Goal: Transaction & Acquisition: Purchase product/service

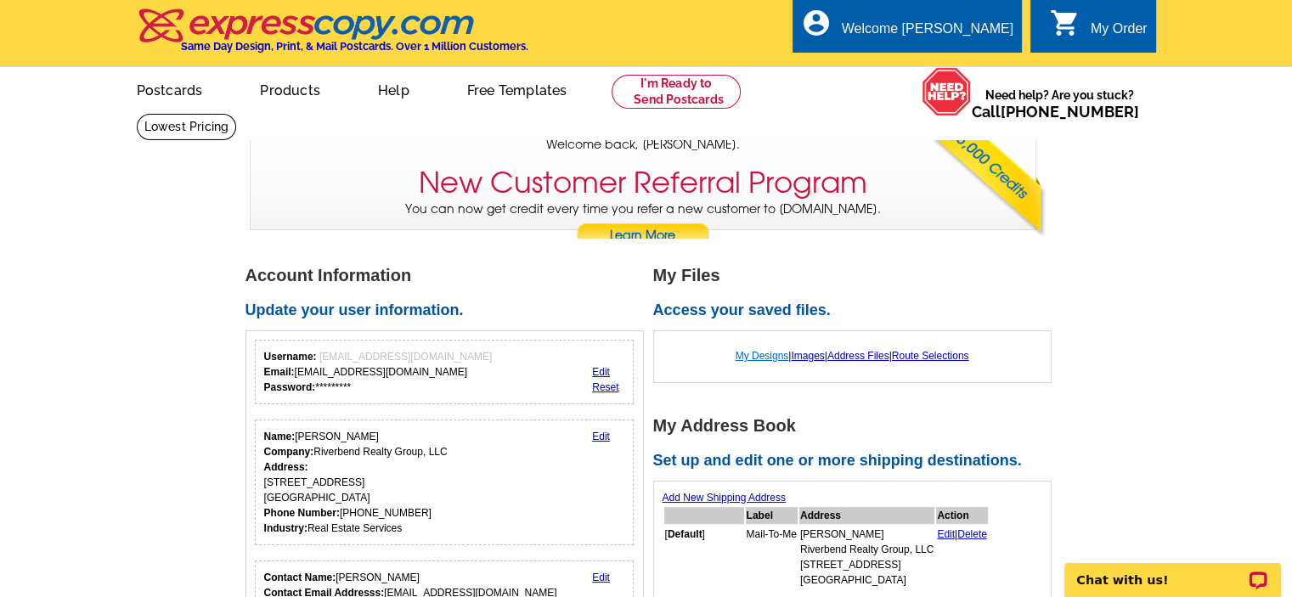
click at [743, 356] on link "My Designs" at bounding box center [763, 356] width 54 height 12
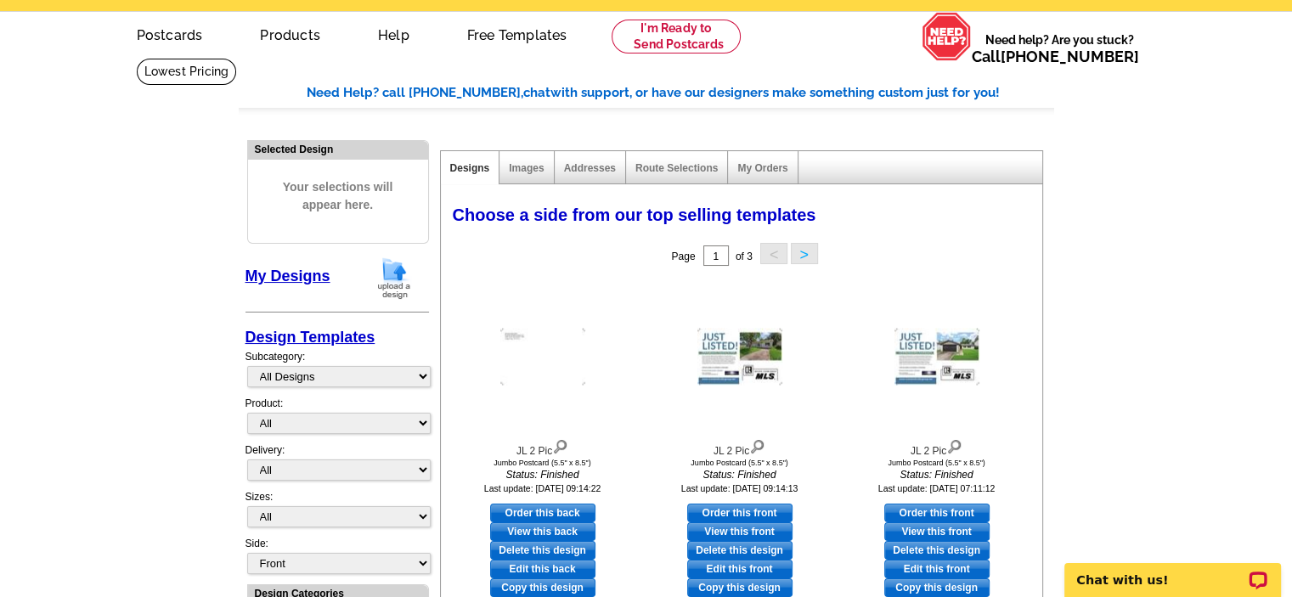
scroll to position [85, 0]
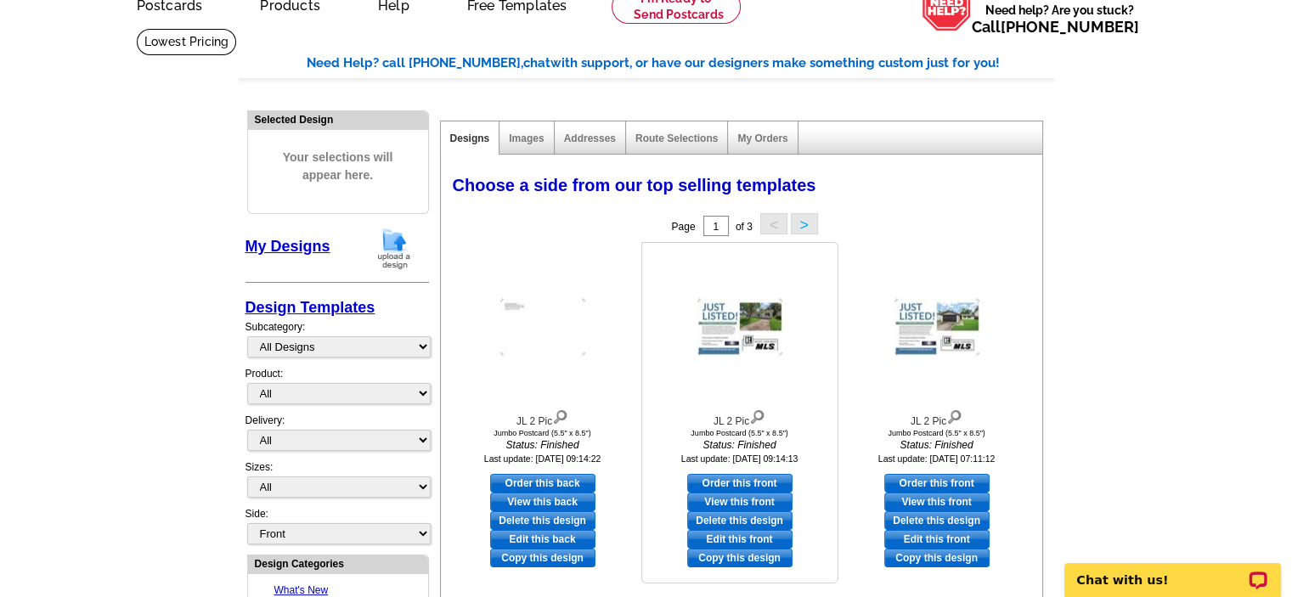
click at [732, 535] on link "Edit this front" at bounding box center [739, 539] width 105 height 19
select select "2"
select select "back"
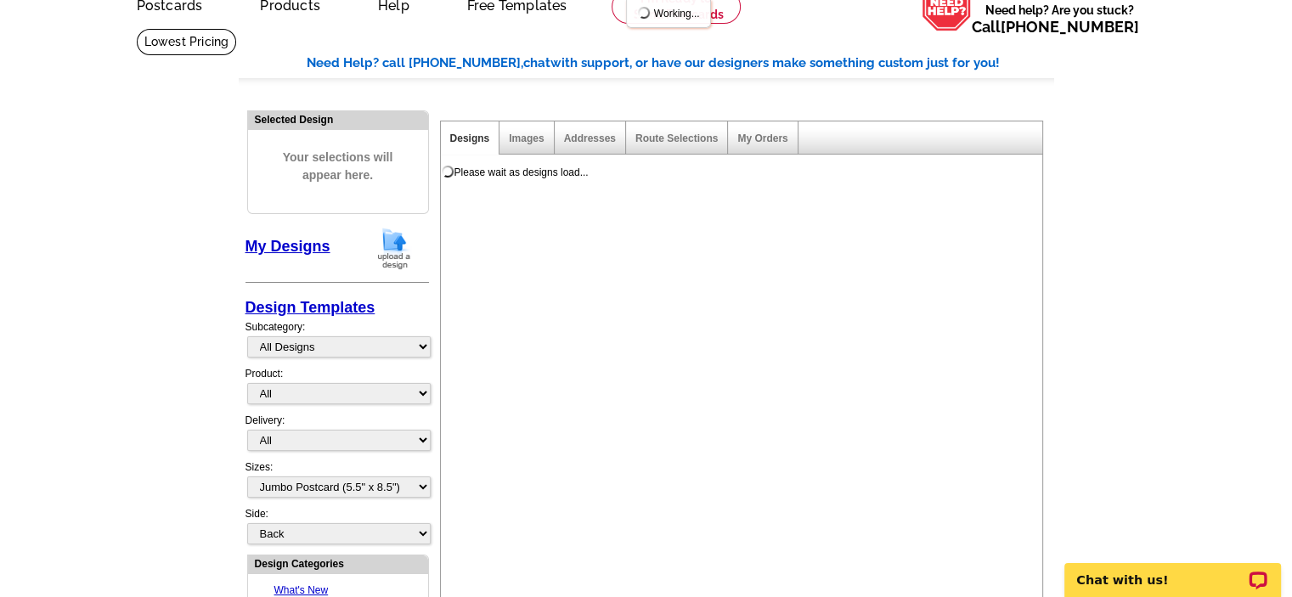
scroll to position [0, 0]
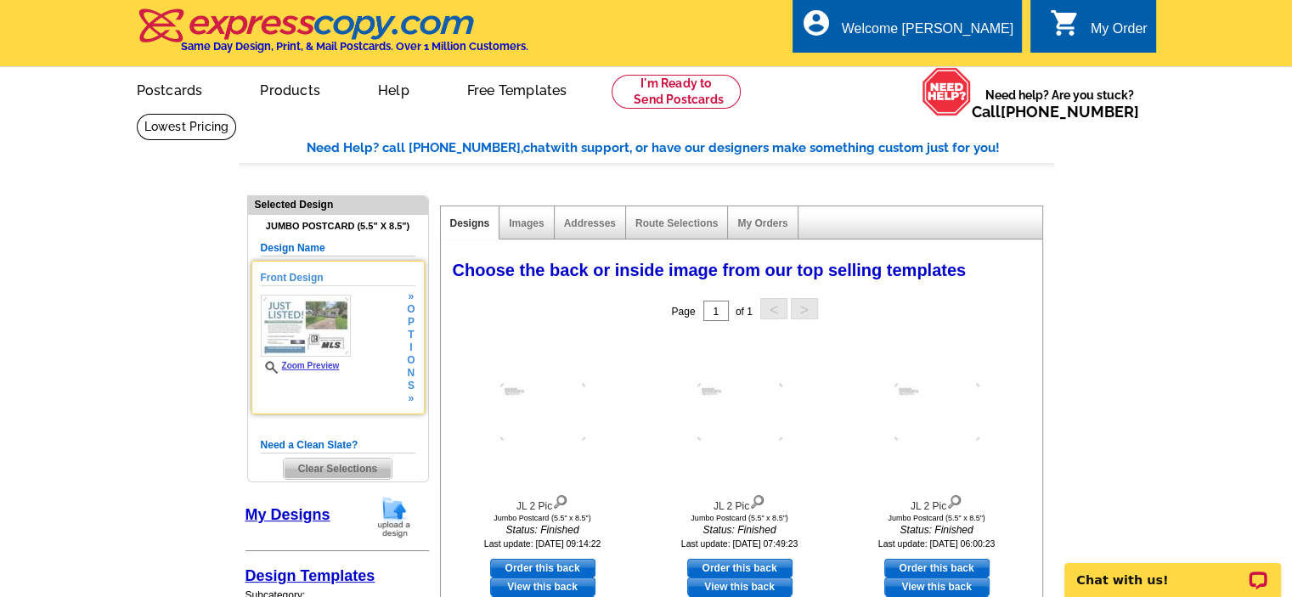
click at [307, 319] on img at bounding box center [306, 326] width 90 height 62
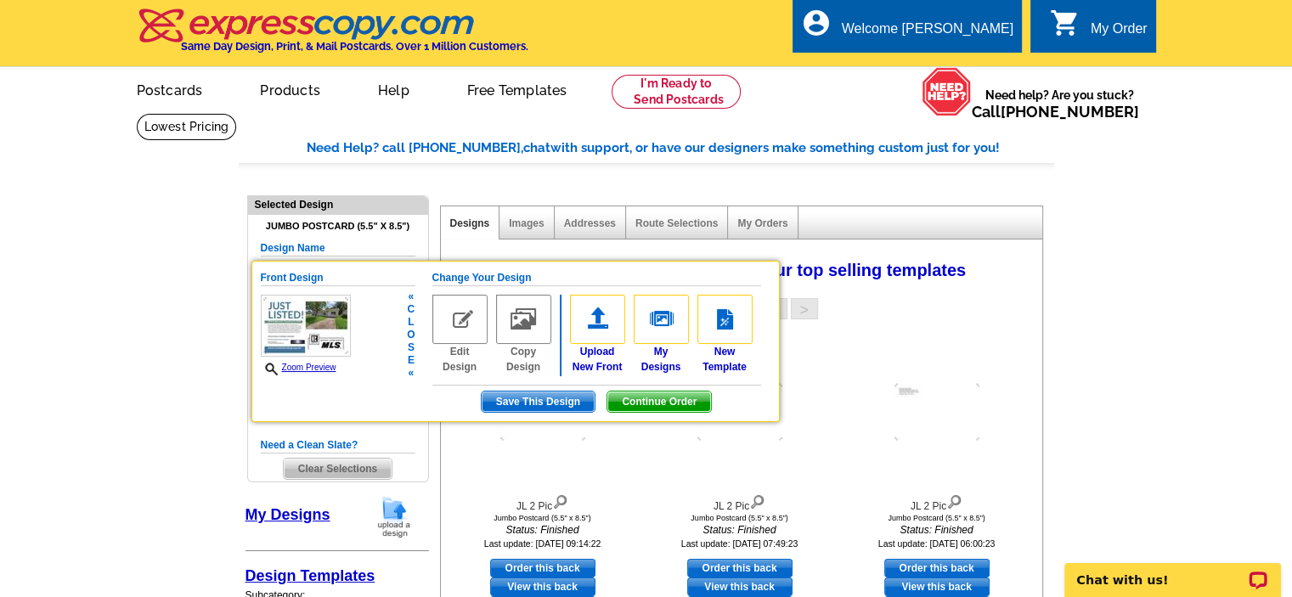
click at [474, 312] on img at bounding box center [460, 319] width 55 height 49
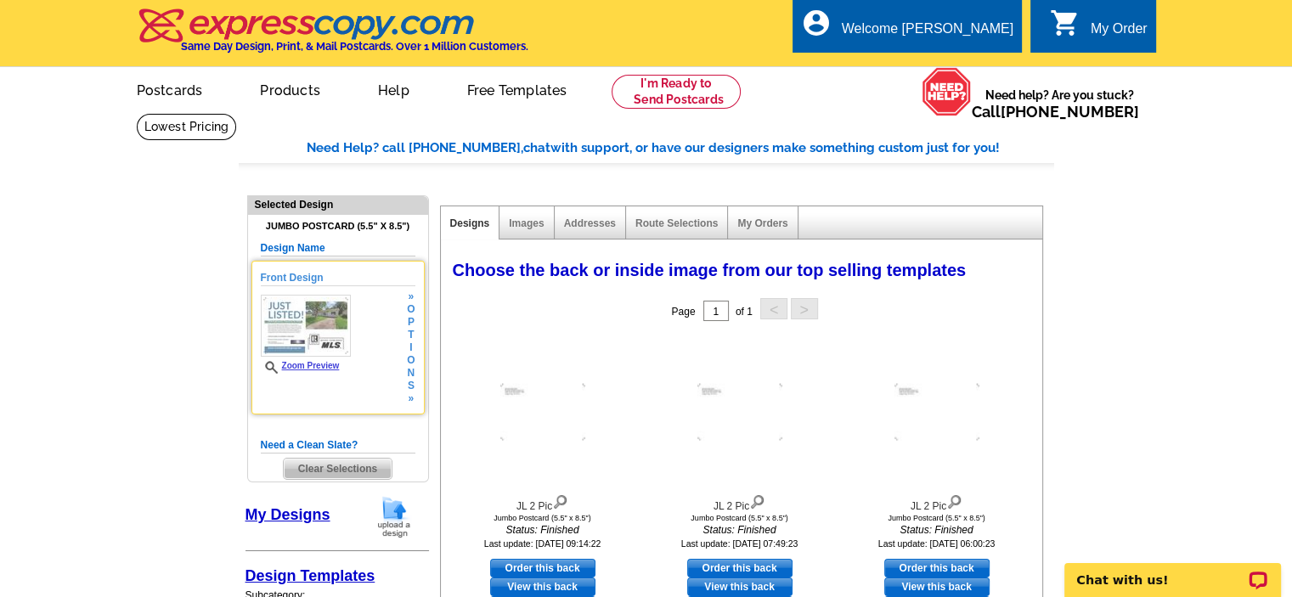
click at [286, 329] on img at bounding box center [306, 326] width 90 height 62
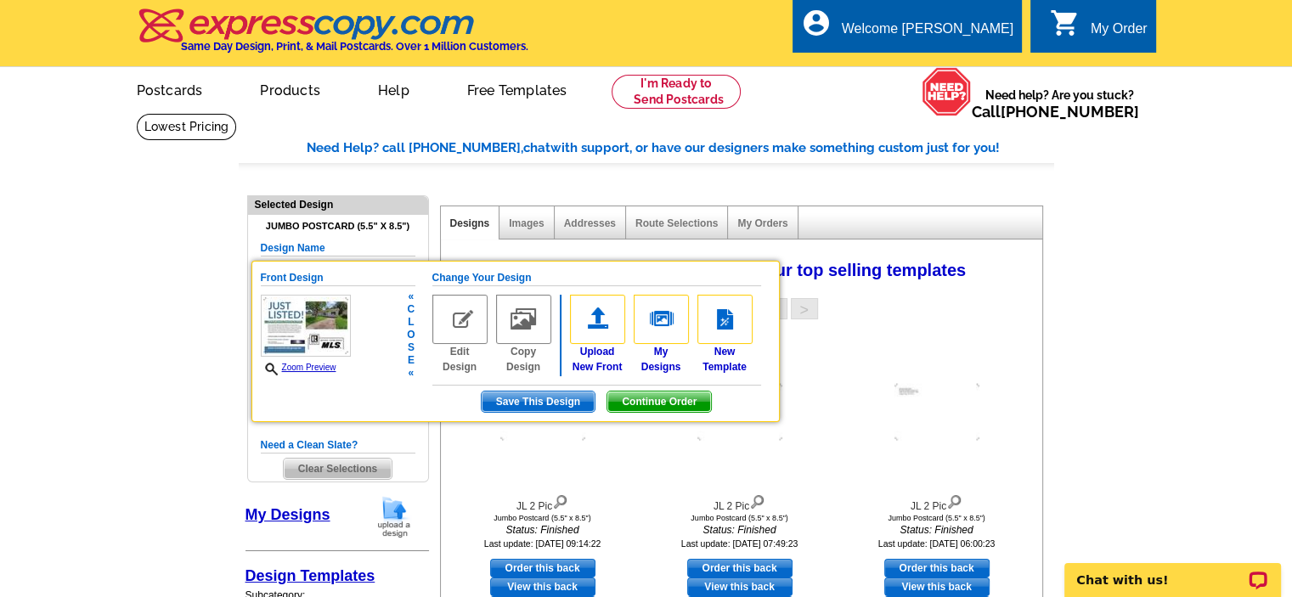
click at [673, 400] on span "Continue Order" at bounding box center [660, 402] width 104 height 20
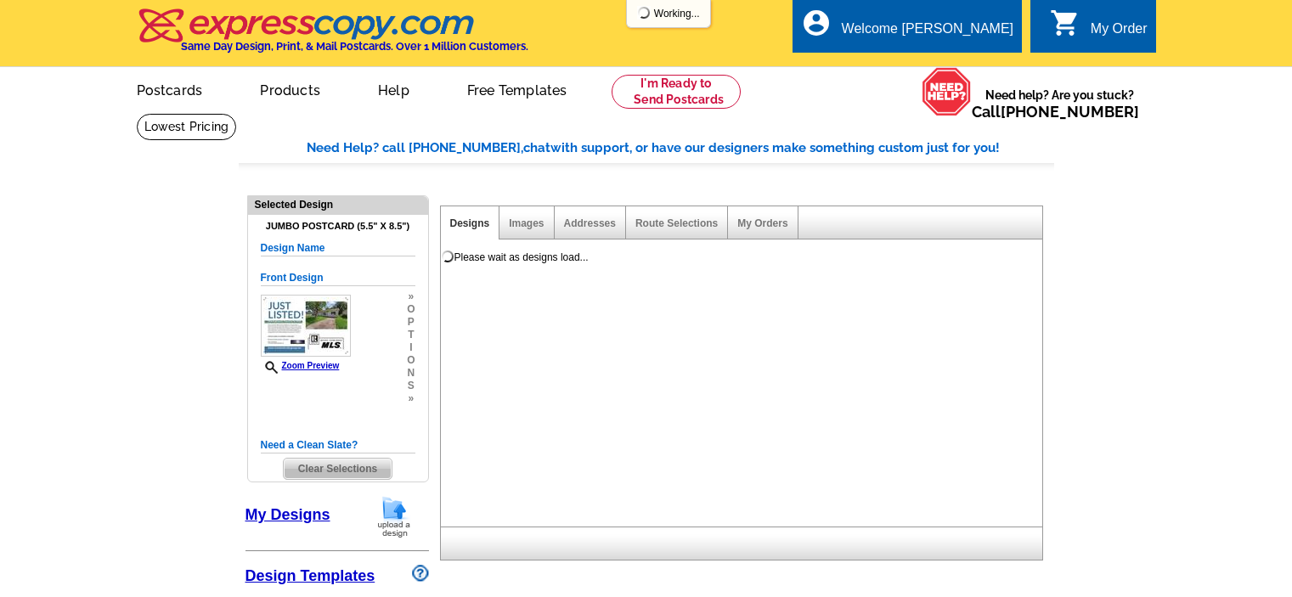
select select "1"
select select "2"
select select "back"
select select "785"
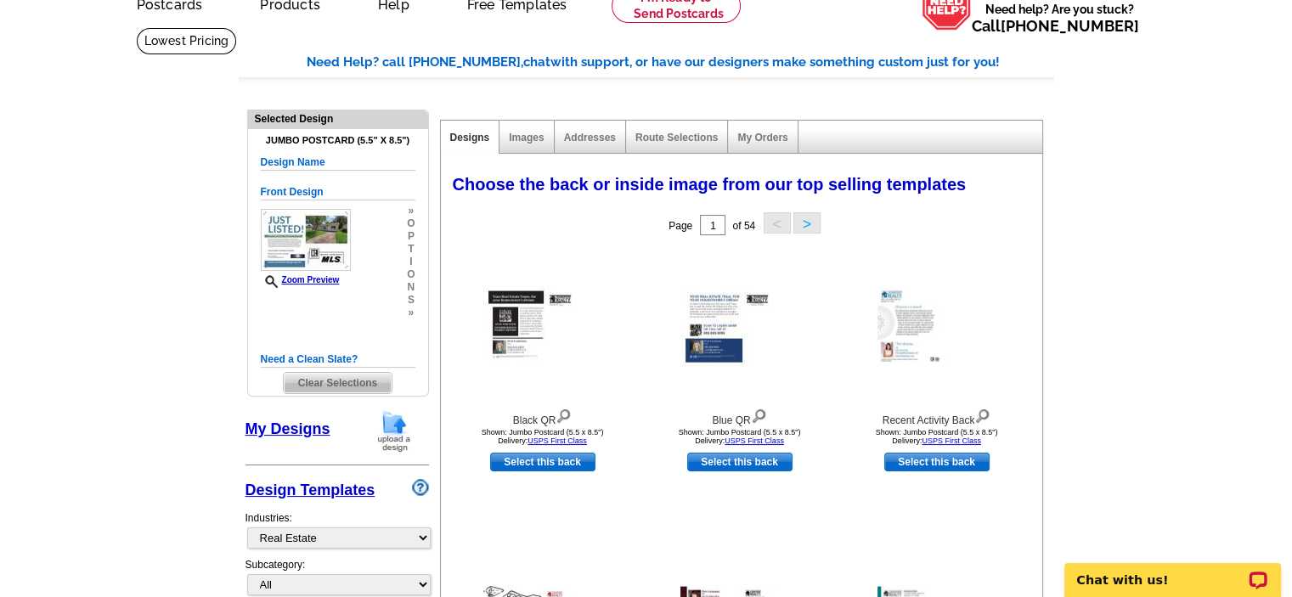
scroll to position [85, 0]
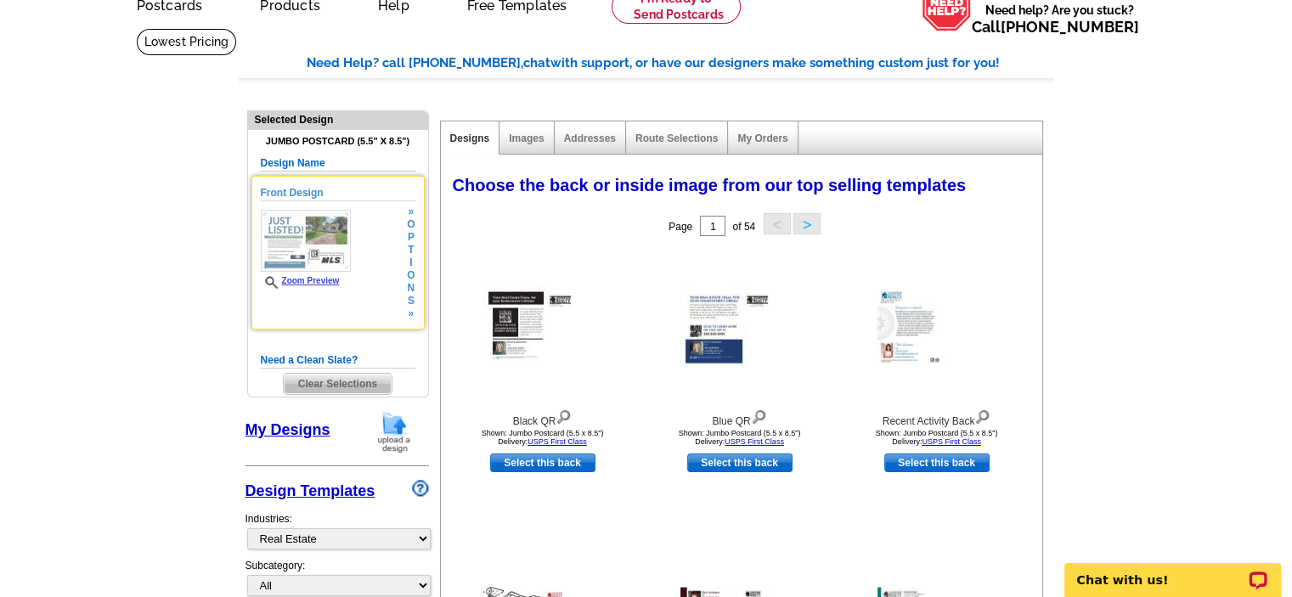
click at [301, 240] on img at bounding box center [306, 241] width 90 height 62
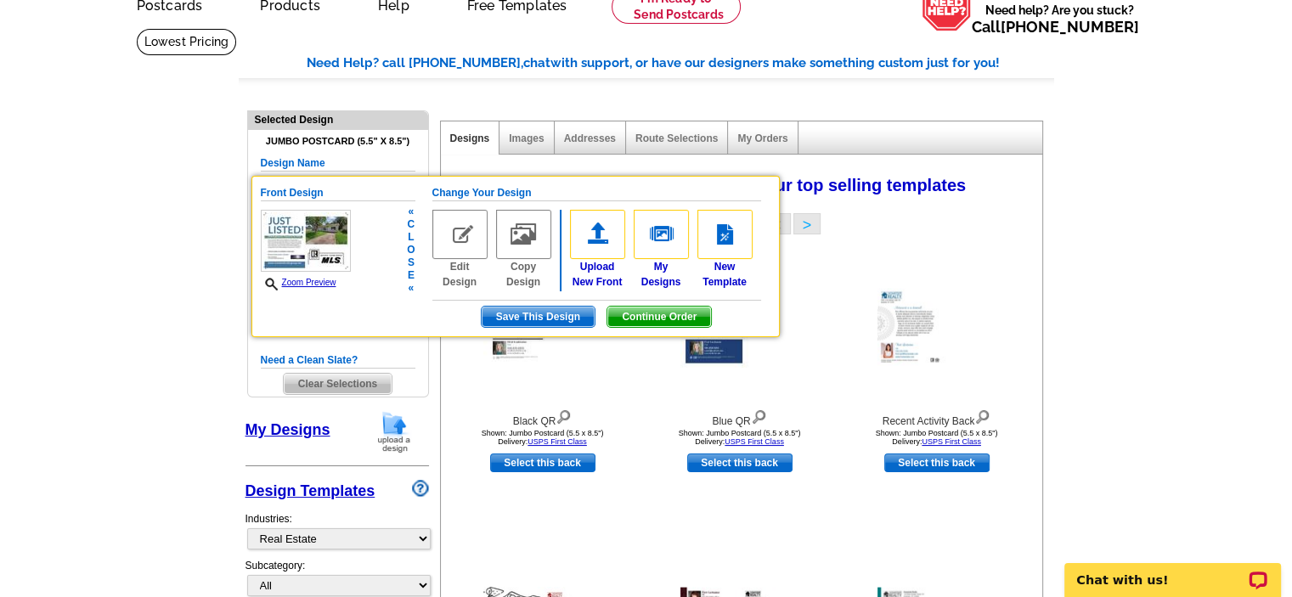
click at [452, 234] on img at bounding box center [460, 234] width 55 height 49
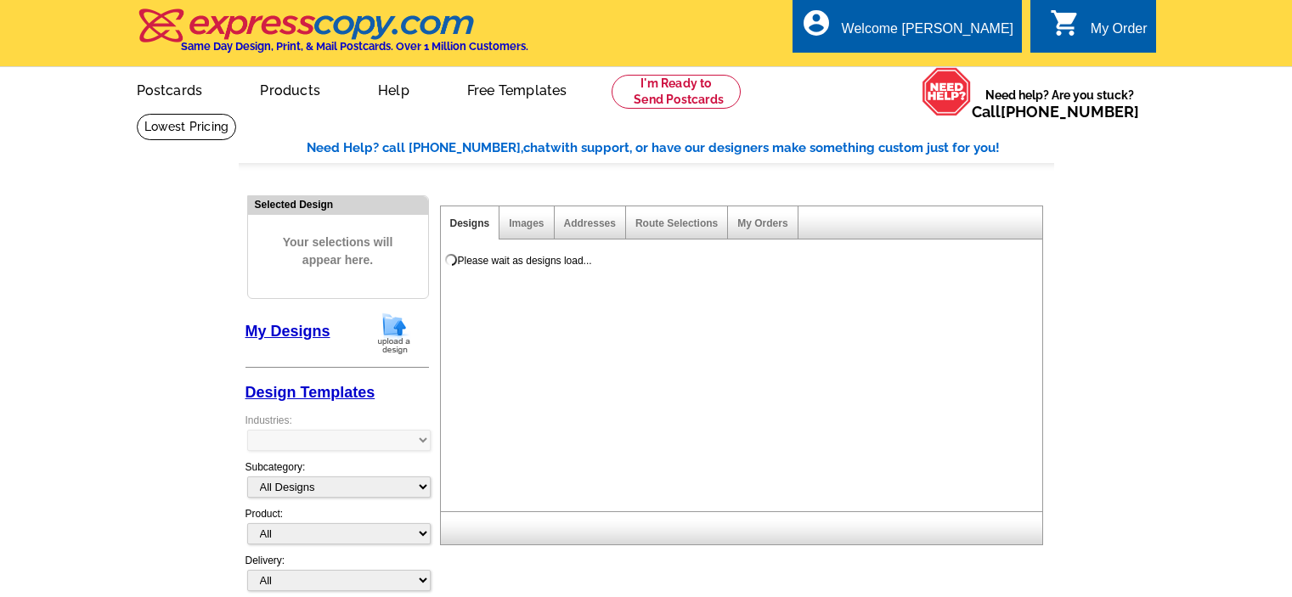
select select "2"
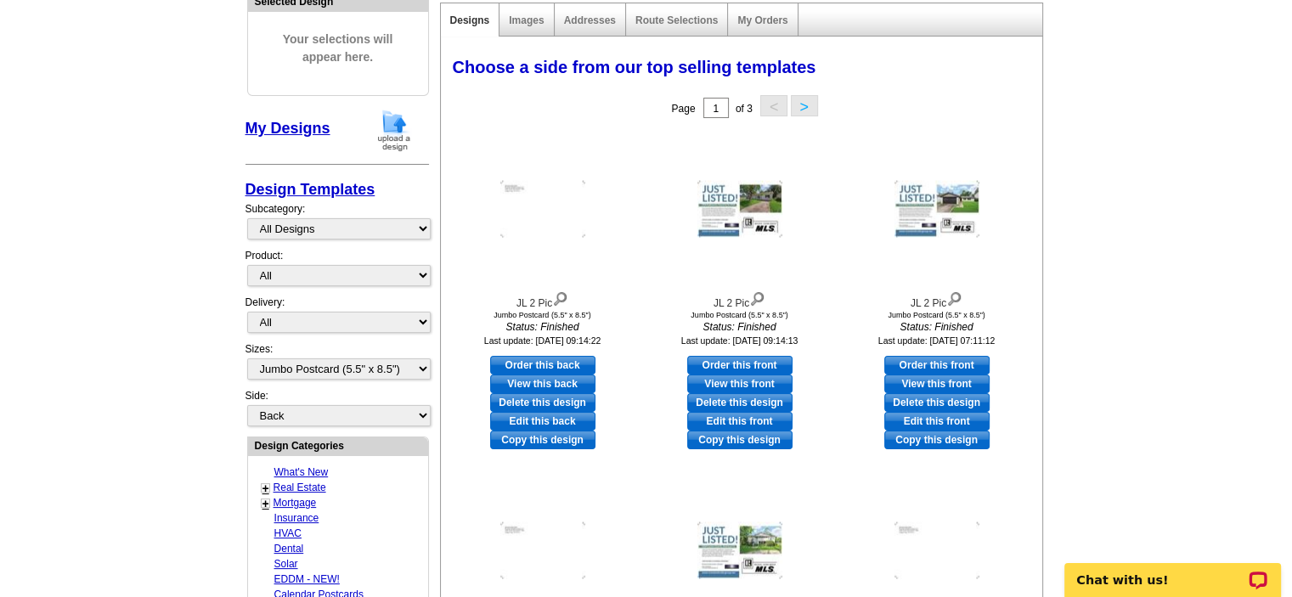
scroll to position [340, 0]
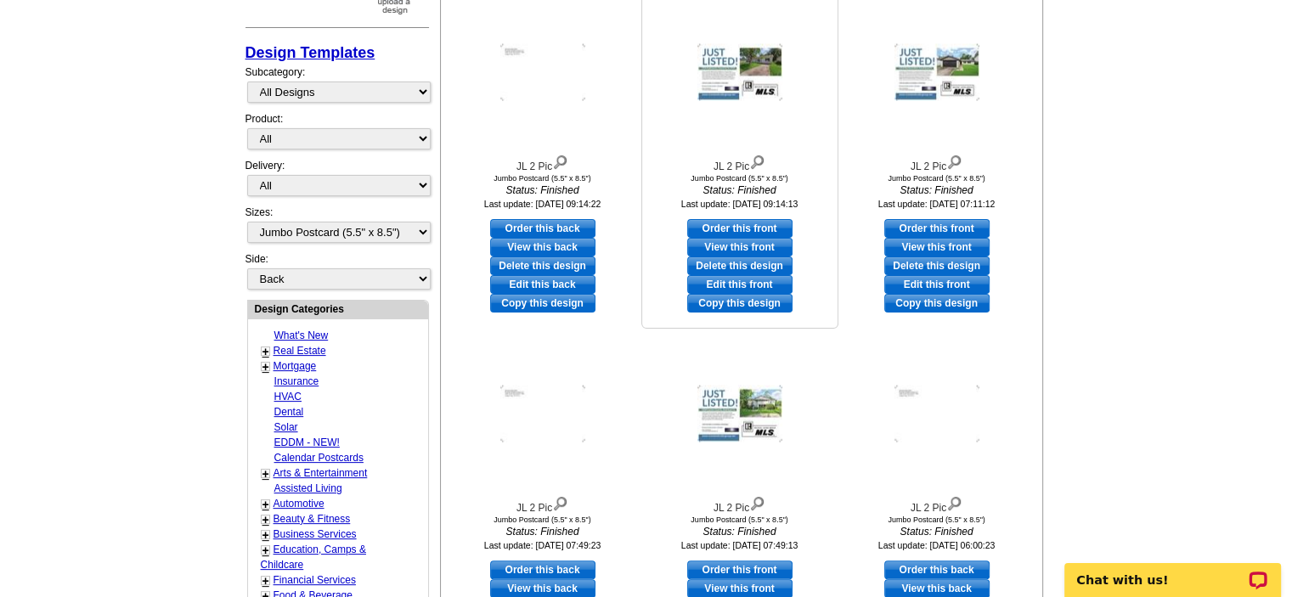
click at [727, 285] on link "Edit this front" at bounding box center [739, 284] width 105 height 19
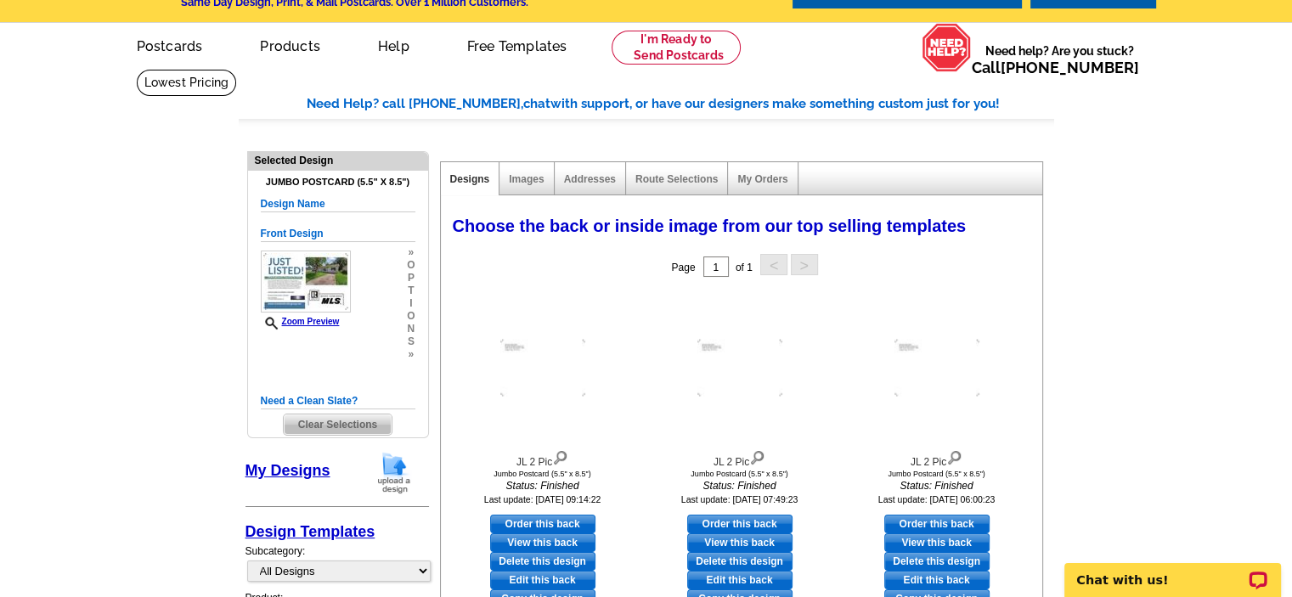
scroll to position [85, 0]
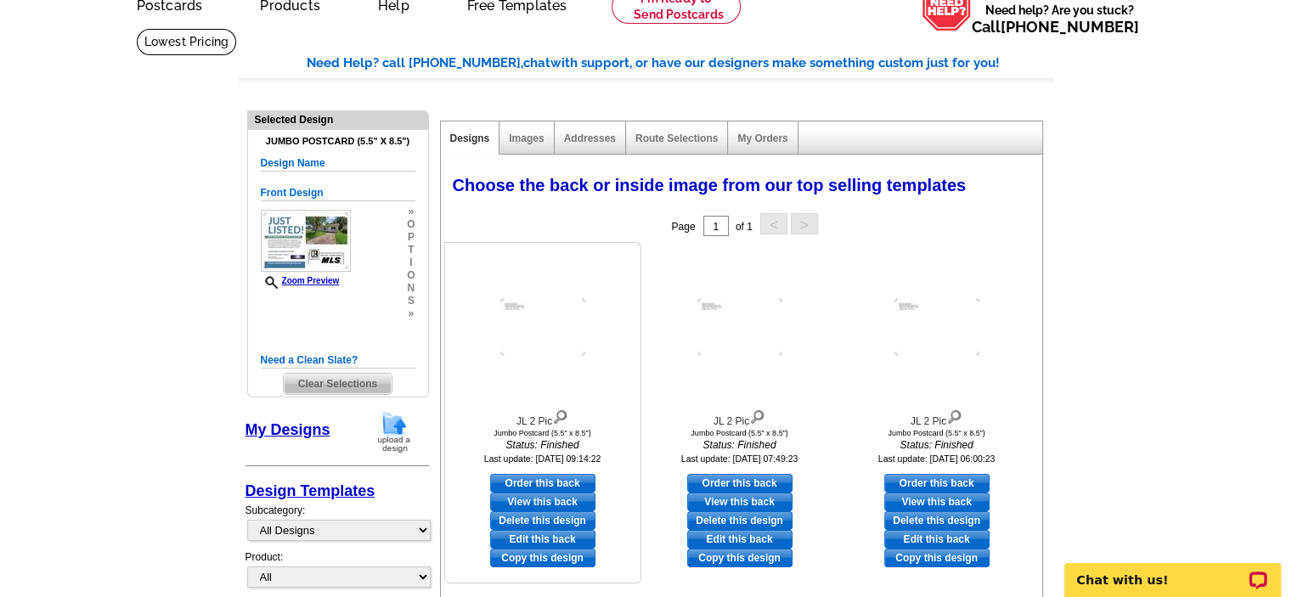
click at [552, 483] on link "Order this back" at bounding box center [542, 483] width 105 height 19
select select "front"
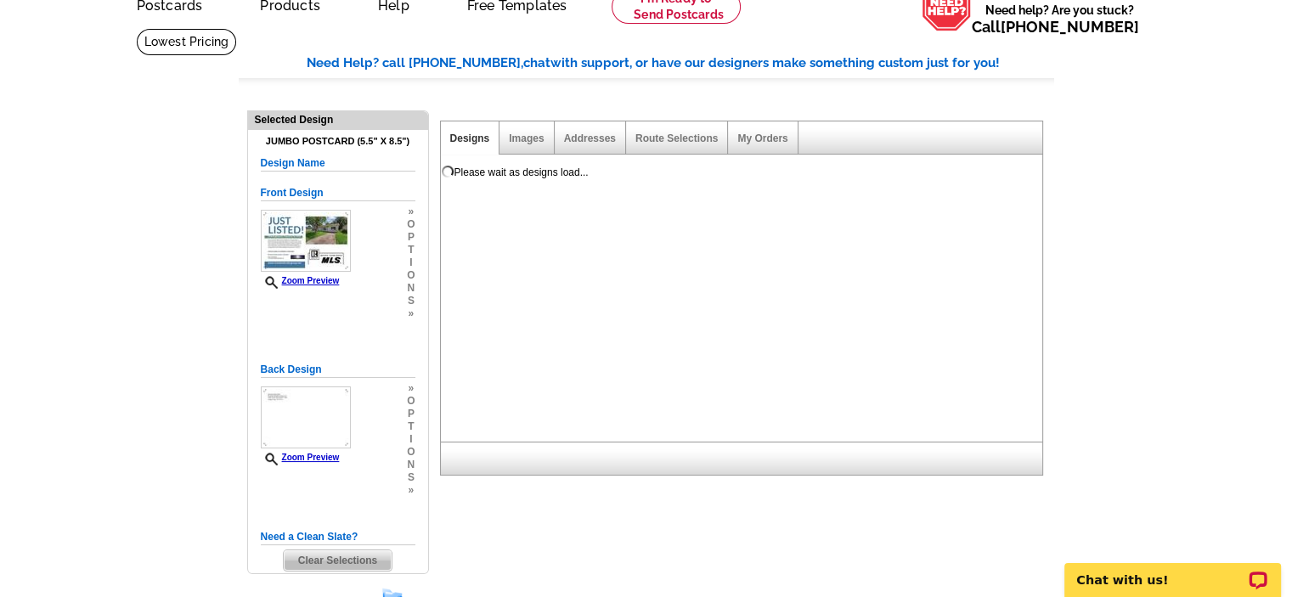
scroll to position [0, 0]
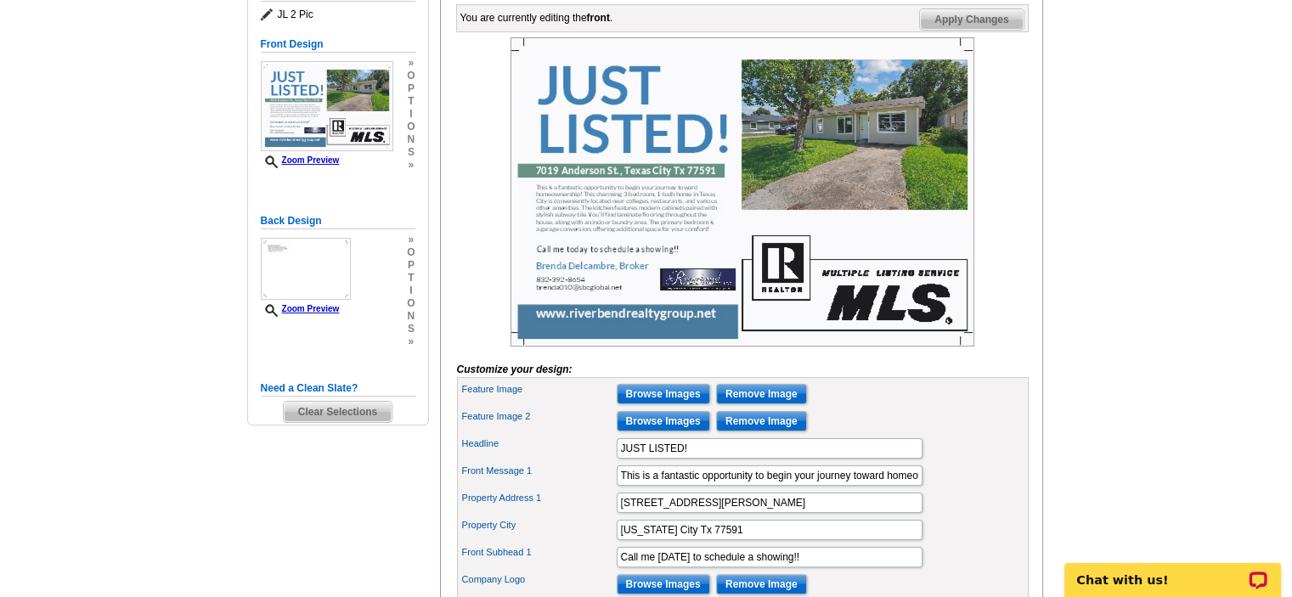
scroll to position [263, 0]
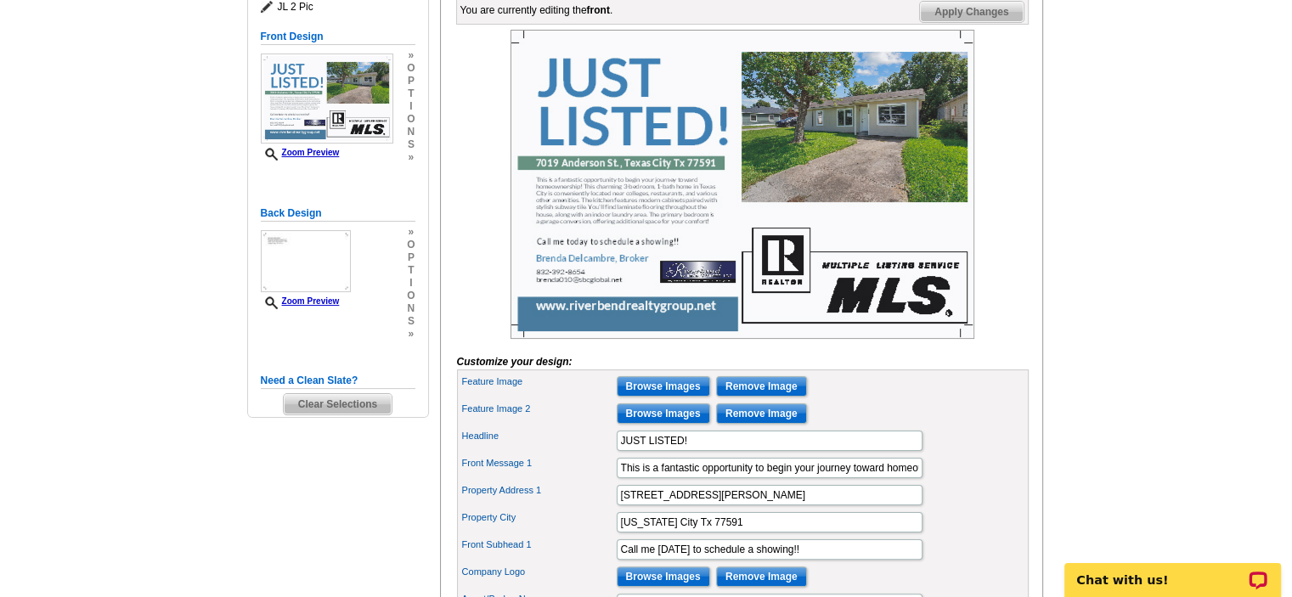
click at [825, 127] on img at bounding box center [743, 184] width 464 height 309
click at [657, 397] on input "Browse Images" at bounding box center [663, 386] width 93 height 20
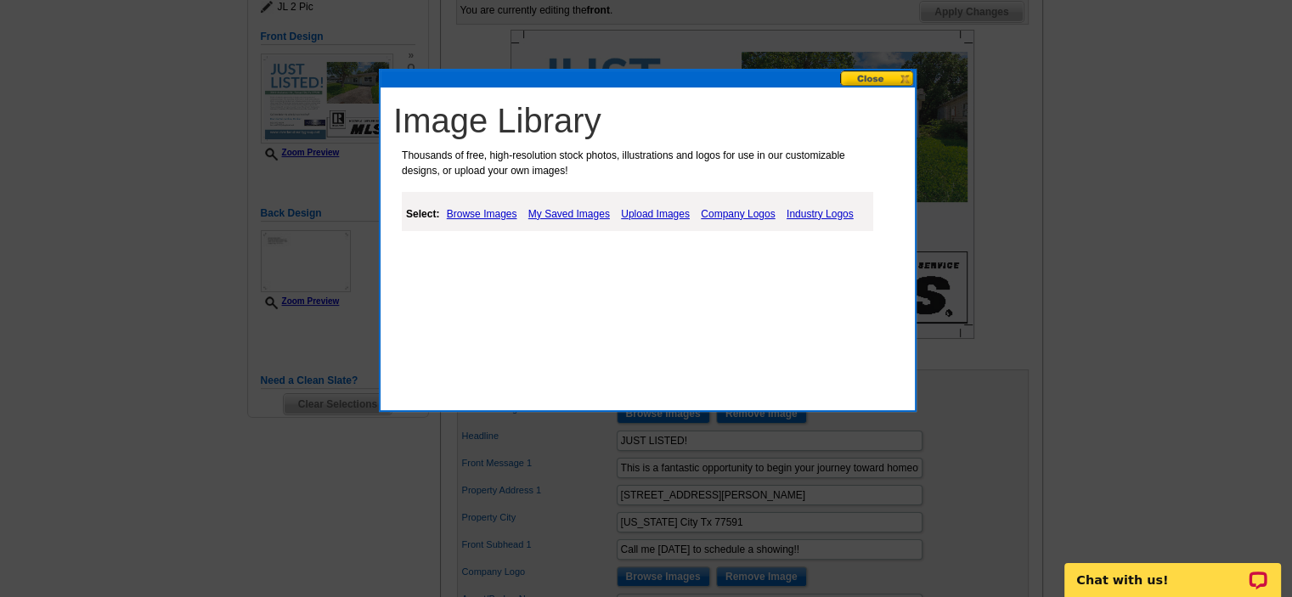
click at [645, 211] on link "Upload Images" at bounding box center [655, 214] width 77 height 20
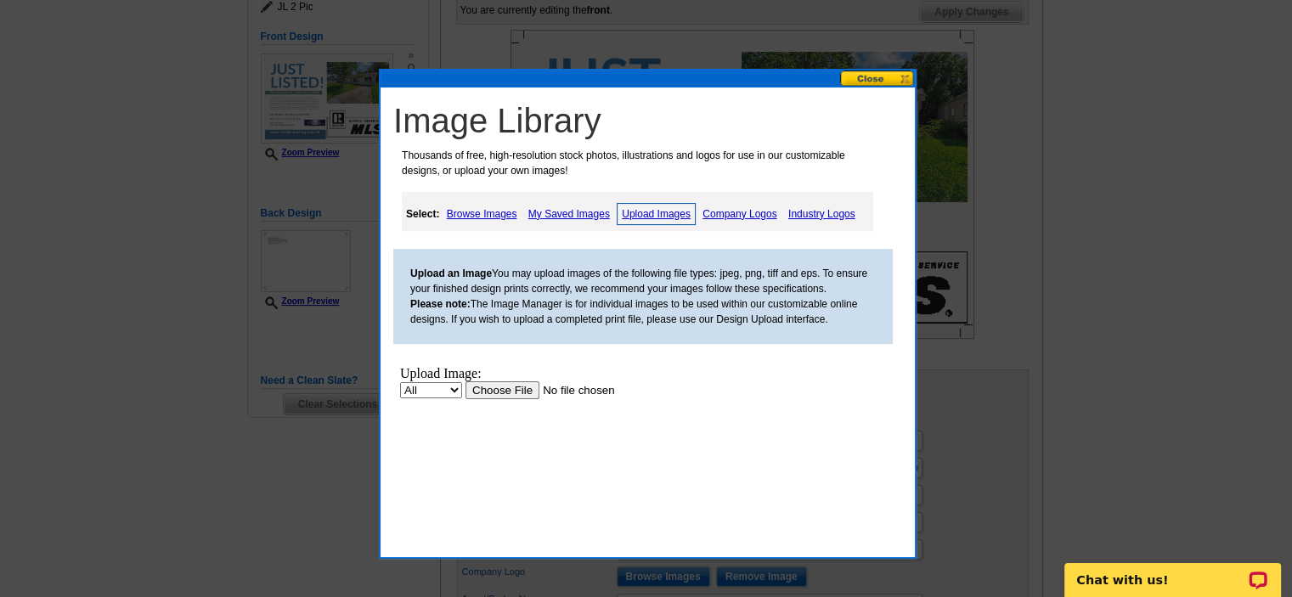
scroll to position [0, 0]
click at [486, 395] on input "file" at bounding box center [573, 390] width 215 height 18
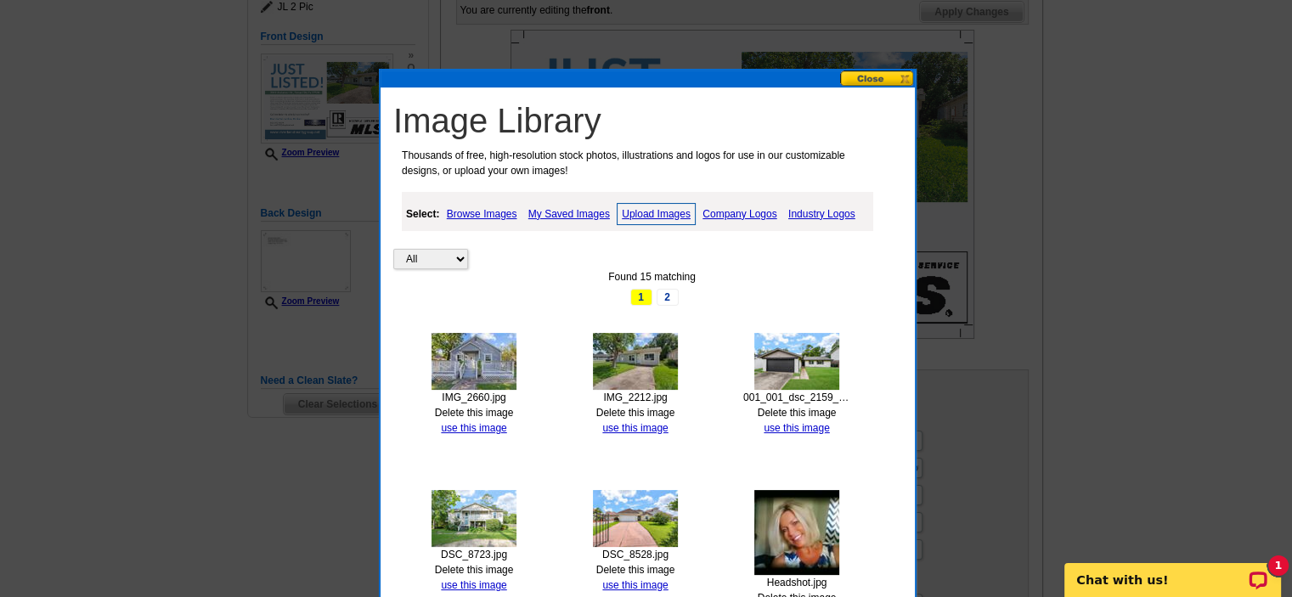
click at [480, 346] on img at bounding box center [474, 361] width 85 height 57
click at [475, 393] on div "IMG_2660.jpg" at bounding box center [474, 397] width 107 height 15
click at [455, 422] on link "use this image" at bounding box center [473, 428] width 65 height 12
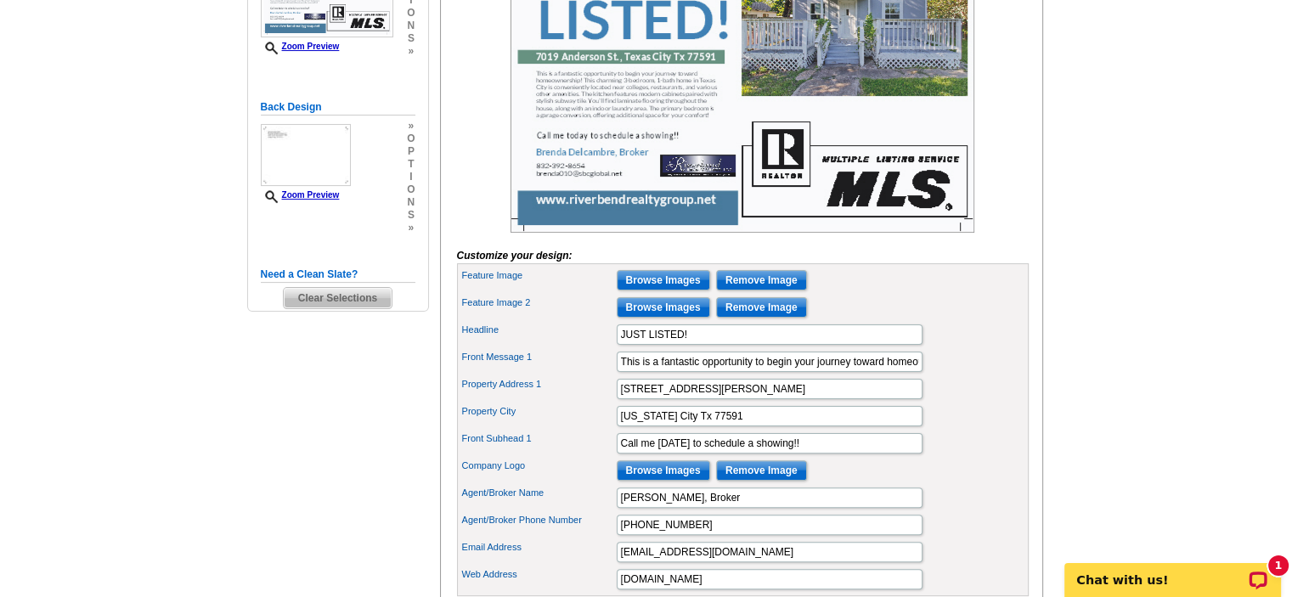
scroll to position [513, 0]
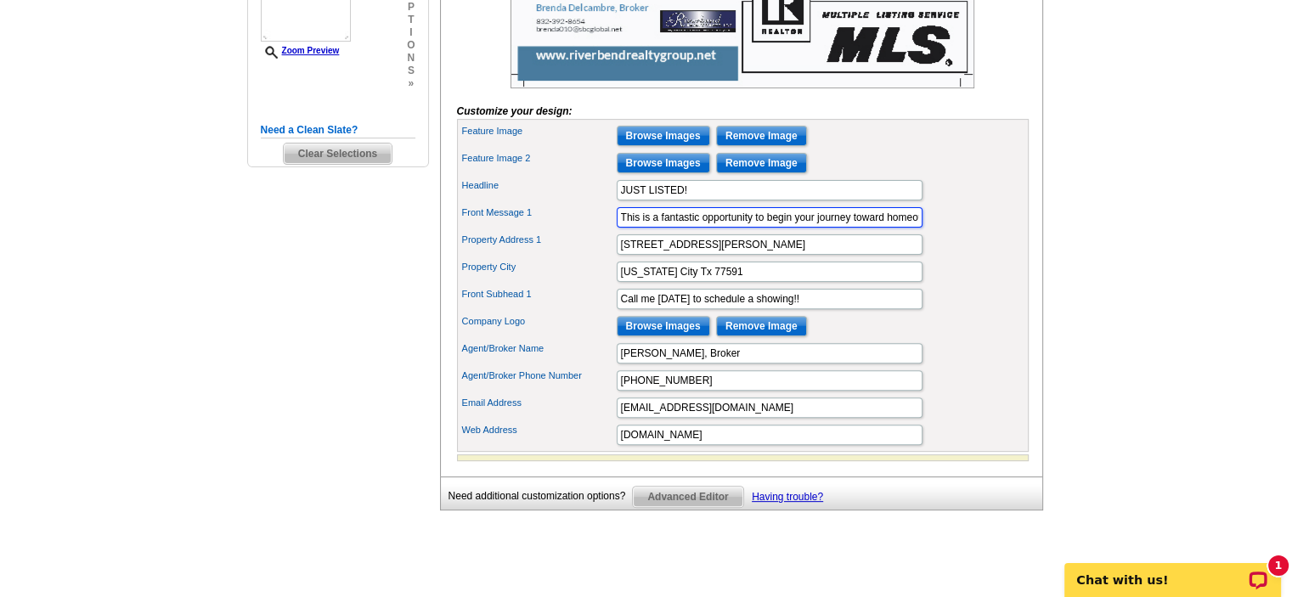
click at [642, 228] on input "This is a fantastic opportunity to begin your journey toward homeownership! Thi…" at bounding box center [770, 217] width 306 height 20
paste input "Deep in the Heart of TEXAS CITY! This charming 2-bedroom, 1-bath cottage boasts…"
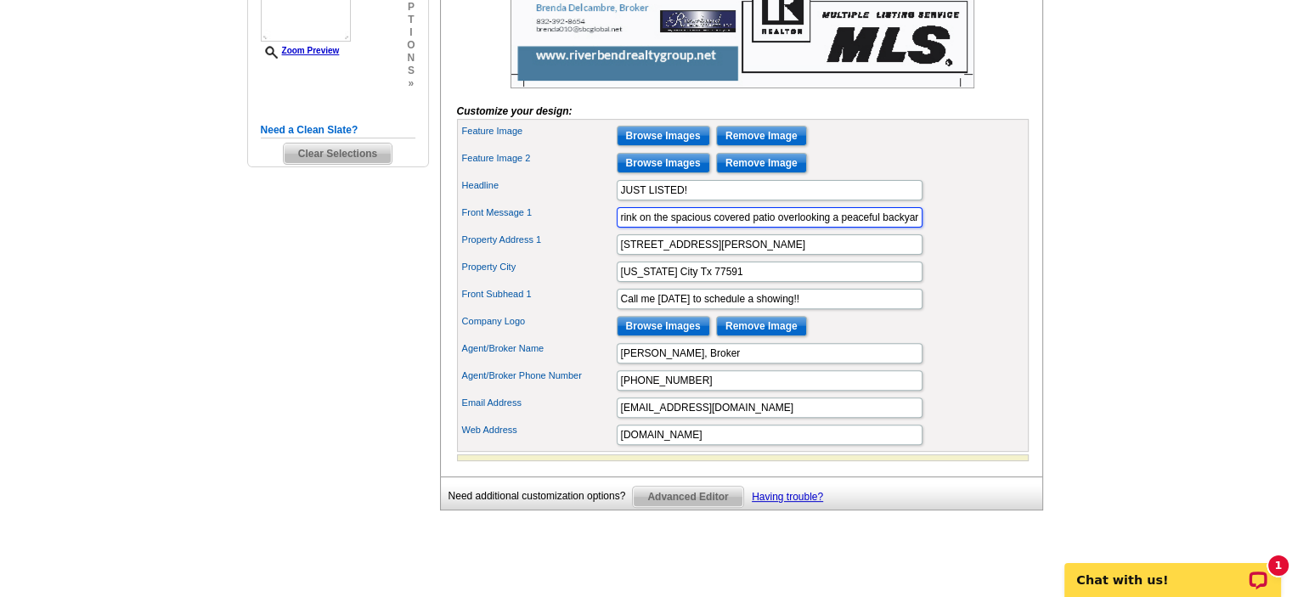
type input "Deep in the Heart of TEXAS CITY! This charming 2-bedroom, 1-bath cottage boasts…"
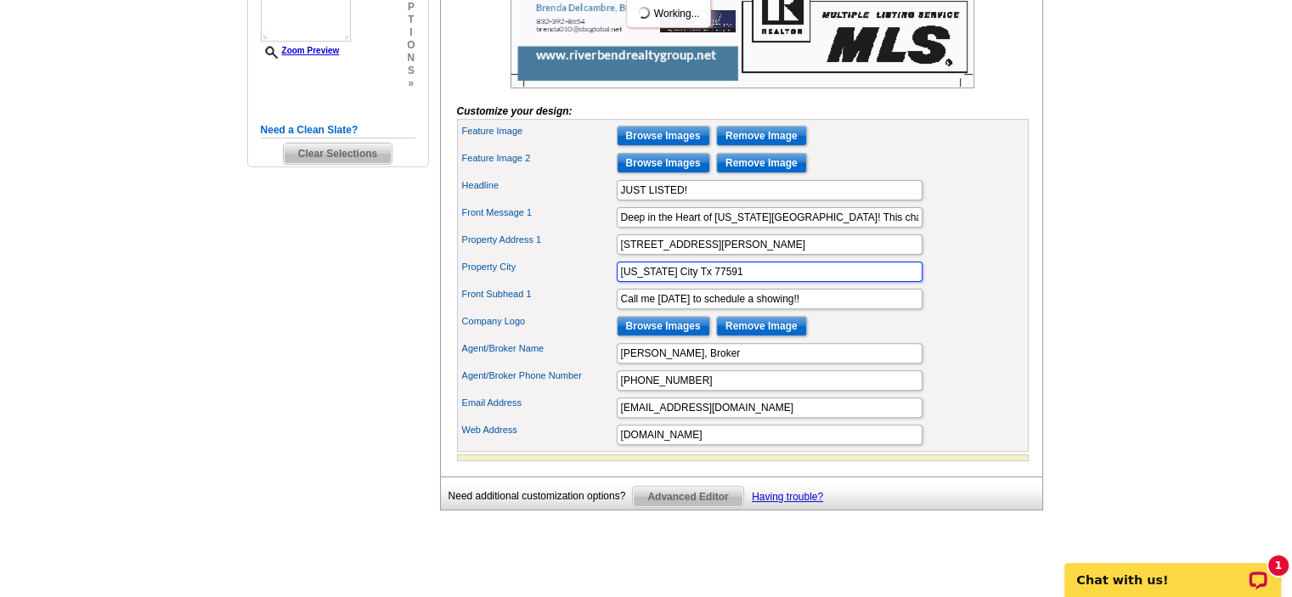
click at [728, 282] on input "Texas City Tx 77591" at bounding box center [770, 272] width 306 height 20
type input "Texas City Tx 77590"
click at [698, 258] on div "Property Address 1 7019 Anderson St." at bounding box center [743, 244] width 565 height 27
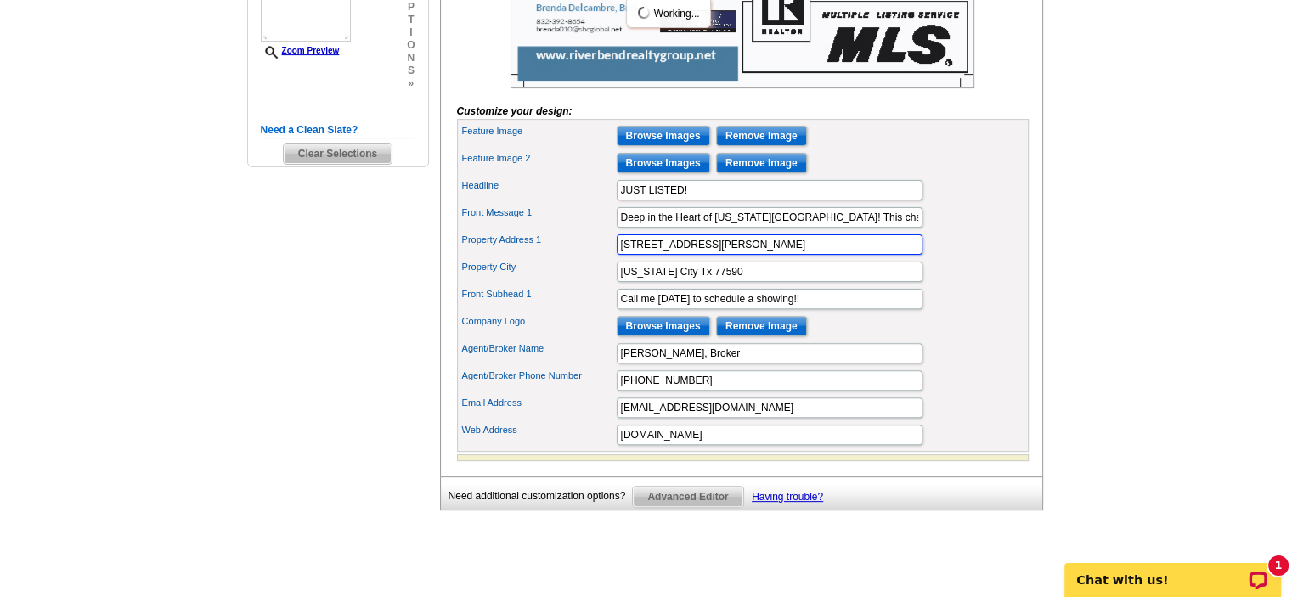
drag, startPoint x: 714, startPoint y: 268, endPoint x: 534, endPoint y: 297, distance: 182.4
click at [534, 297] on div "Feature Image Browse Images Remove Image Feature Image 2 Browse Images Remove I…" at bounding box center [743, 285] width 572 height 333
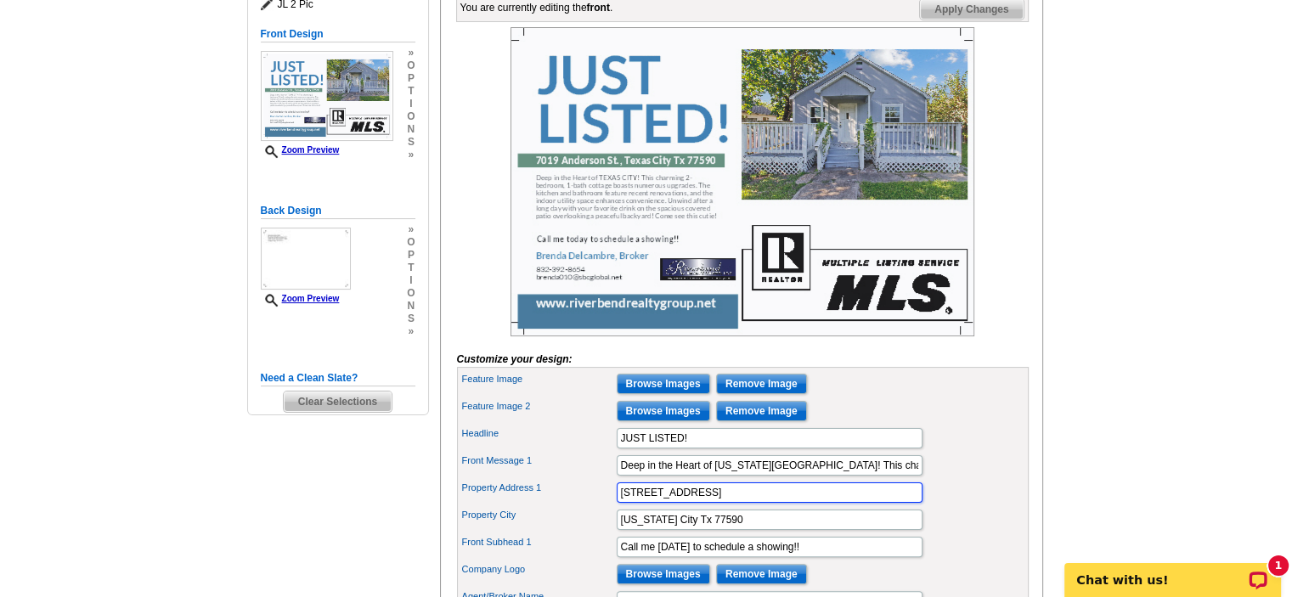
scroll to position [218, 0]
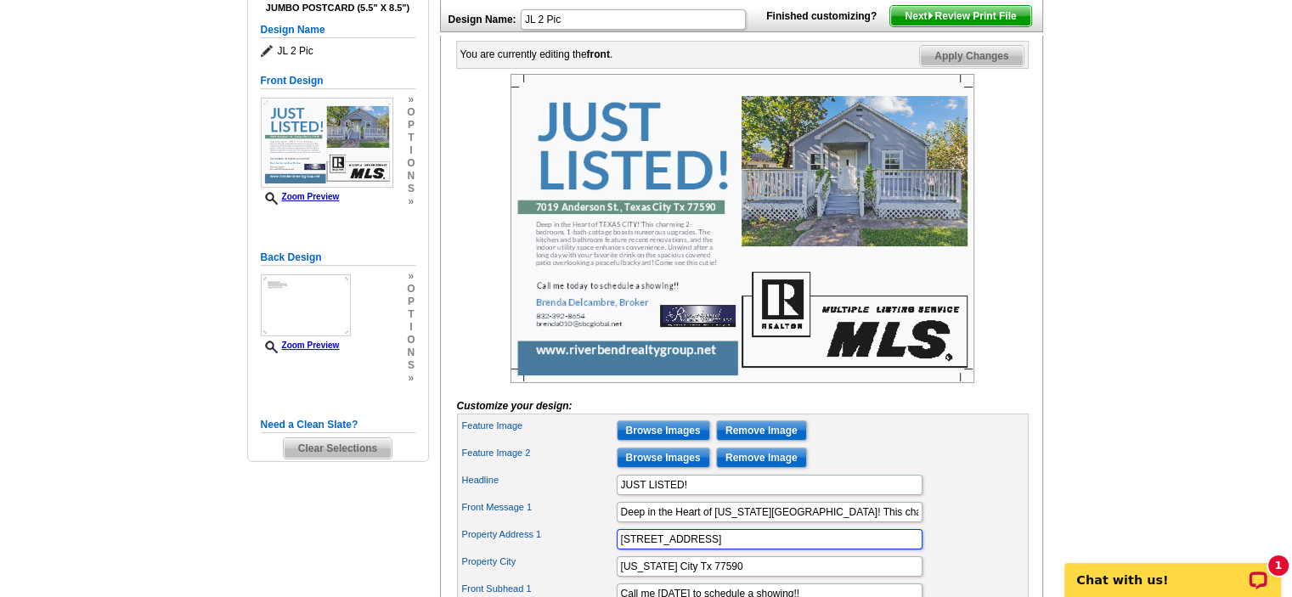
type input "2314 34th Avenue N"
click at [987, 26] on span "Next Review Print File" at bounding box center [961, 16] width 140 height 20
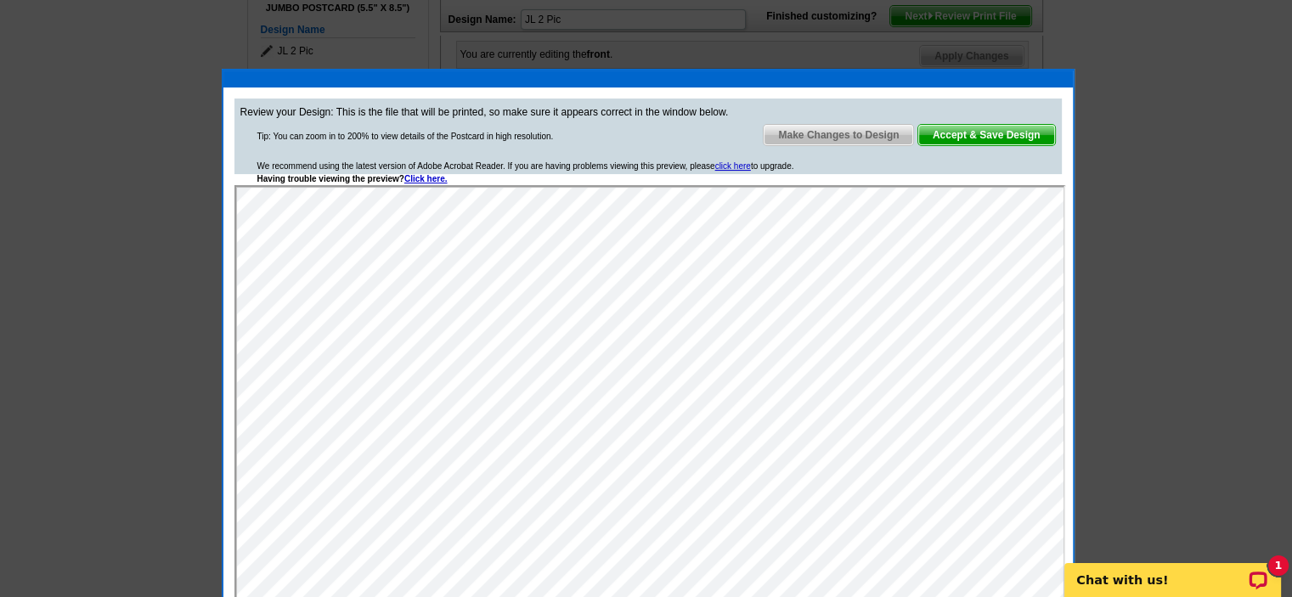
scroll to position [303, 0]
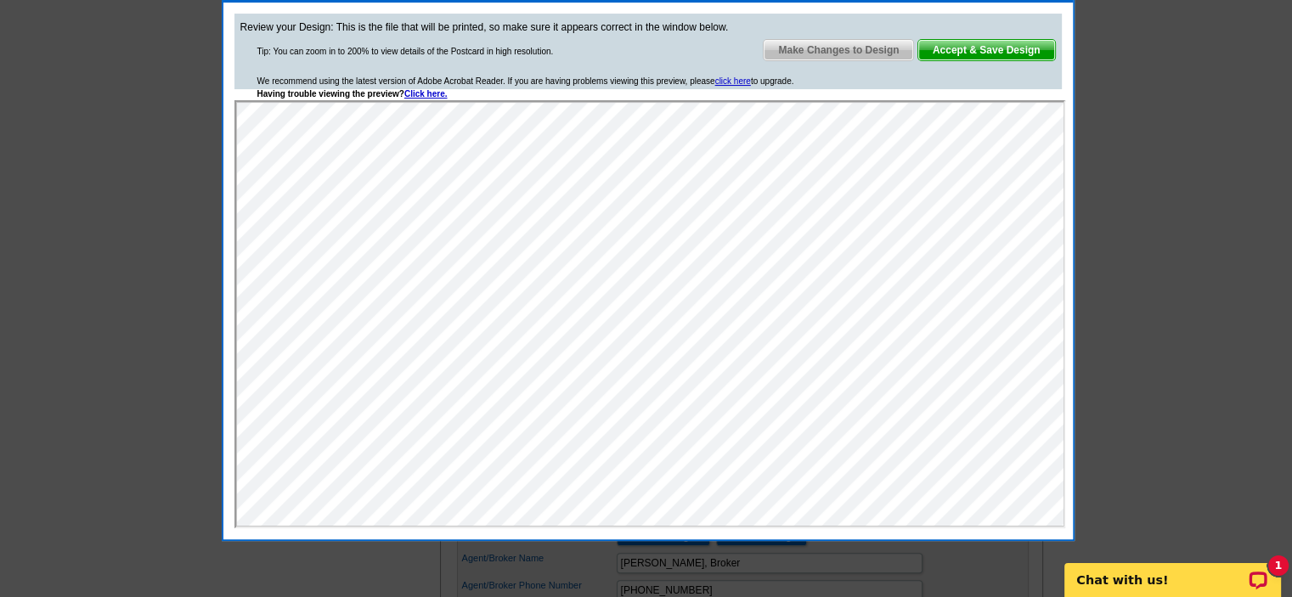
click at [969, 50] on span "Accept & Save Design" at bounding box center [987, 50] width 137 height 20
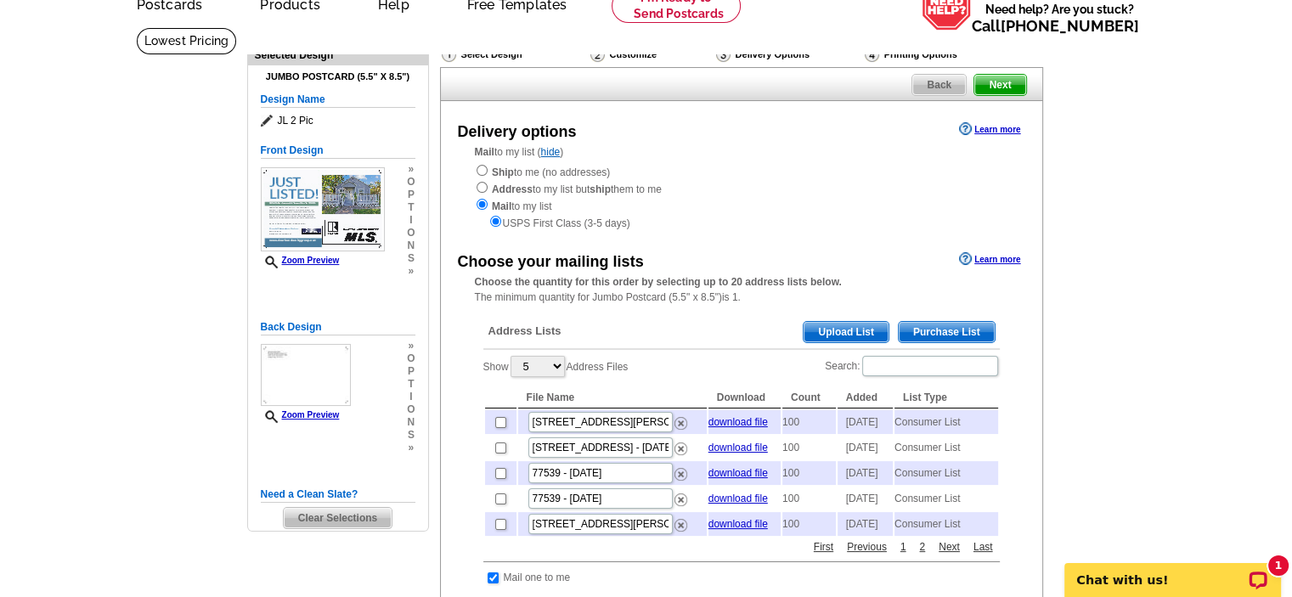
scroll to position [85, 0]
click at [936, 332] on span "Purchase List" at bounding box center [947, 333] width 96 height 20
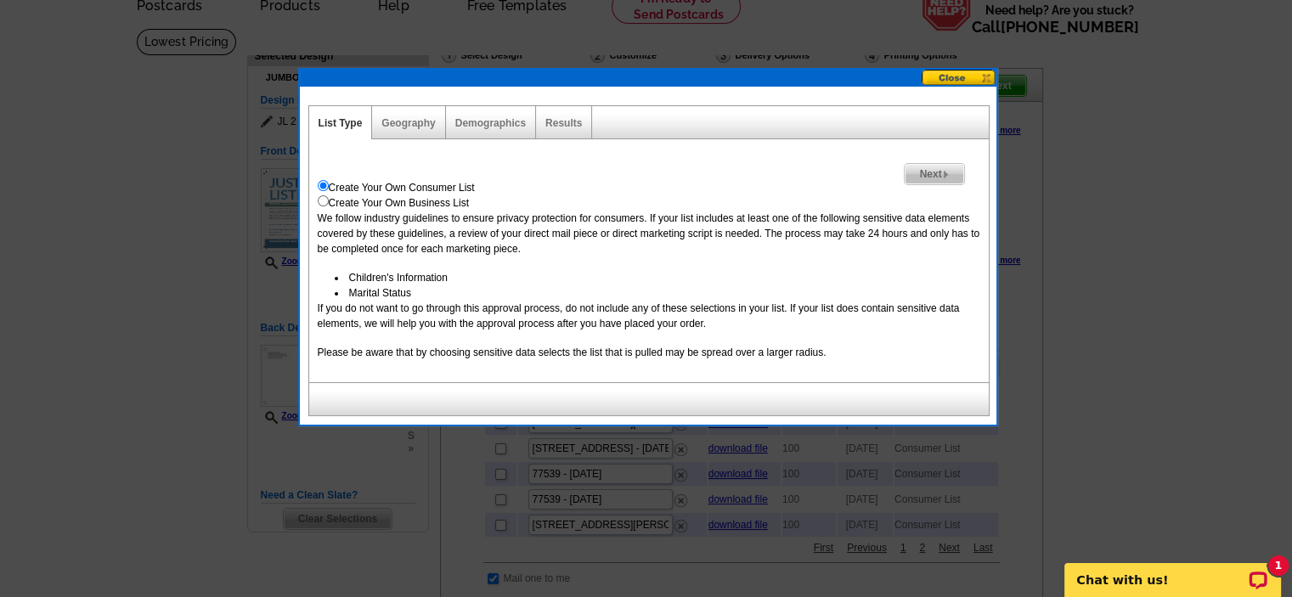
click at [931, 166] on span "Next" at bounding box center [934, 174] width 59 height 20
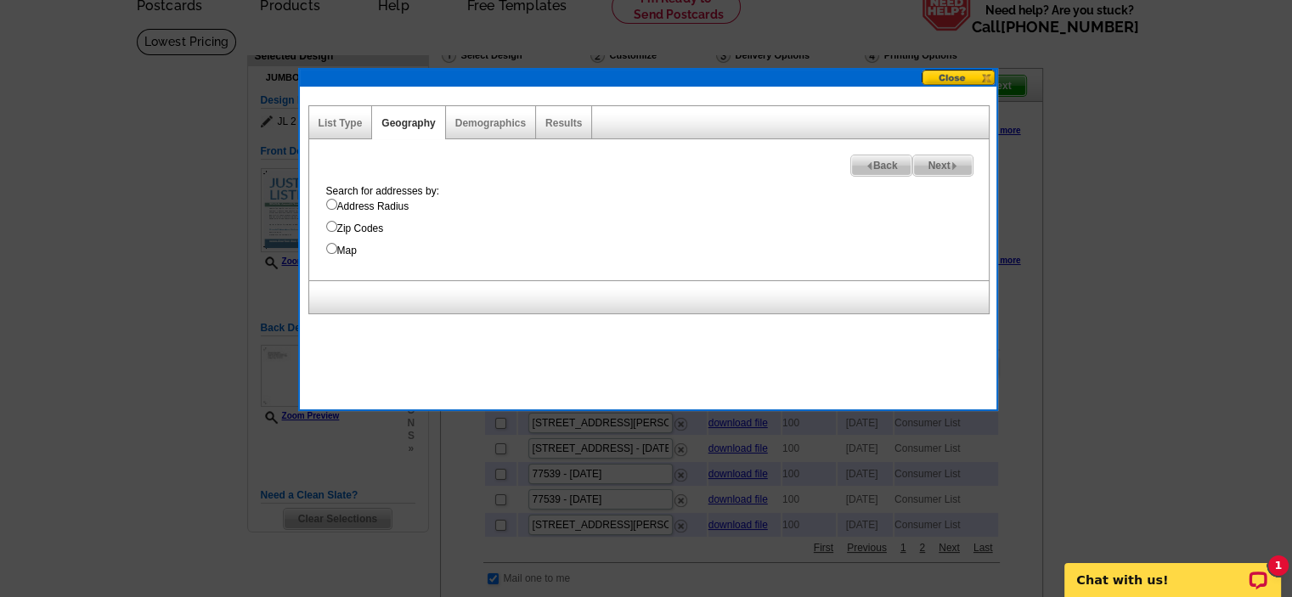
click at [329, 203] on input "Address Radius" at bounding box center [331, 204] width 11 height 11
radio input "true"
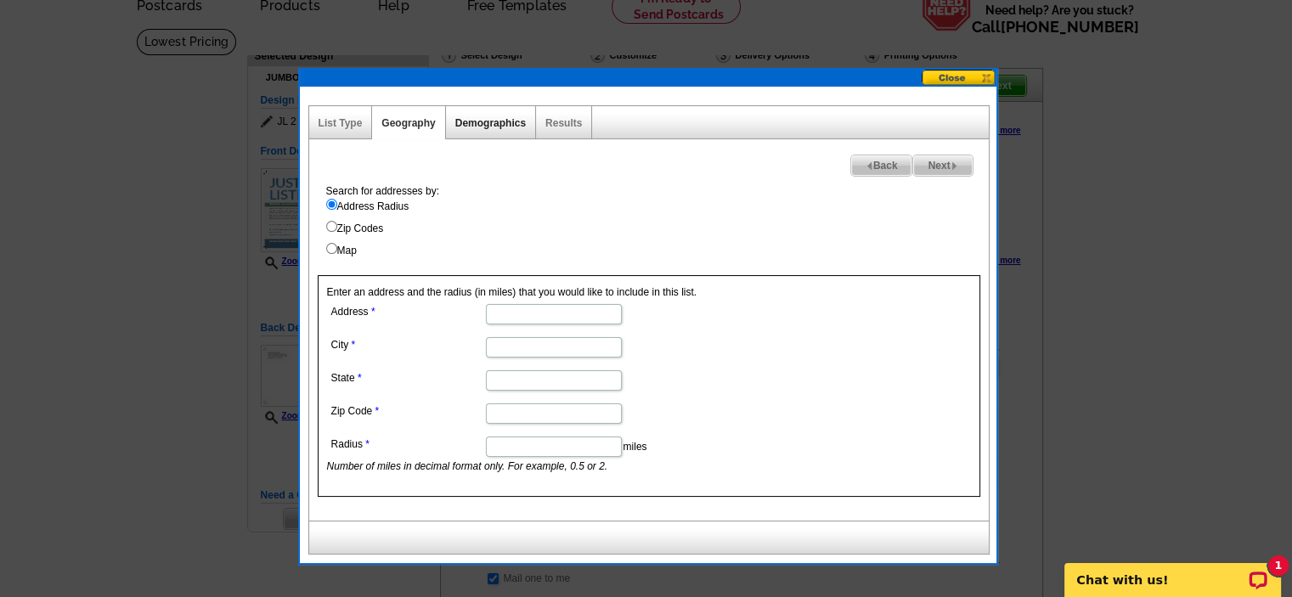
click at [472, 118] on link "Demographics" at bounding box center [490, 123] width 71 height 12
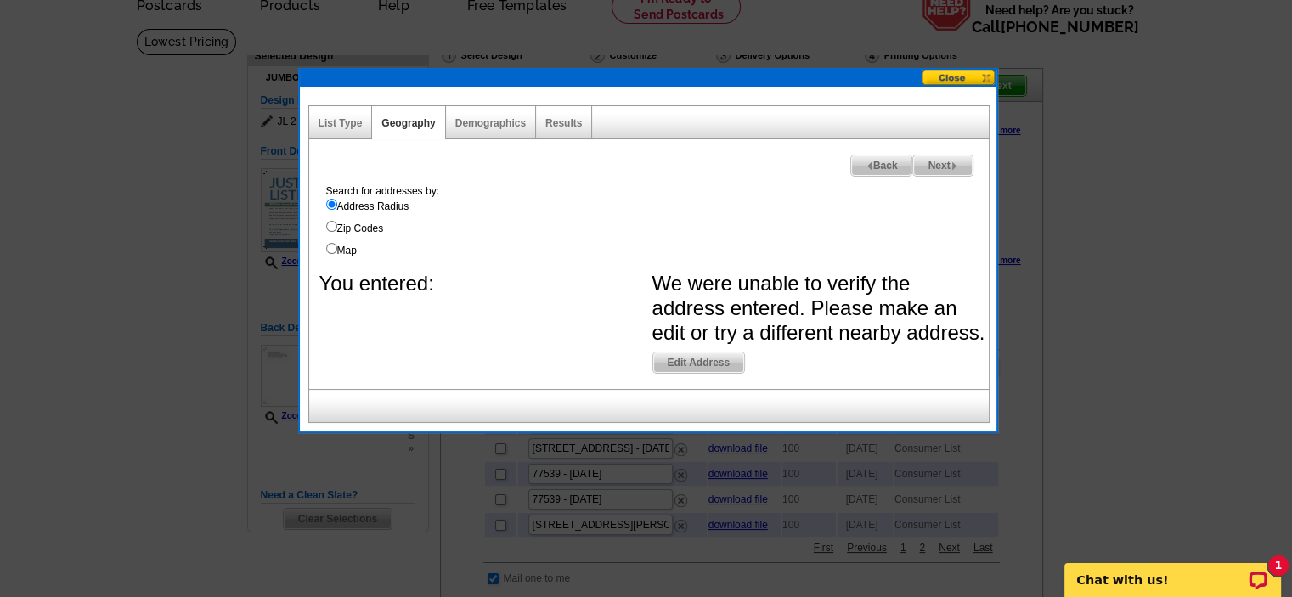
click at [935, 162] on span "Next" at bounding box center [942, 165] width 59 height 20
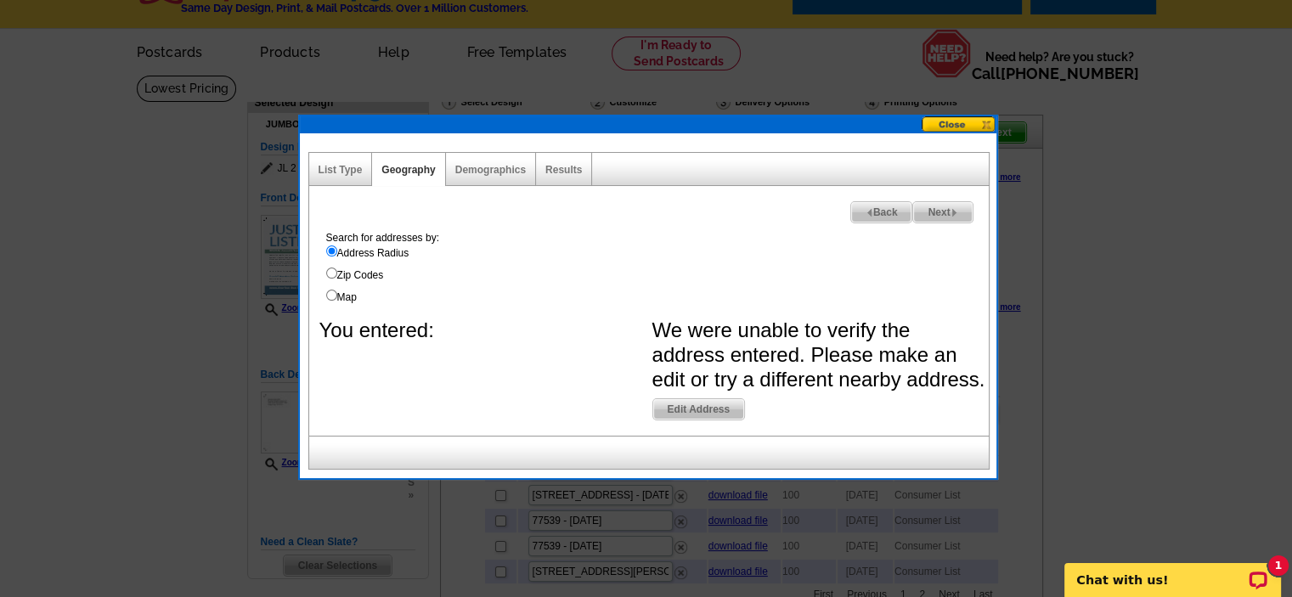
scroll to position [0, 0]
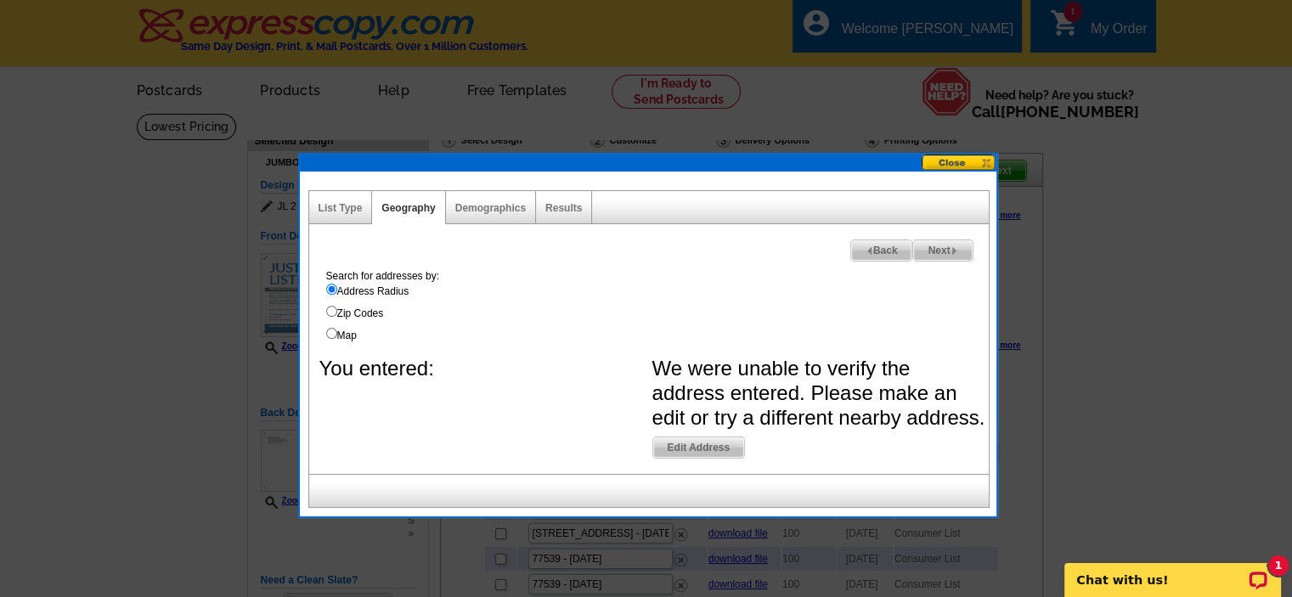
click at [334, 291] on input "Address Radius" at bounding box center [331, 289] width 11 height 11
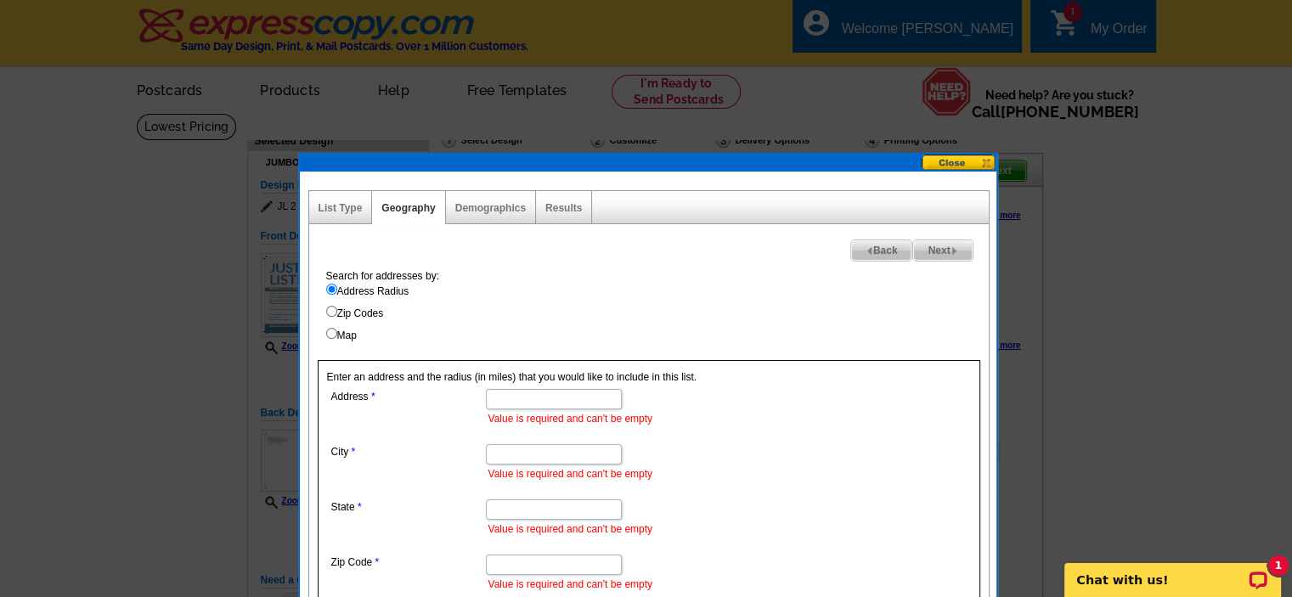
click at [524, 399] on input "Address" at bounding box center [554, 399] width 136 height 20
type input "2314 34"
click at [339, 206] on link "List Type" at bounding box center [341, 208] width 44 height 12
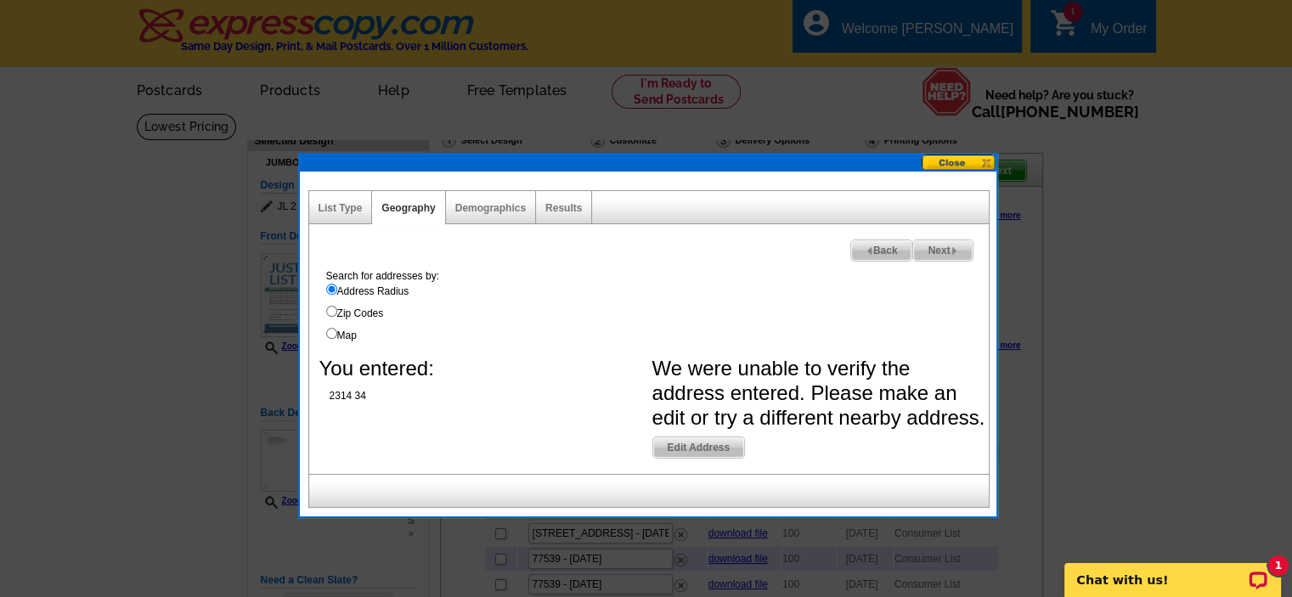
click at [942, 246] on span "Next" at bounding box center [942, 250] width 59 height 20
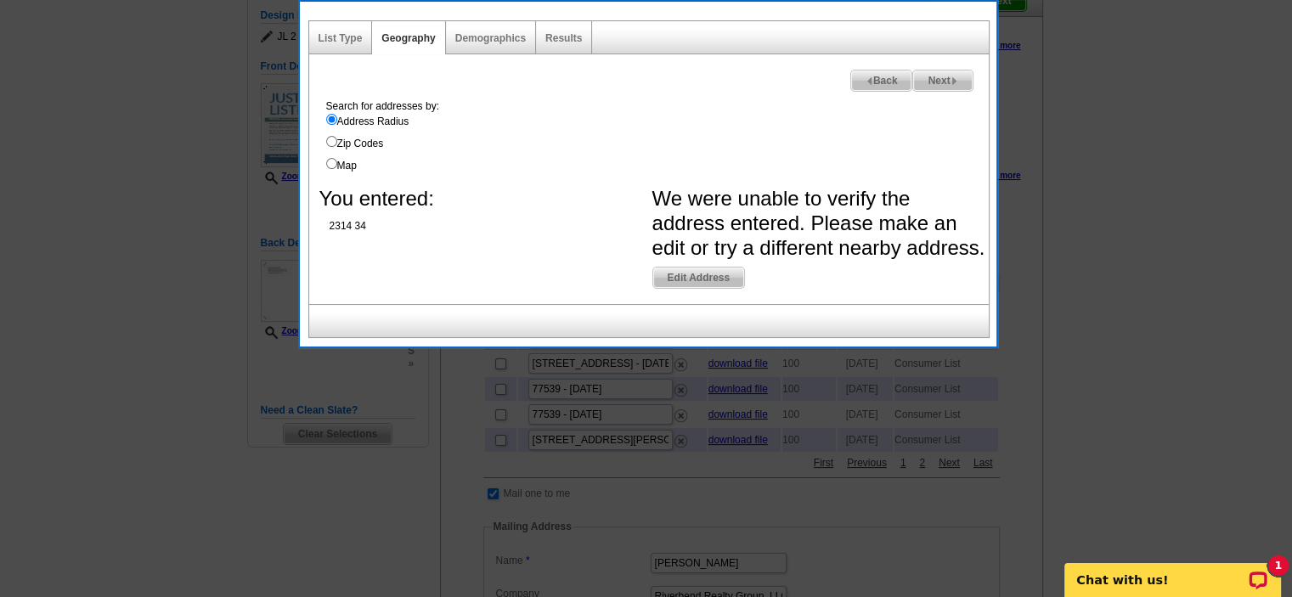
scroll to position [170, 0]
click at [710, 271] on span "Edit Address" at bounding box center [699, 278] width 92 height 20
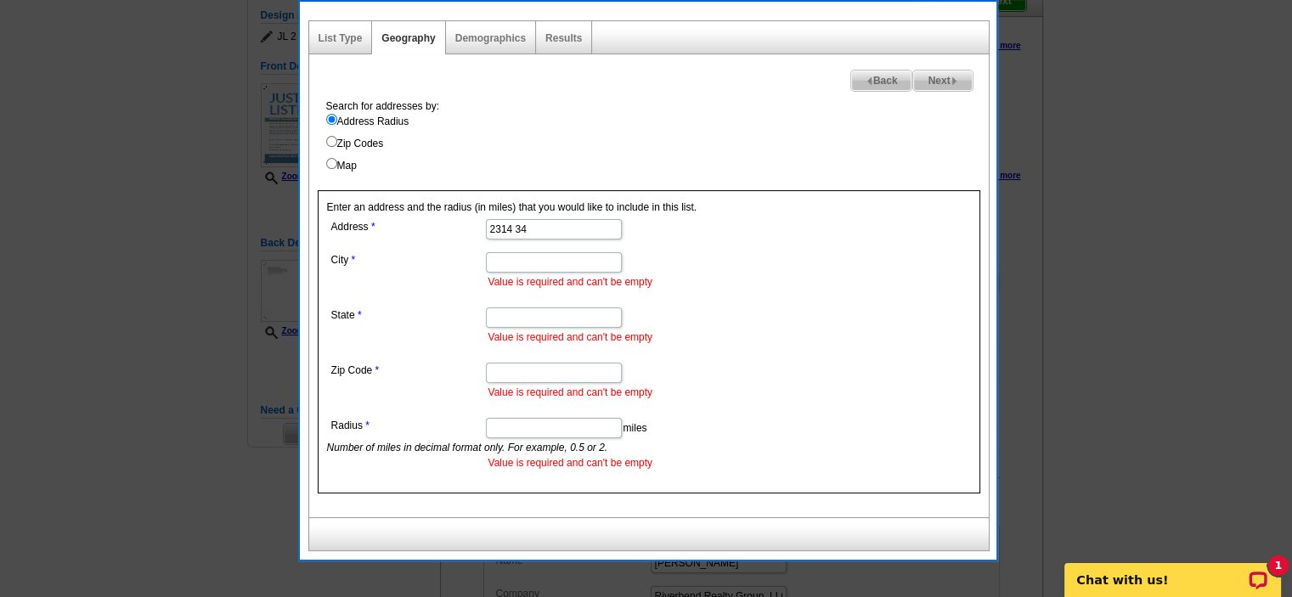
click at [539, 233] on input "2314 34" at bounding box center [554, 229] width 136 height 20
type input "2314 34th ave n"
click at [531, 256] on input "City" at bounding box center [554, 262] width 136 height 20
type input "Texas City"
click at [568, 319] on input "State" at bounding box center [554, 318] width 136 height 20
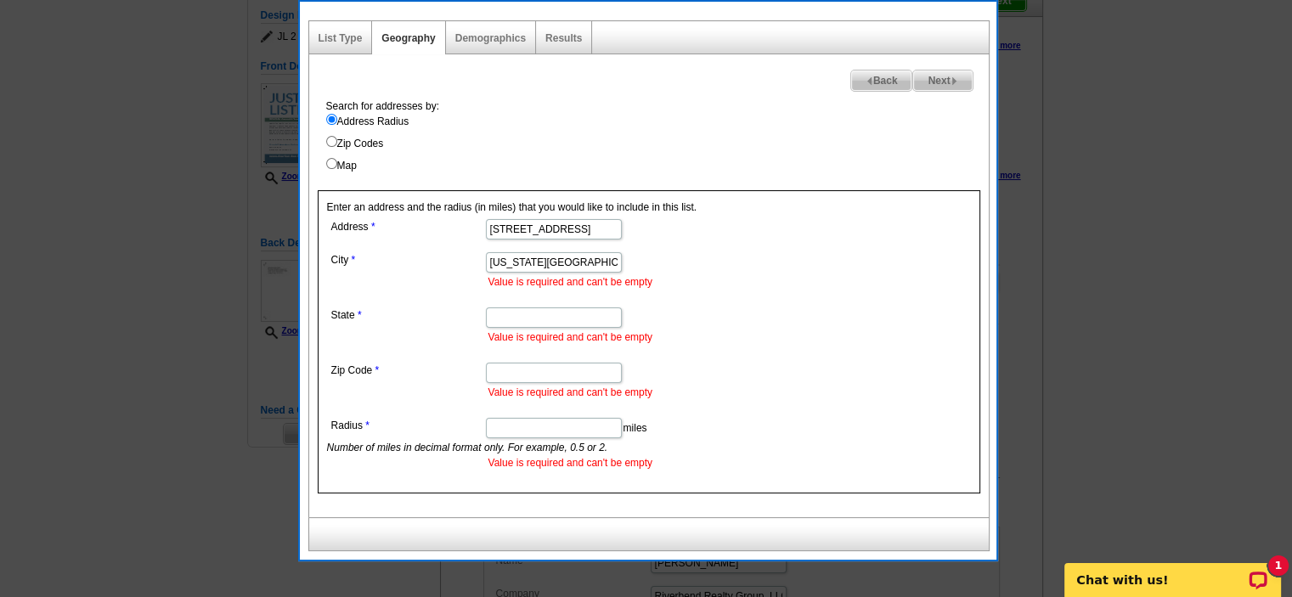
click at [547, 304] on dd "Value is required and can't be empty" at bounding box center [553, 324] width 452 height 42
click at [540, 317] on input "State" at bounding box center [554, 318] width 136 height 20
type input "tx"
click at [513, 373] on input "Zip Code" at bounding box center [554, 373] width 136 height 20
type input "77590"
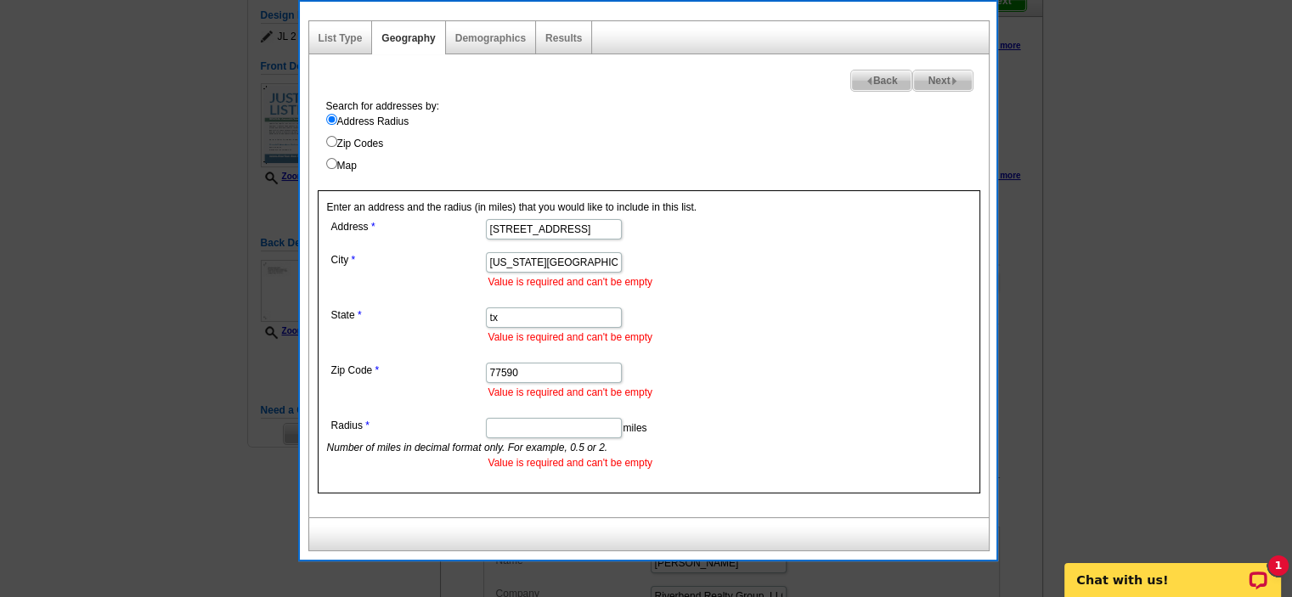
click at [526, 426] on input "Radius" at bounding box center [554, 428] width 136 height 20
type input "10"
click at [834, 343] on form "Address 2314 34th ave n City Texas City Value is required and can't be empty St…" at bounding box center [649, 343] width 644 height 256
click at [941, 77] on span "Next" at bounding box center [942, 81] width 59 height 20
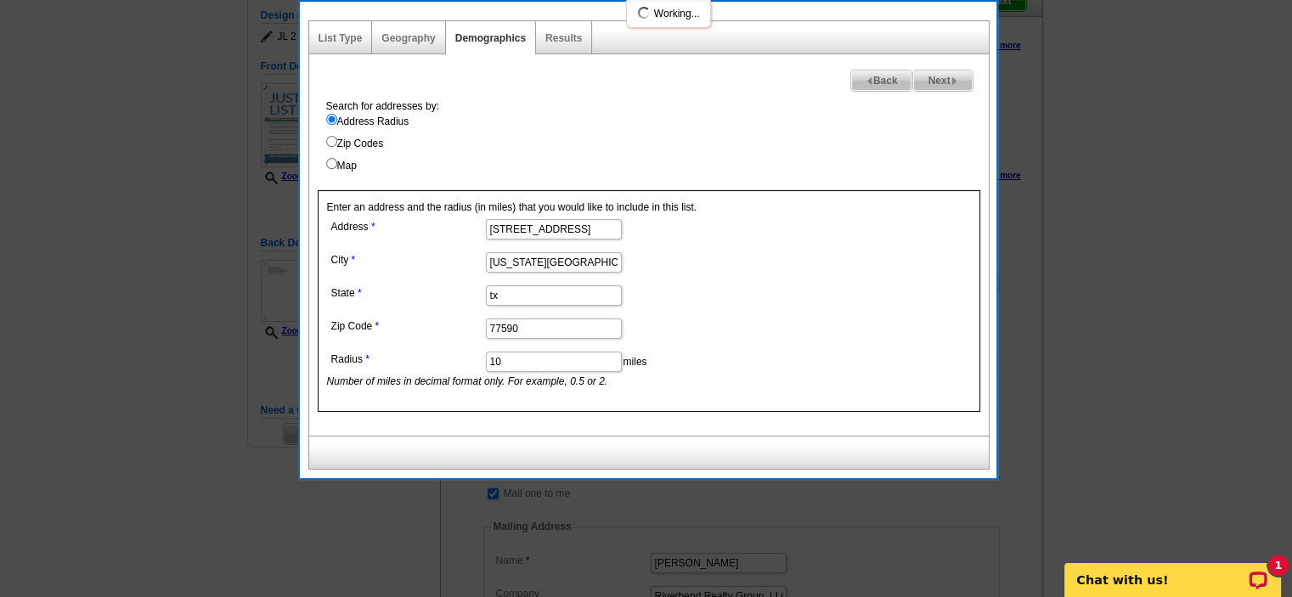
select select
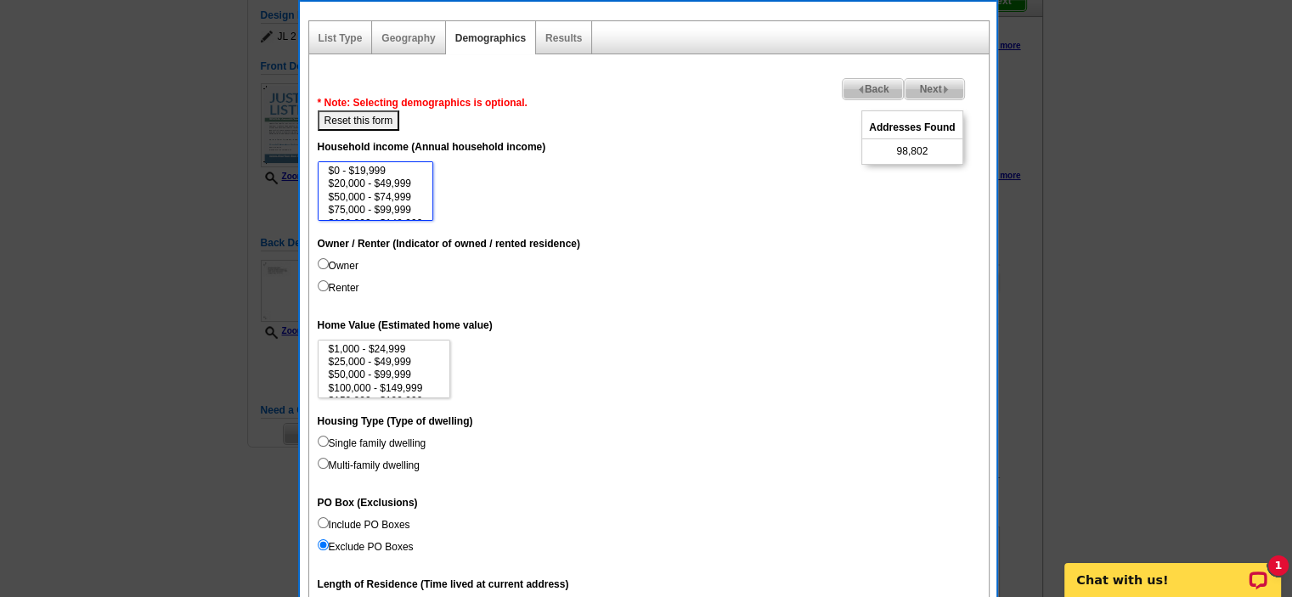
select select "50000-74999"
click at [339, 195] on option "$50,000 - $74,999" at bounding box center [376, 197] width 98 height 13
click at [323, 285] on input "Renter" at bounding box center [323, 285] width 11 height 11
radio input "true"
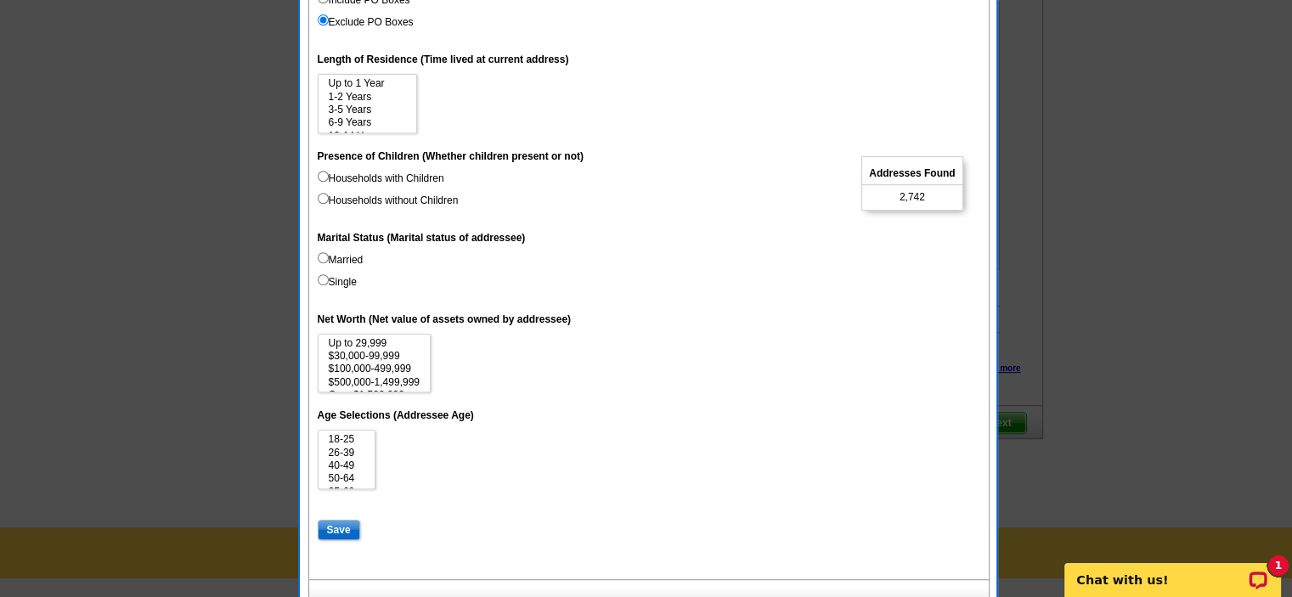
scroll to position [765, 0]
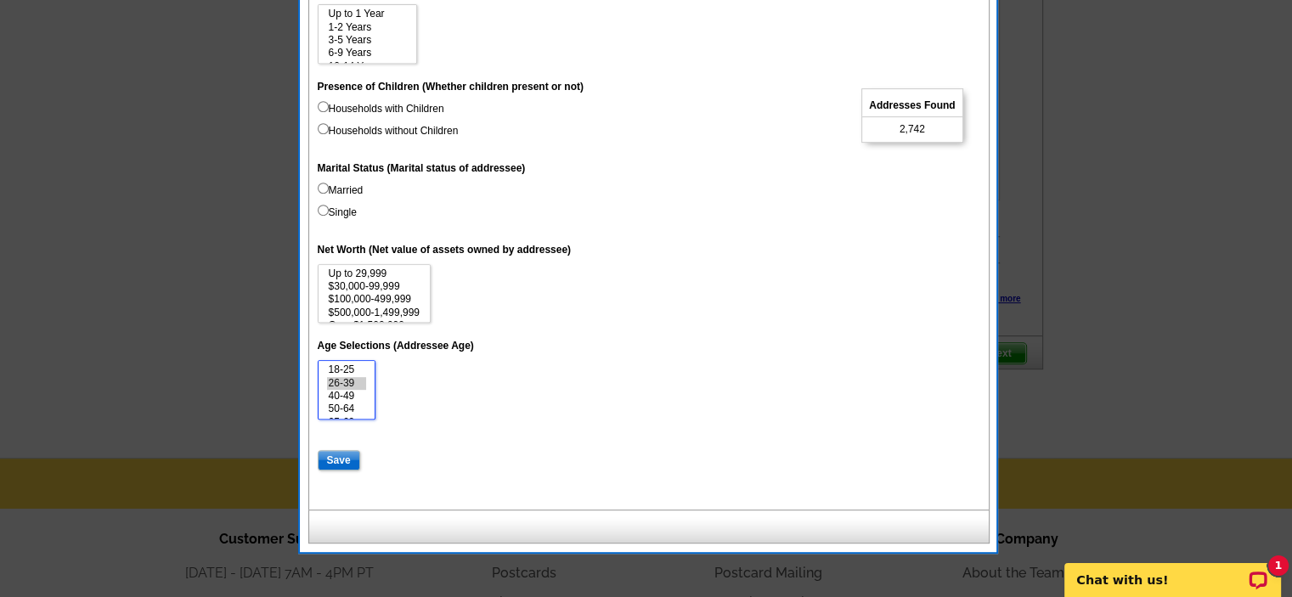
click at [332, 384] on option "26-39" at bounding box center [347, 383] width 40 height 13
click at [340, 365] on option "18-25" at bounding box center [347, 370] width 40 height 13
select select "26-39"
click at [331, 381] on option "26-39" at bounding box center [347, 383] width 40 height 13
click at [331, 456] on input "Save" at bounding box center [339, 460] width 42 height 20
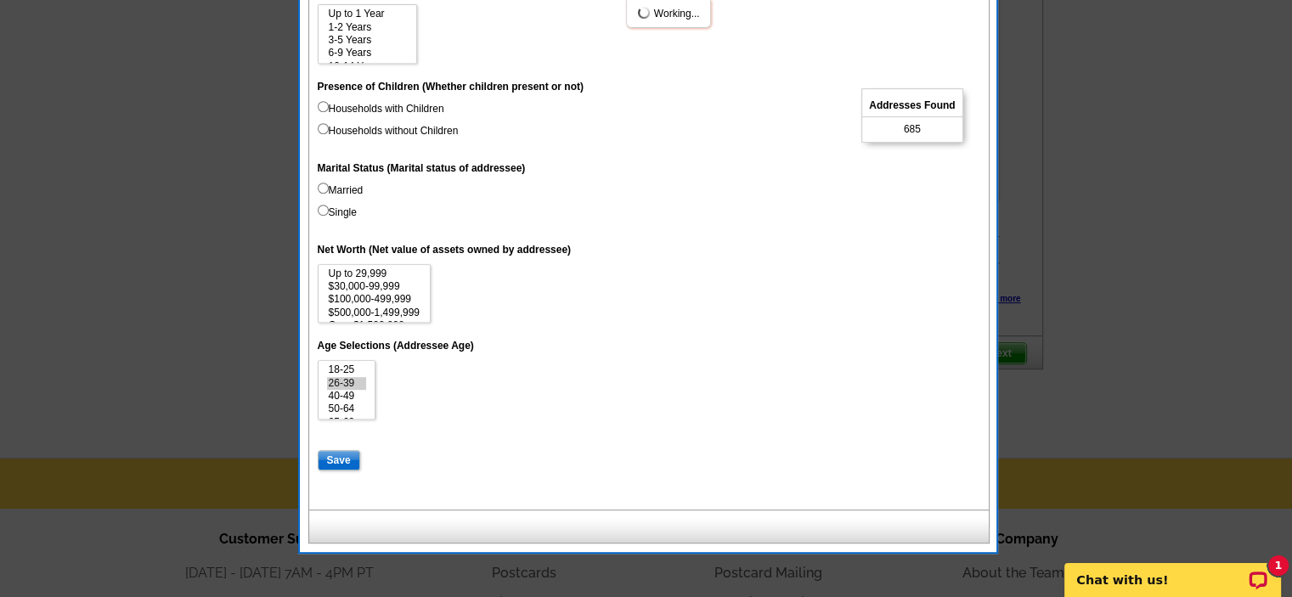
select select
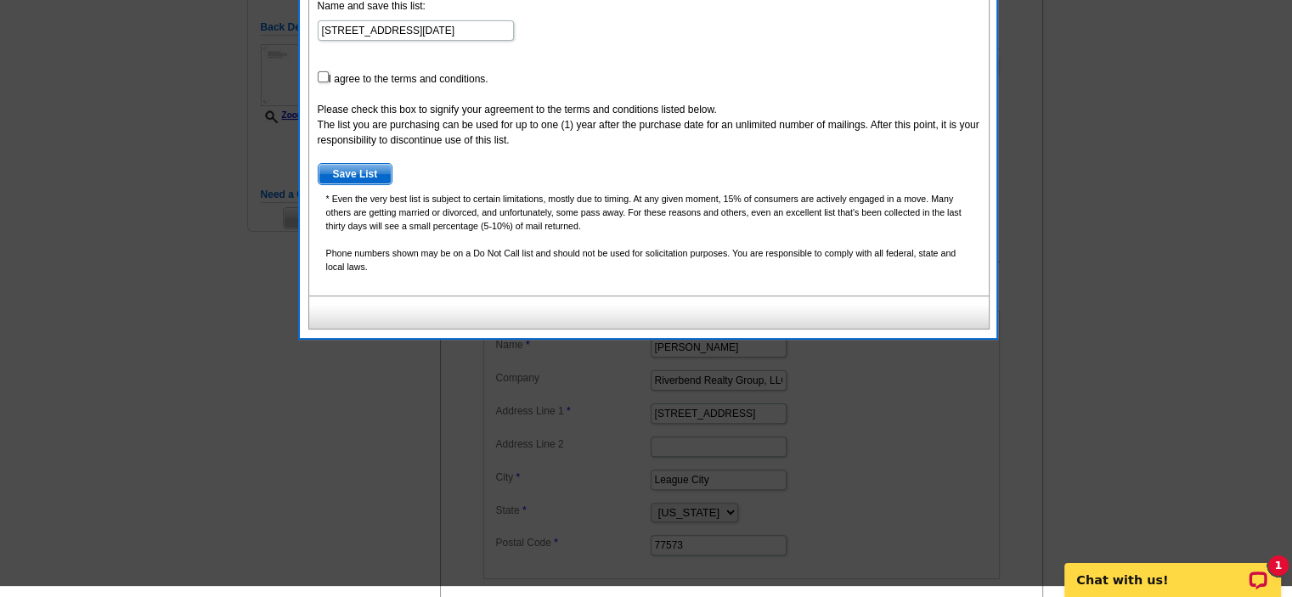
scroll to position [228, 0]
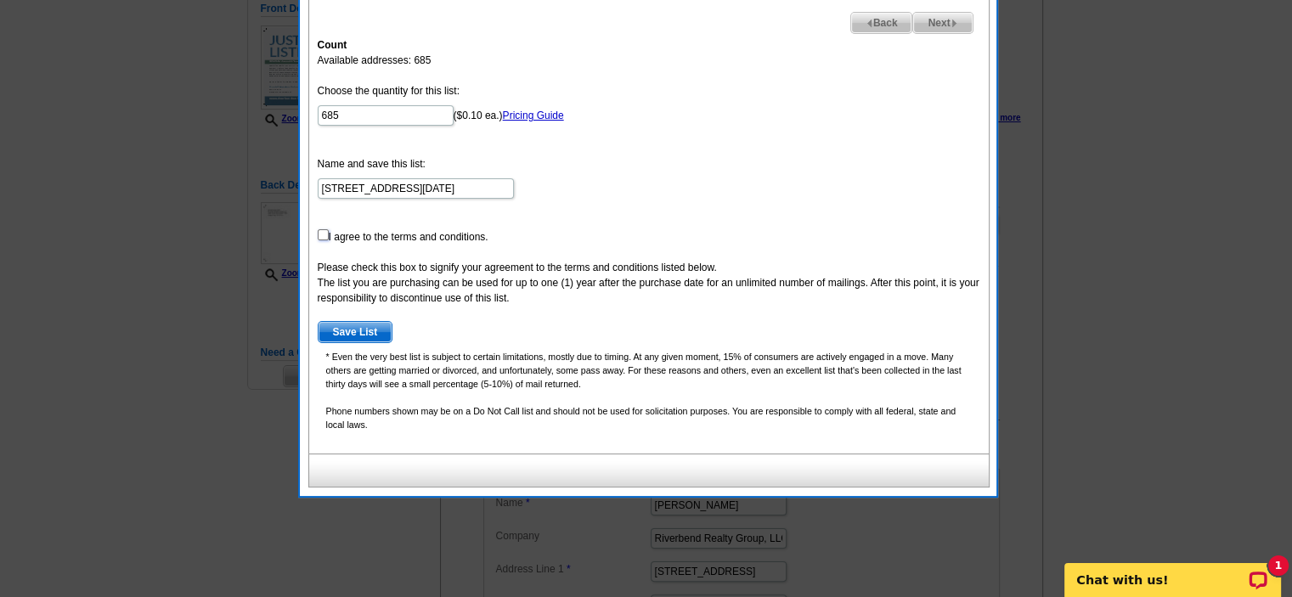
click at [325, 235] on input "checkbox" at bounding box center [323, 234] width 11 height 11
checkbox input "true"
click at [352, 331] on span "Save List" at bounding box center [356, 332] width 74 height 20
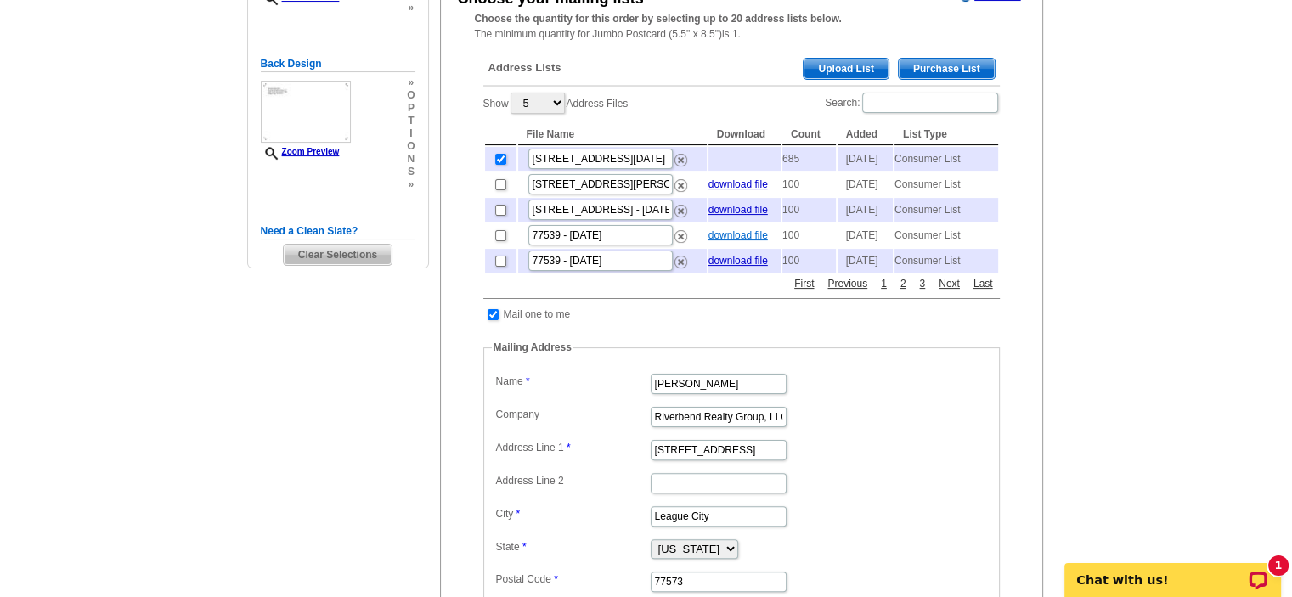
scroll to position [398, 0]
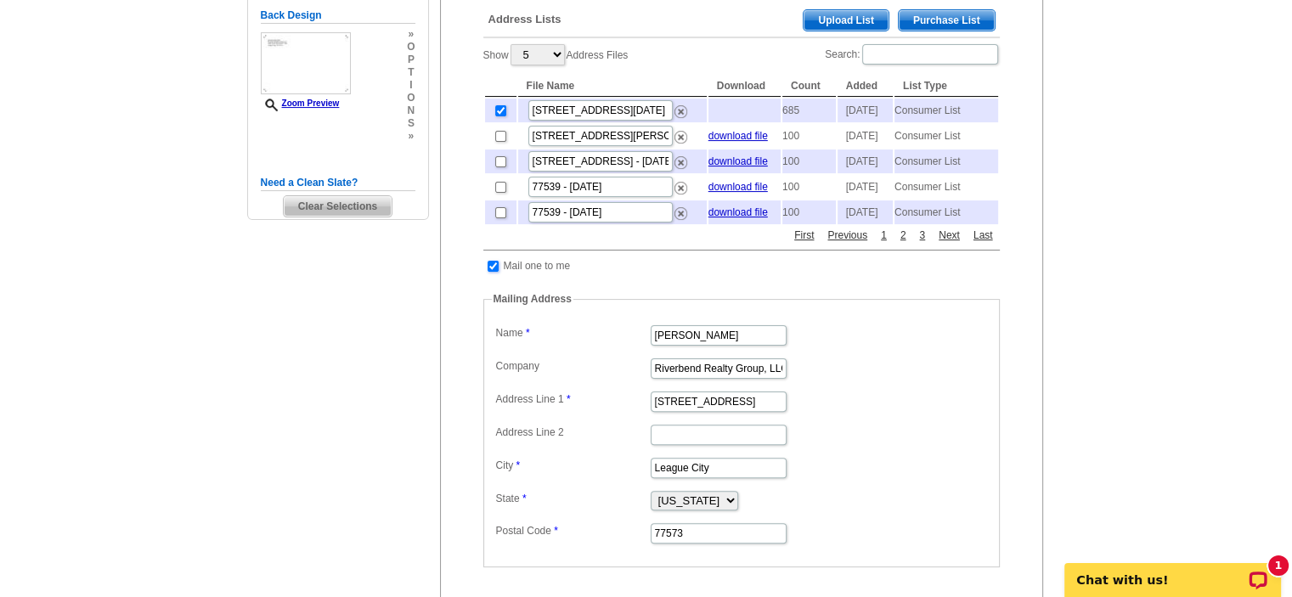
click at [493, 272] on input "checkbox" at bounding box center [493, 266] width 11 height 11
checkbox input "false"
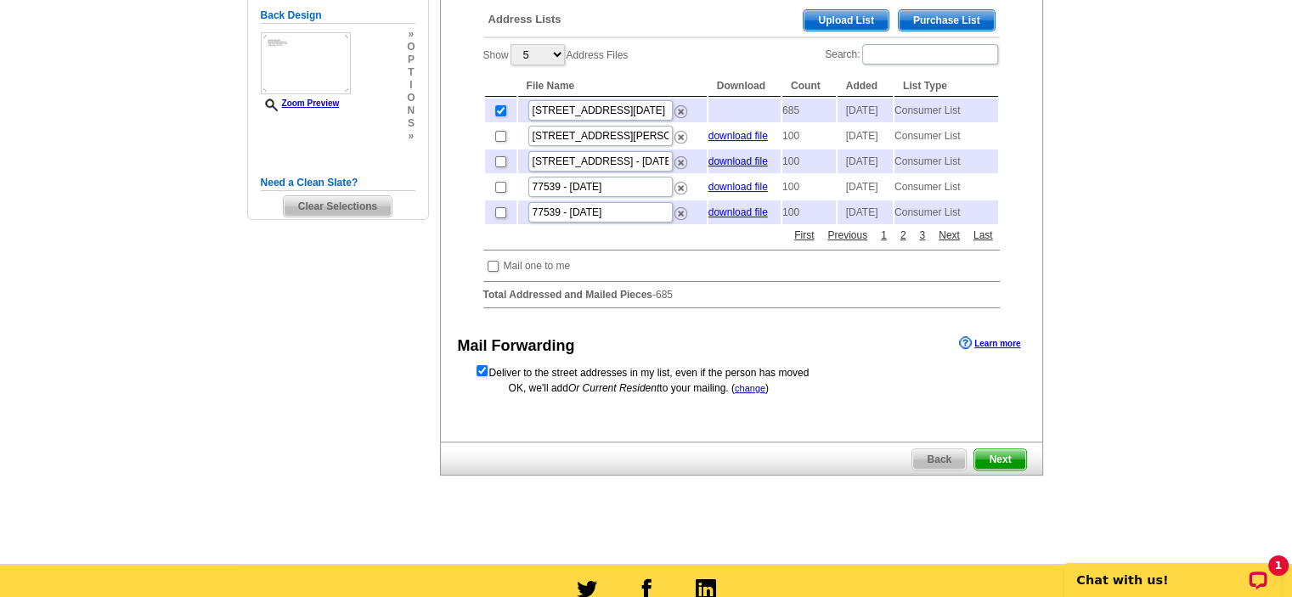
click at [987, 470] on span "Next" at bounding box center [1000, 460] width 51 height 20
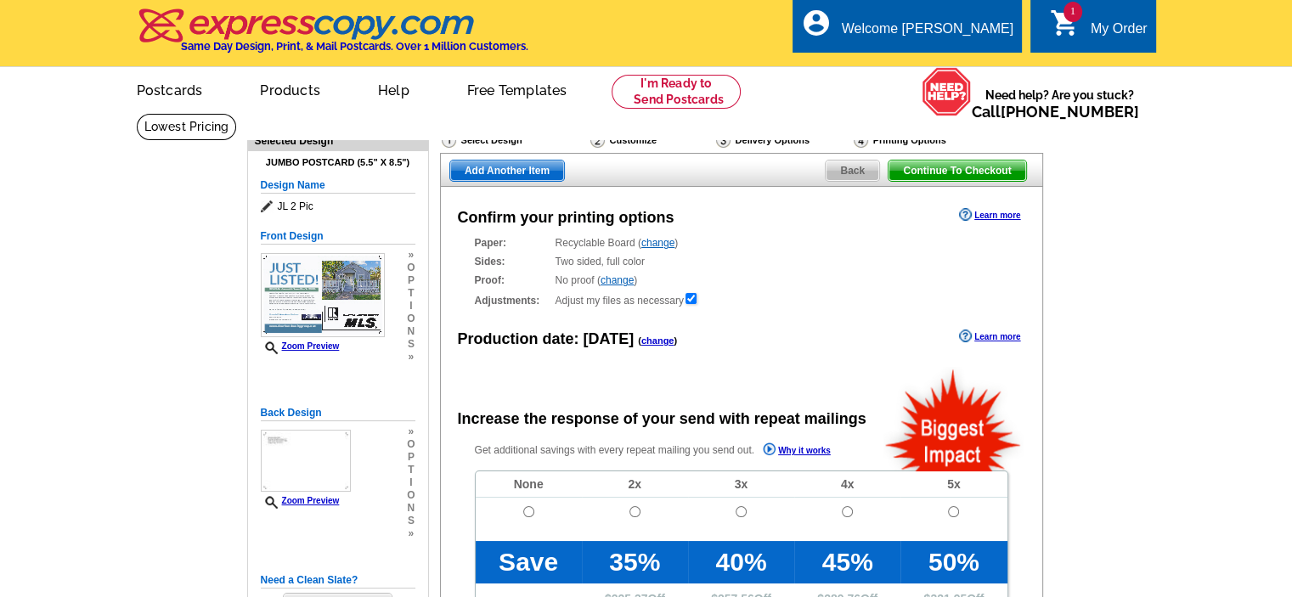
radio input "false"
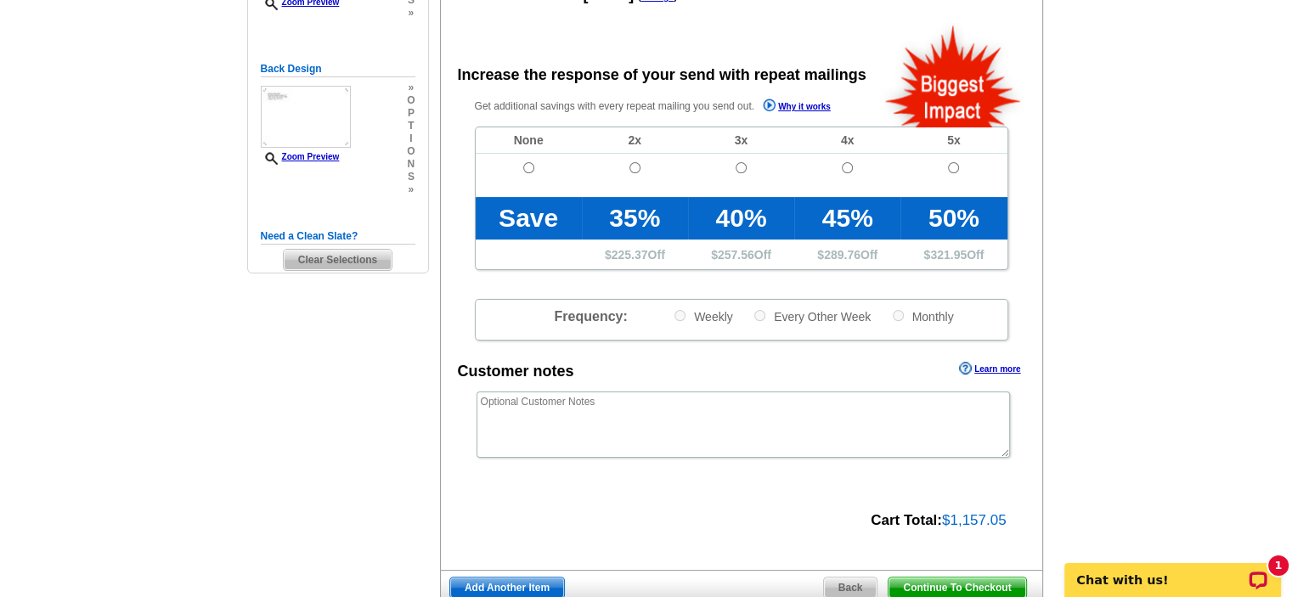
scroll to position [425, 0]
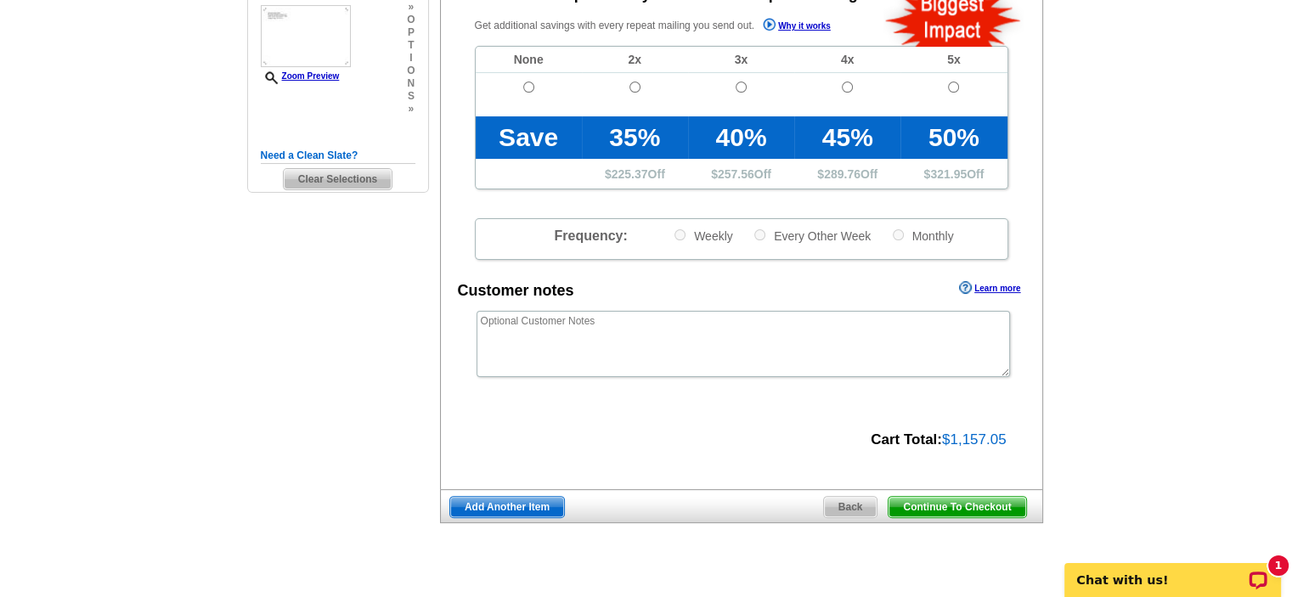
click at [857, 499] on span "Back" at bounding box center [851, 507] width 54 height 20
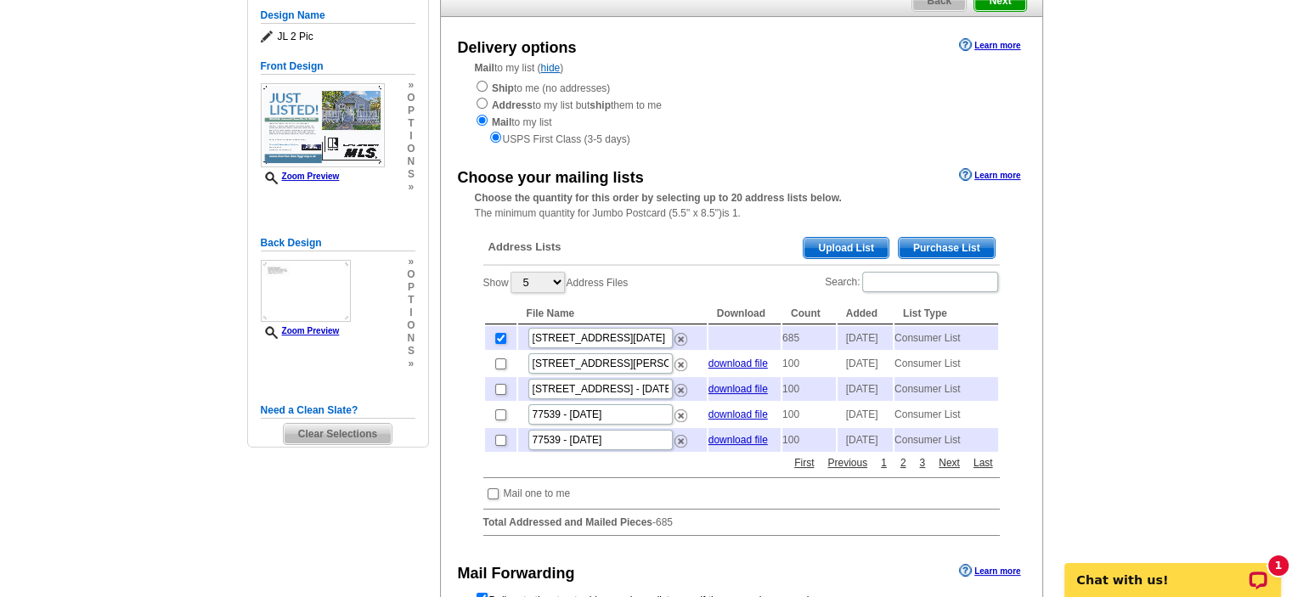
click at [801, 342] on td "685" at bounding box center [810, 338] width 54 height 24
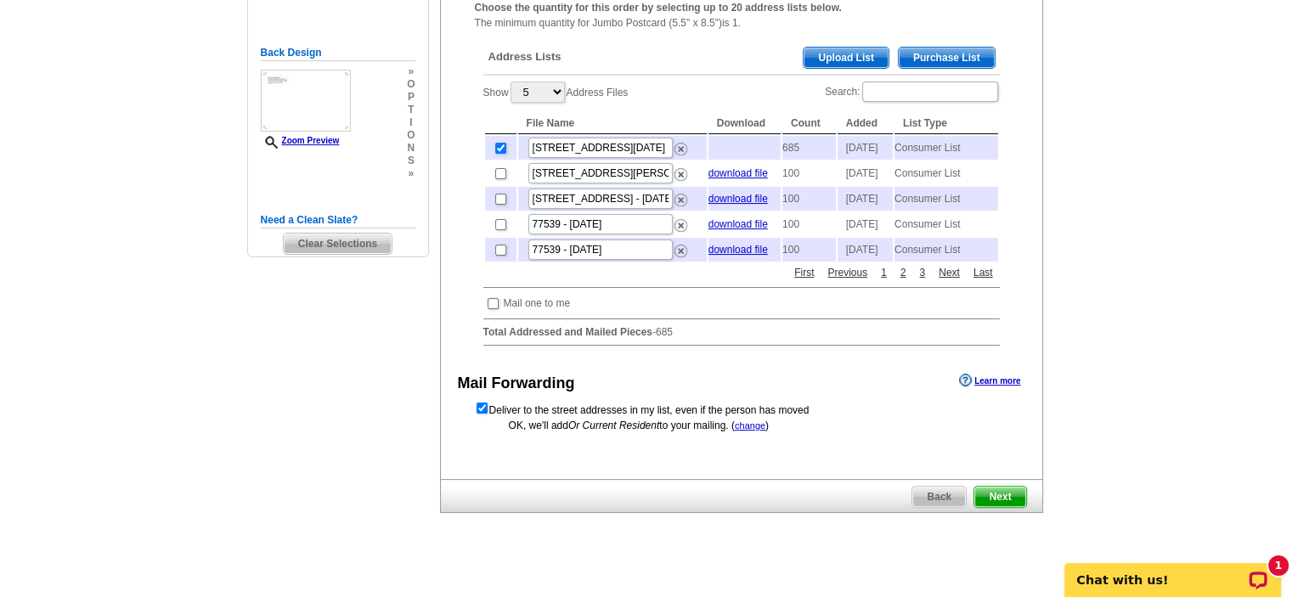
scroll to position [425, 0]
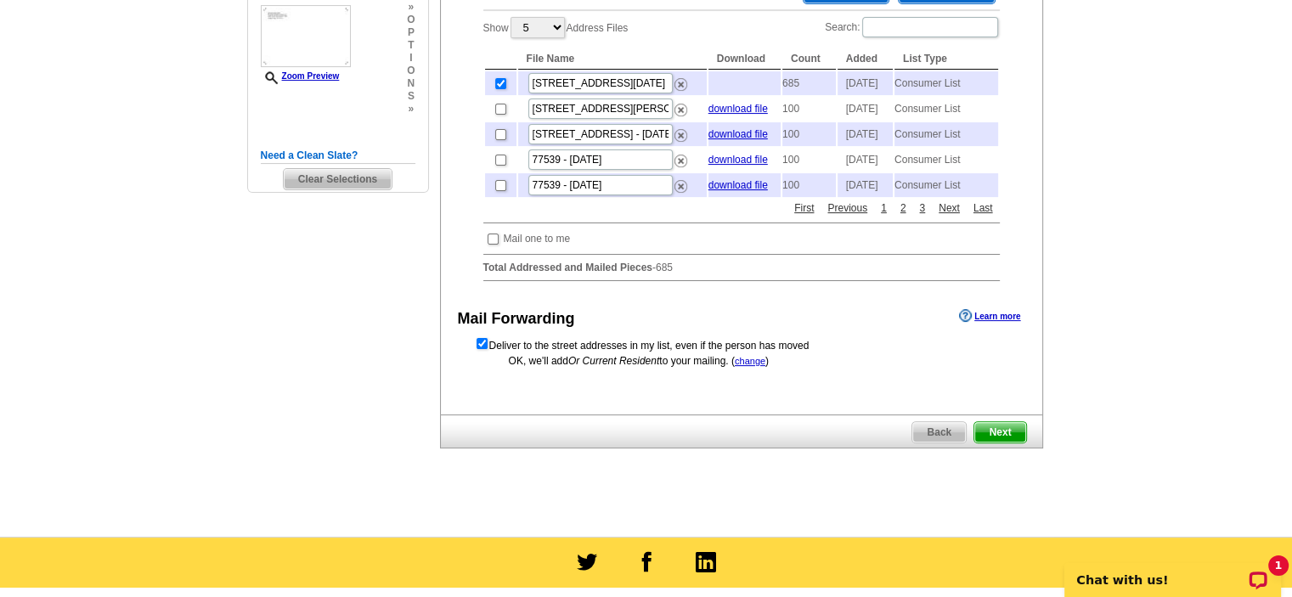
click at [946, 443] on span "Back" at bounding box center [940, 432] width 54 height 20
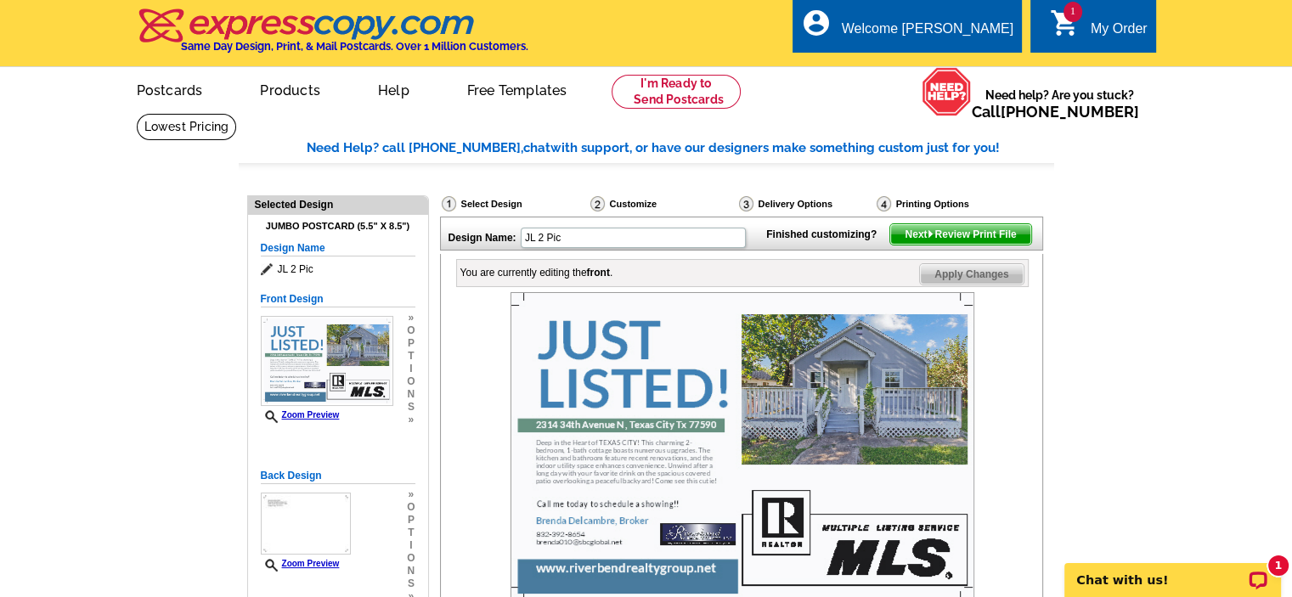
click at [944, 245] on span "Next Review Print File" at bounding box center [961, 234] width 140 height 20
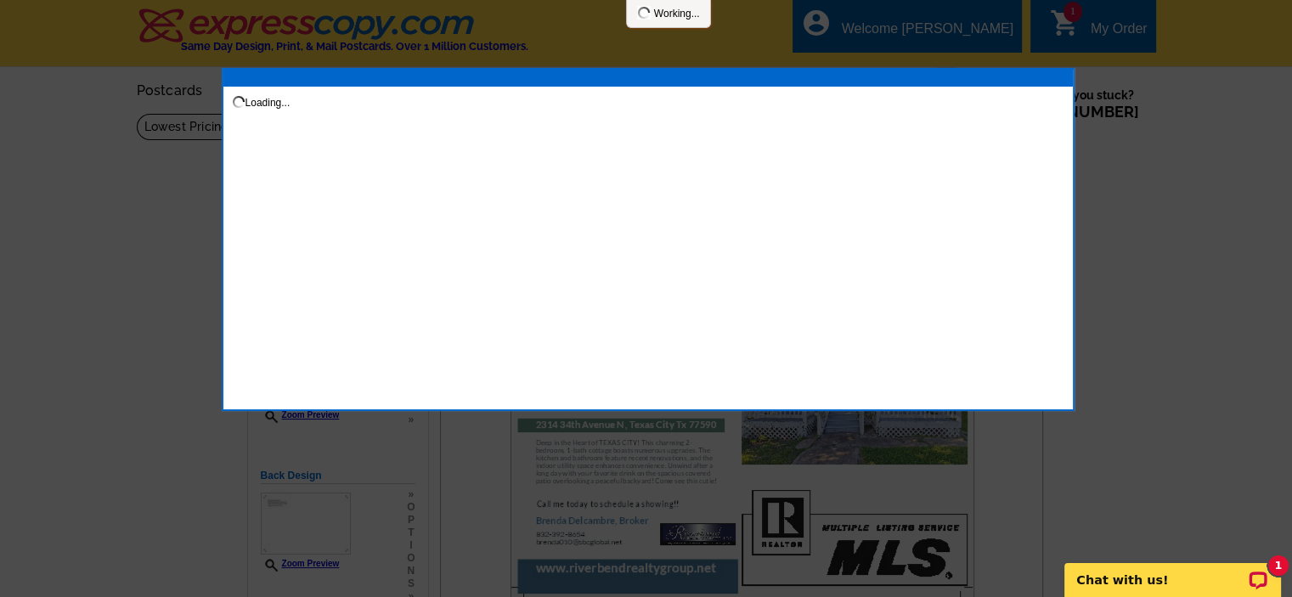
click at [1175, 263] on div at bounding box center [646, 298] width 1292 height 597
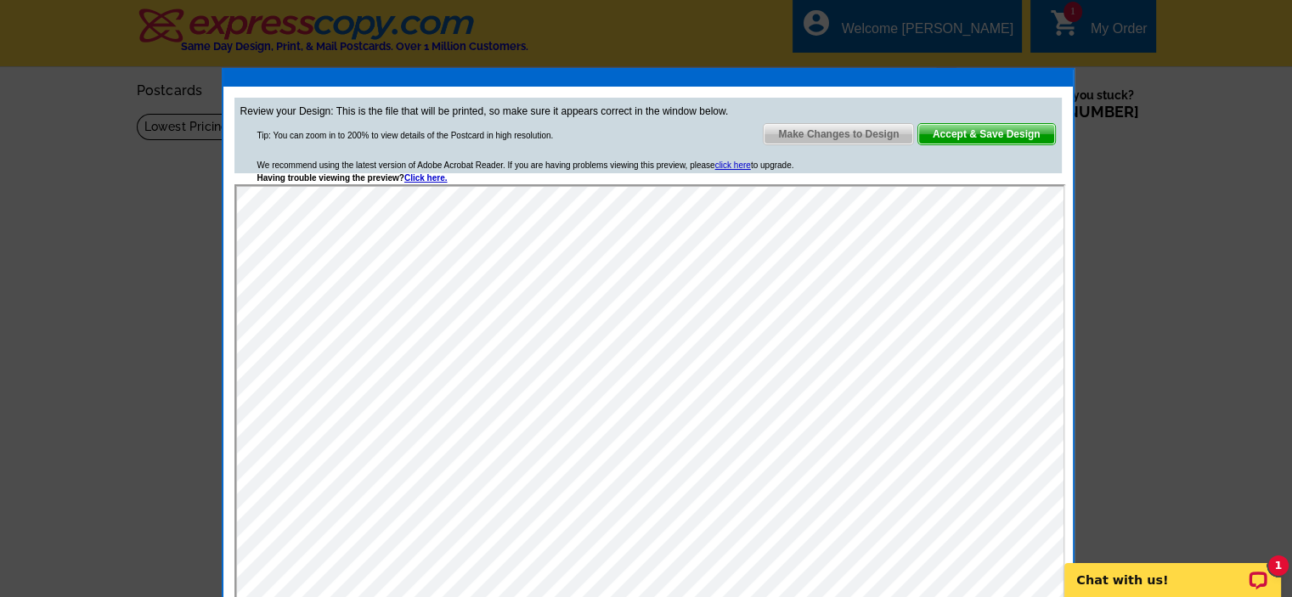
click at [996, 129] on span "Accept & Save Design" at bounding box center [987, 134] width 137 height 20
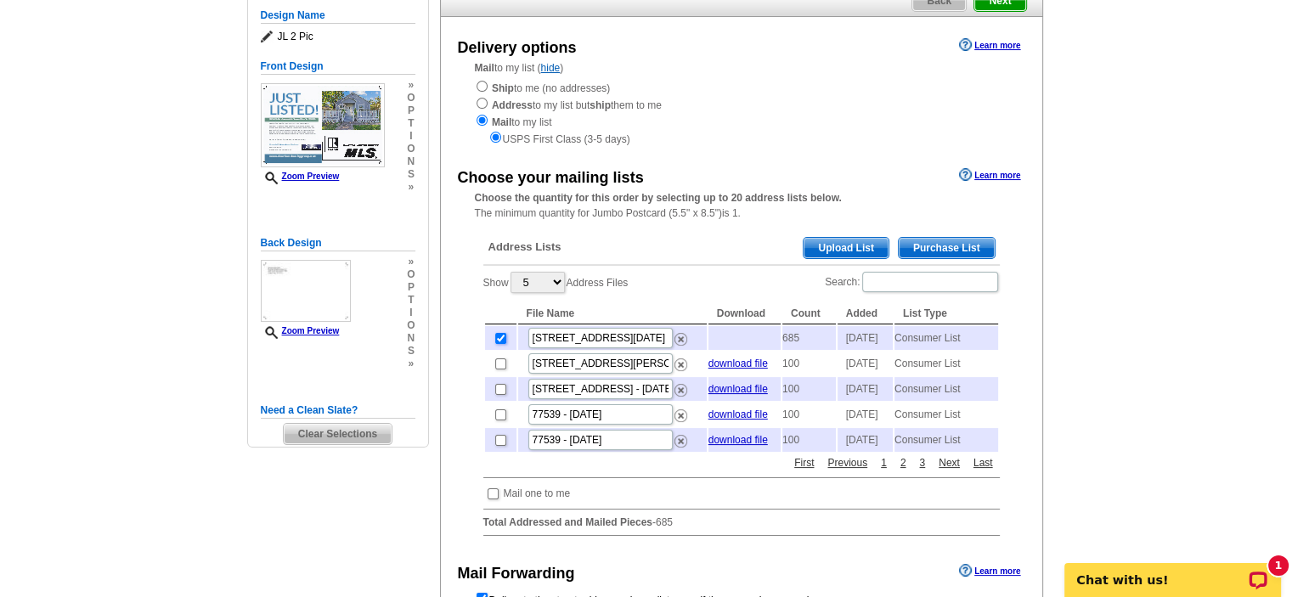
click at [497, 338] on input "checkbox" at bounding box center [500, 338] width 11 height 11
checkbox input "false"
click at [498, 342] on input "checkbox" at bounding box center [500, 338] width 11 height 11
checkbox input "true"
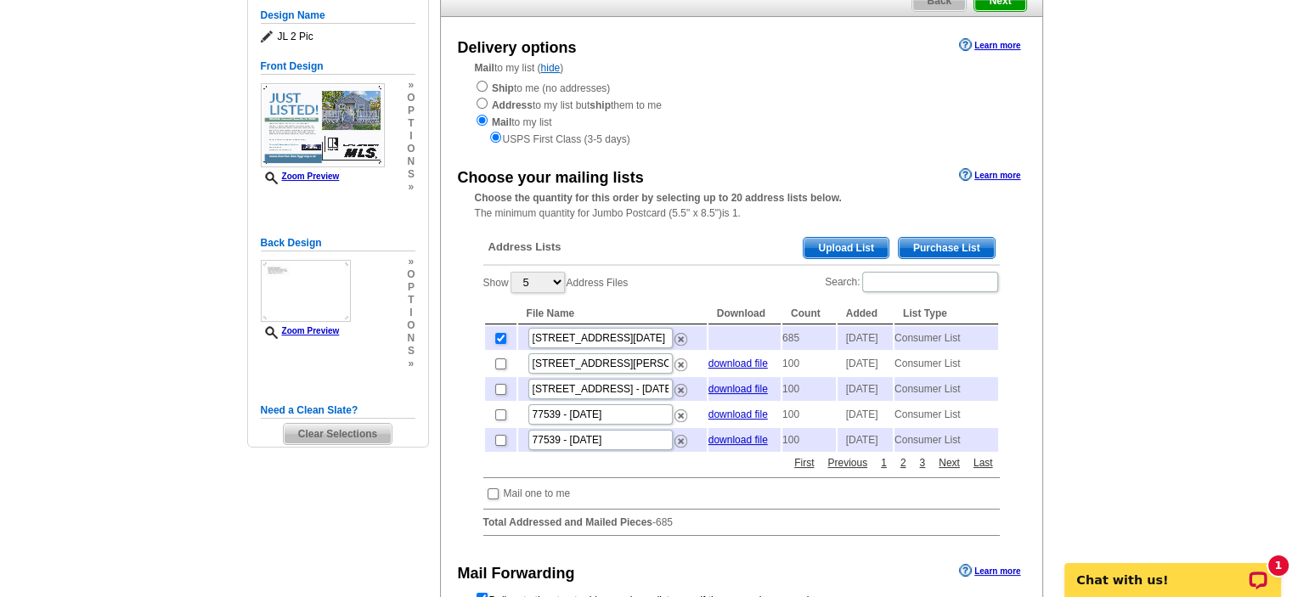
click at [942, 250] on span "Purchase List" at bounding box center [947, 248] width 96 height 20
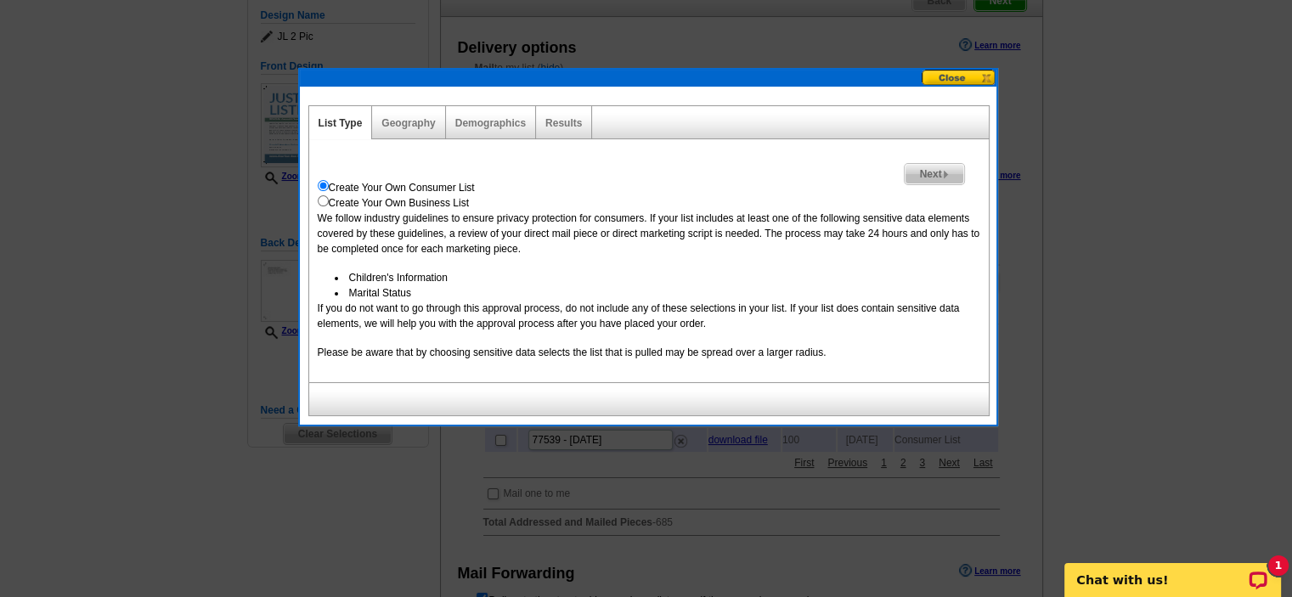
click at [929, 174] on span "Next" at bounding box center [934, 174] width 59 height 20
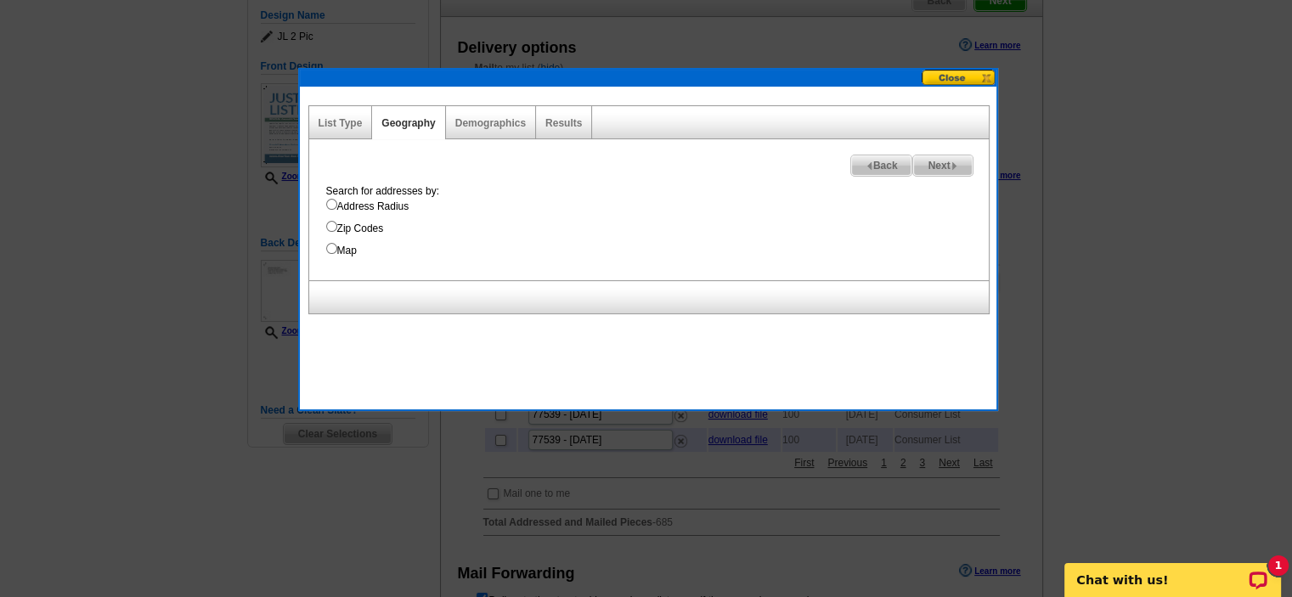
click at [328, 203] on input "Address Radius" at bounding box center [331, 204] width 11 height 11
radio input "true"
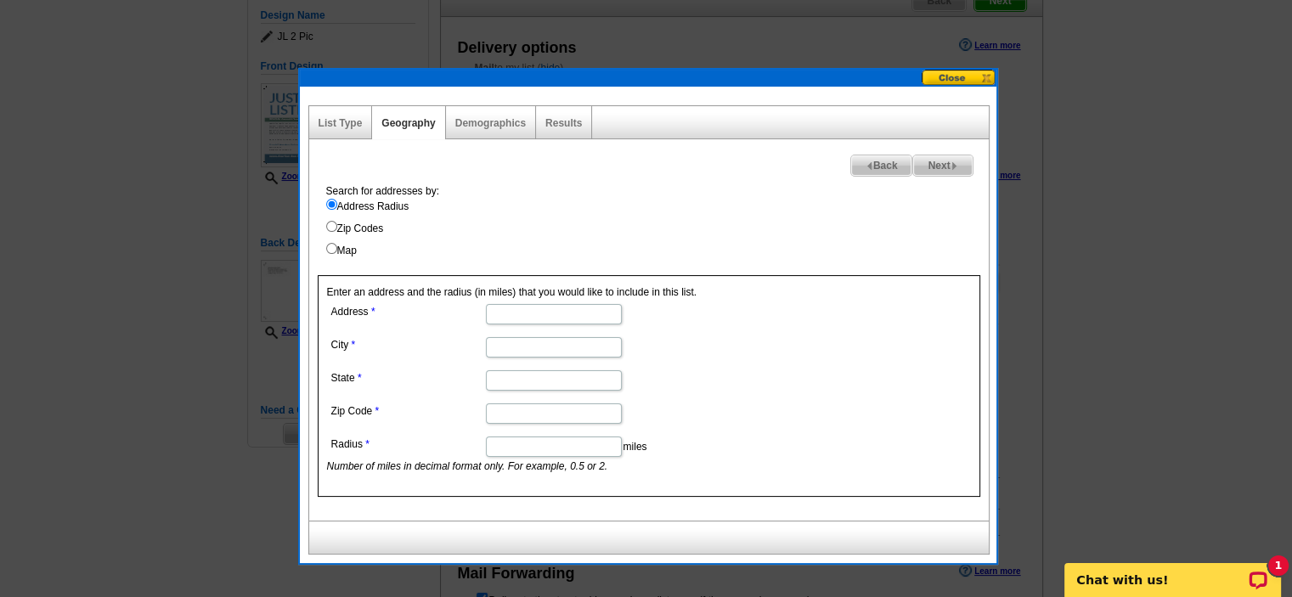
click at [546, 309] on input "Address" at bounding box center [554, 314] width 136 height 20
type input "2314 34th ave n"
click at [568, 364] on dl "Address 2314 34th ave n City State Zip Code Radius miles Number of miles in dec…" at bounding box center [553, 387] width 452 height 174
click at [563, 348] on input "City" at bounding box center [554, 347] width 136 height 20
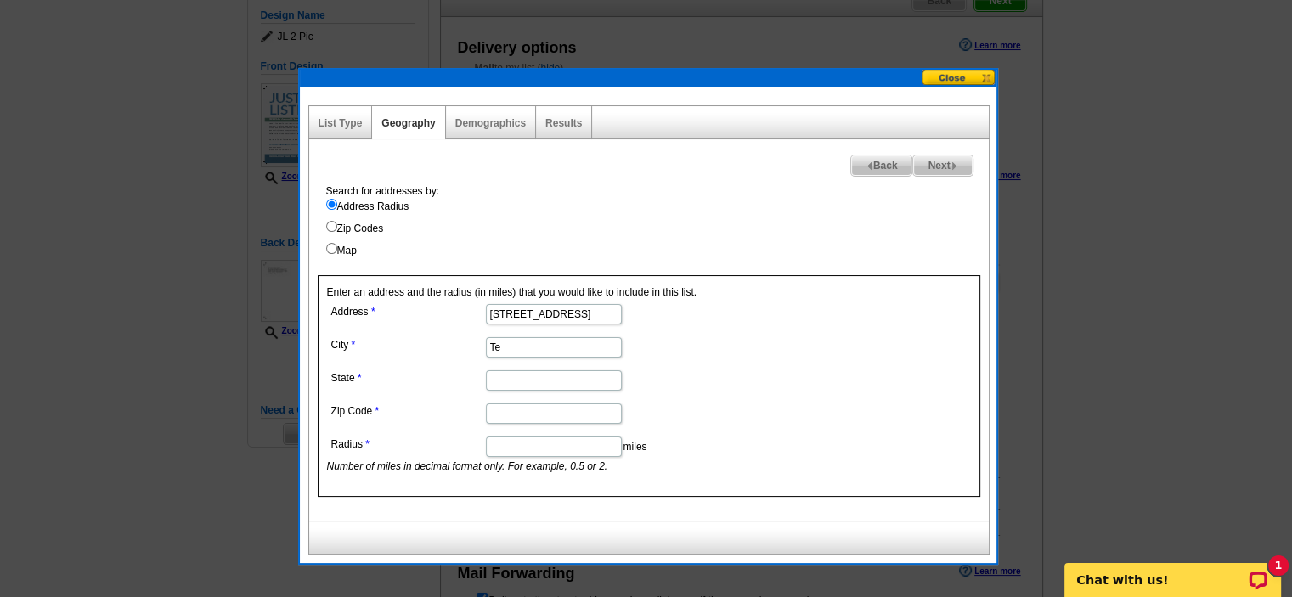
type input "Texas City"
click at [564, 376] on input "State" at bounding box center [554, 380] width 136 height 20
type input "tx"
click at [533, 410] on input "Zip Code" at bounding box center [554, 414] width 136 height 20
type input "77590"
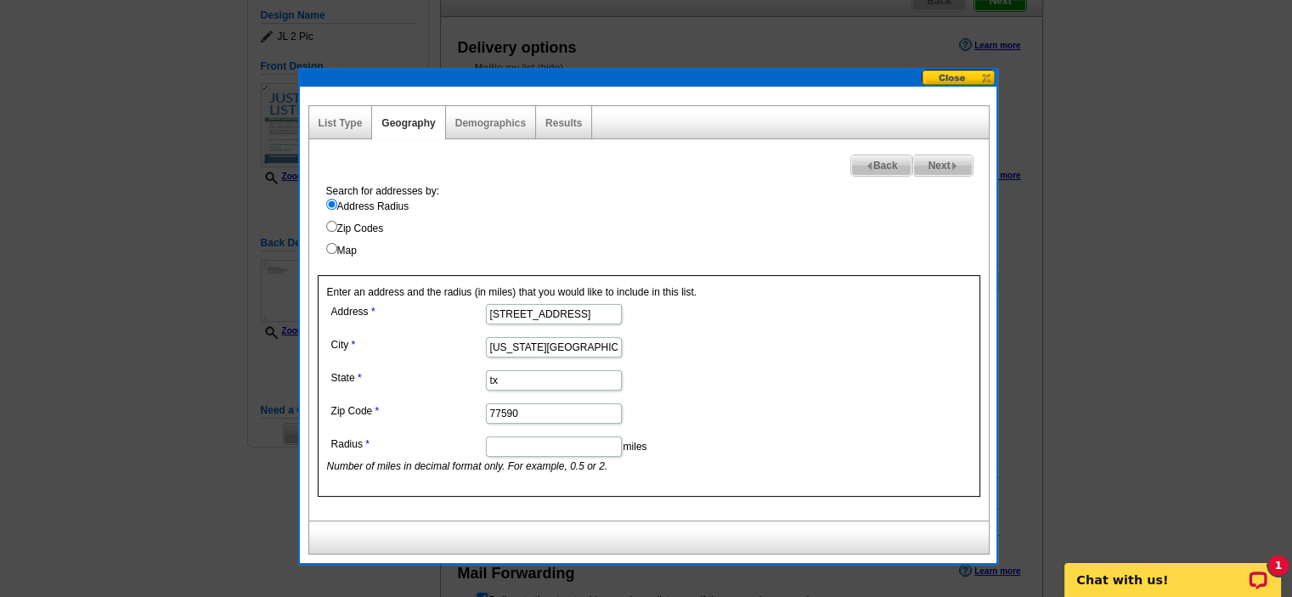
click at [517, 442] on input "Radius" at bounding box center [554, 447] width 136 height 20
type input "10"
click at [941, 161] on span "Next" at bounding box center [942, 165] width 59 height 20
select select
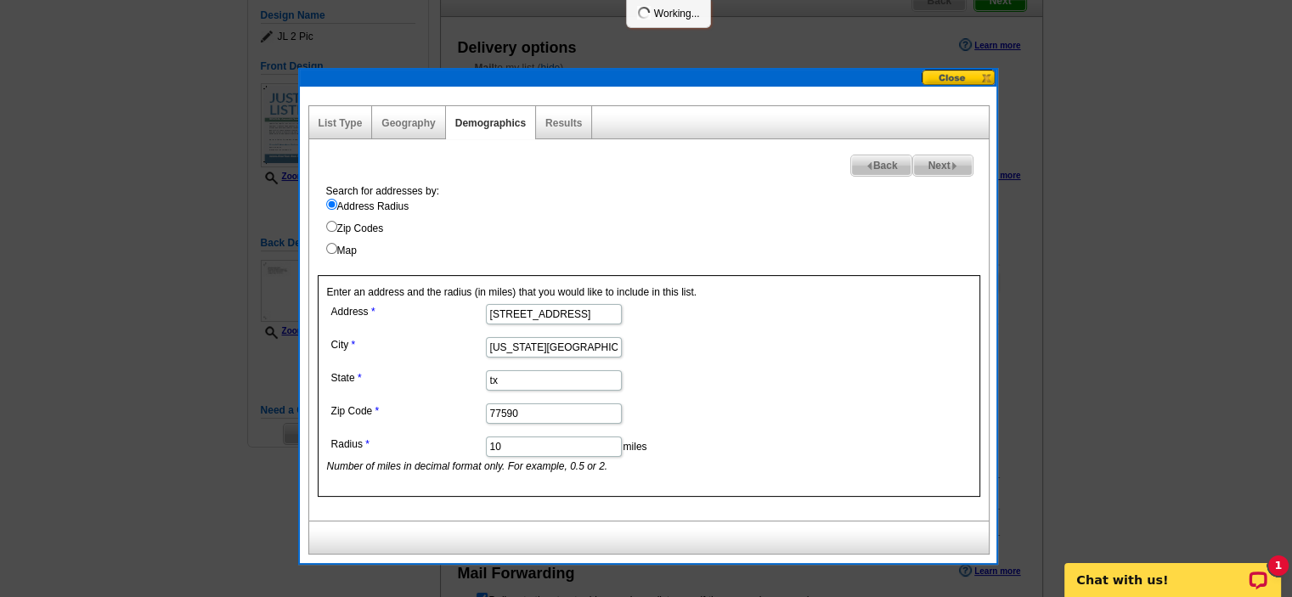
select select
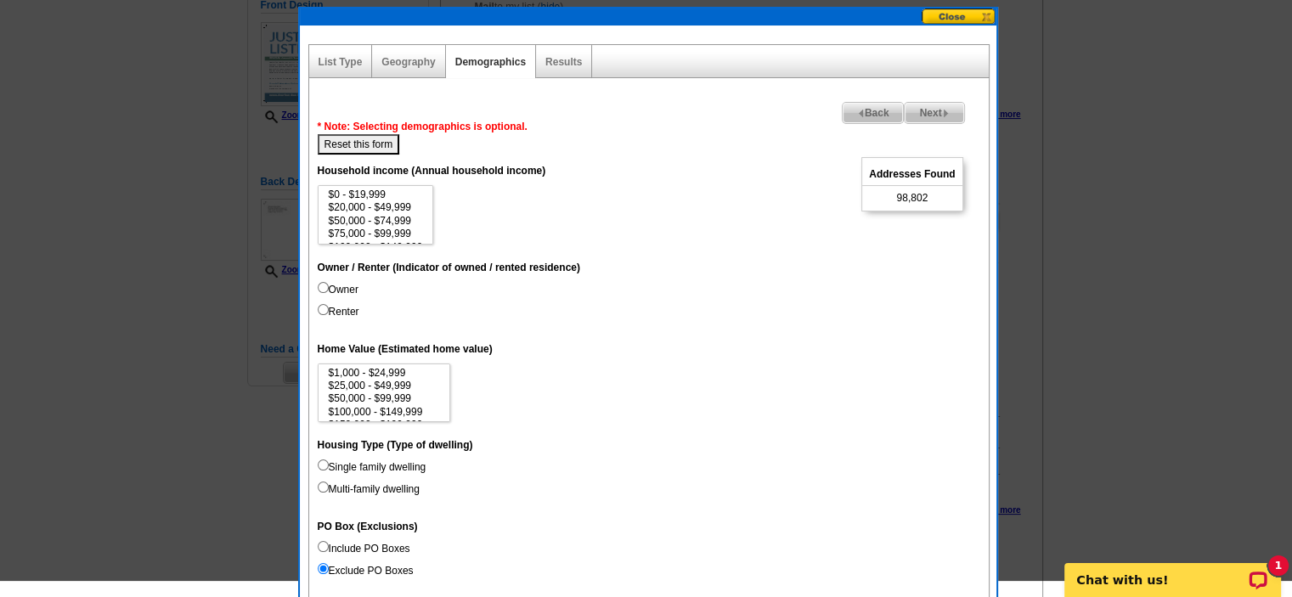
scroll to position [340, 0]
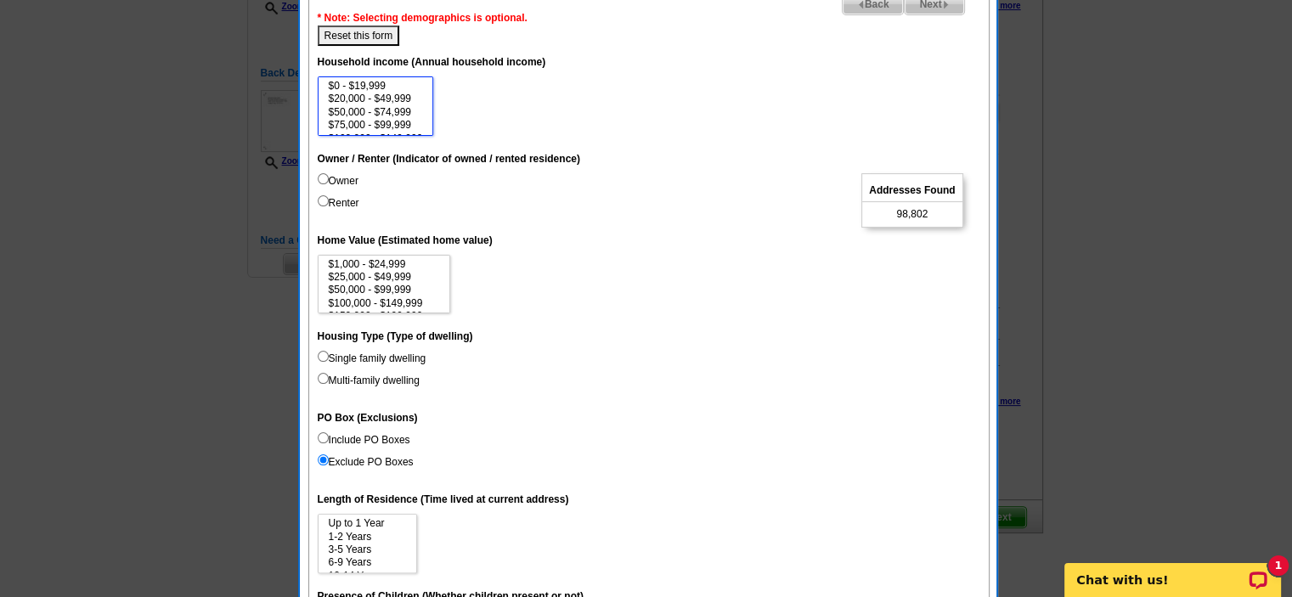
select select "50000-74999"
click at [350, 106] on option "$50,000 - $74,999" at bounding box center [376, 112] width 98 height 13
click at [324, 200] on input "Renter" at bounding box center [323, 200] width 11 height 11
radio input "true"
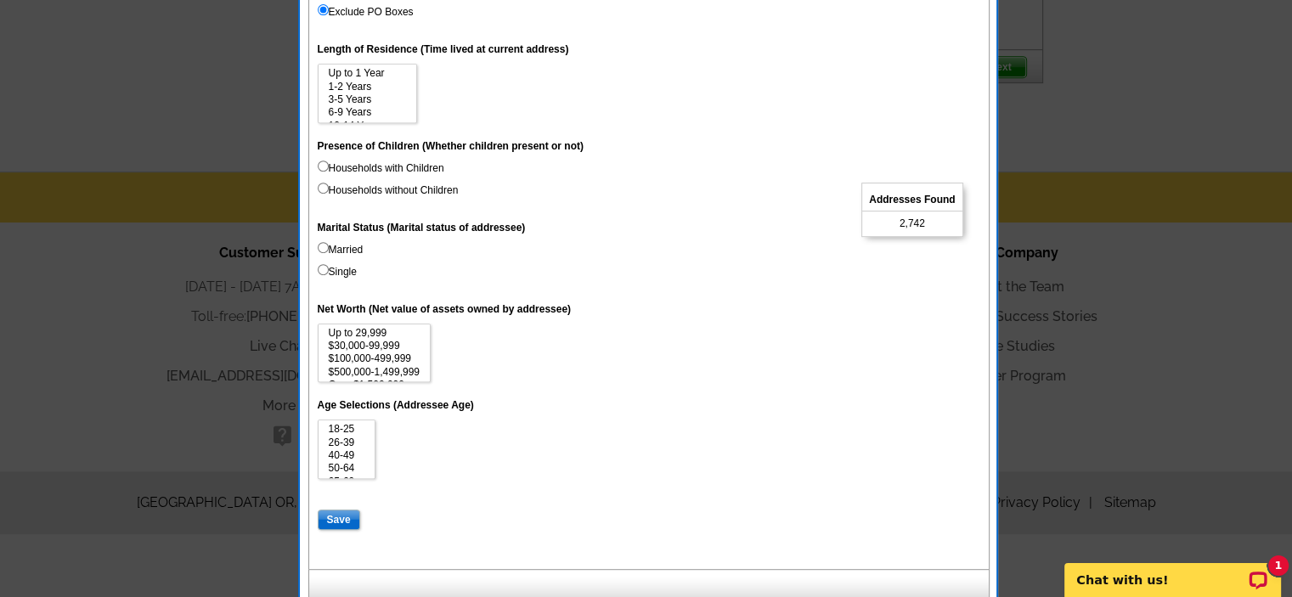
scroll to position [804, 0]
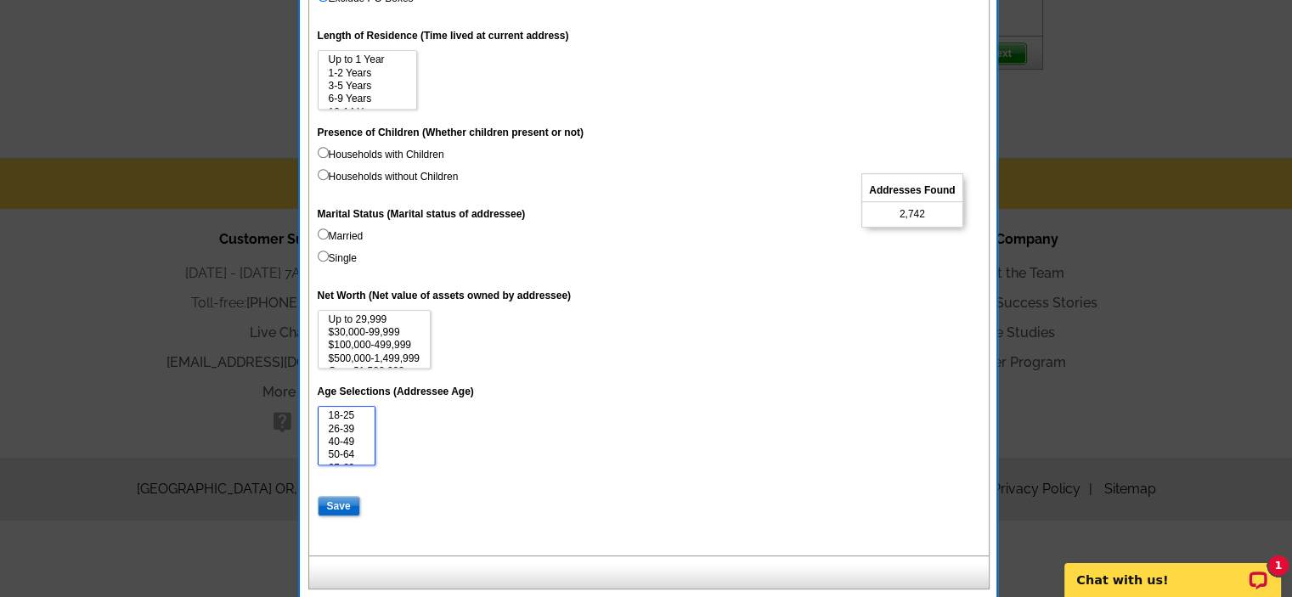
select select "26-39"
click at [333, 429] on option "26-39" at bounding box center [347, 429] width 40 height 13
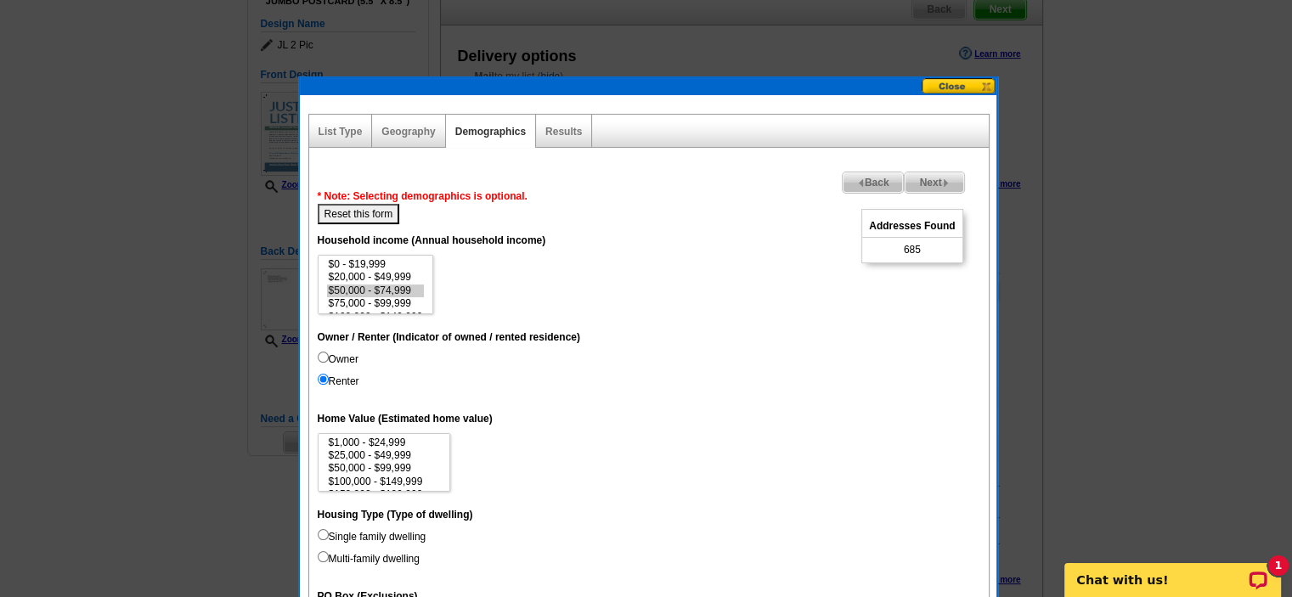
scroll to position [124, 0]
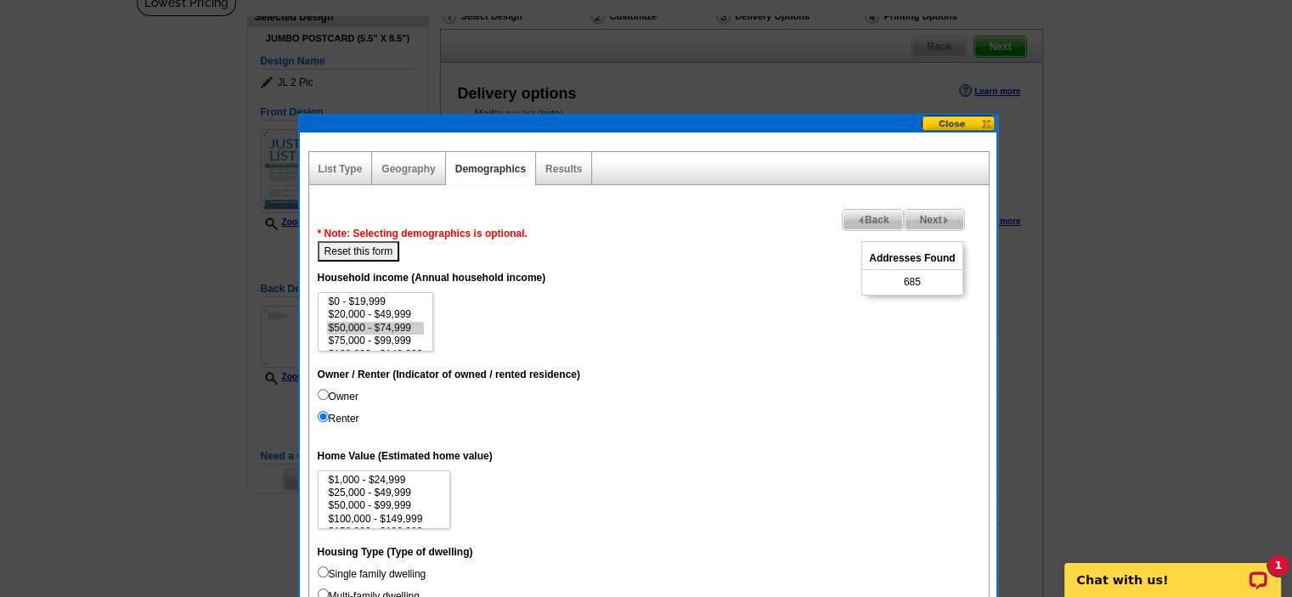
click at [931, 217] on span "Next" at bounding box center [934, 220] width 59 height 20
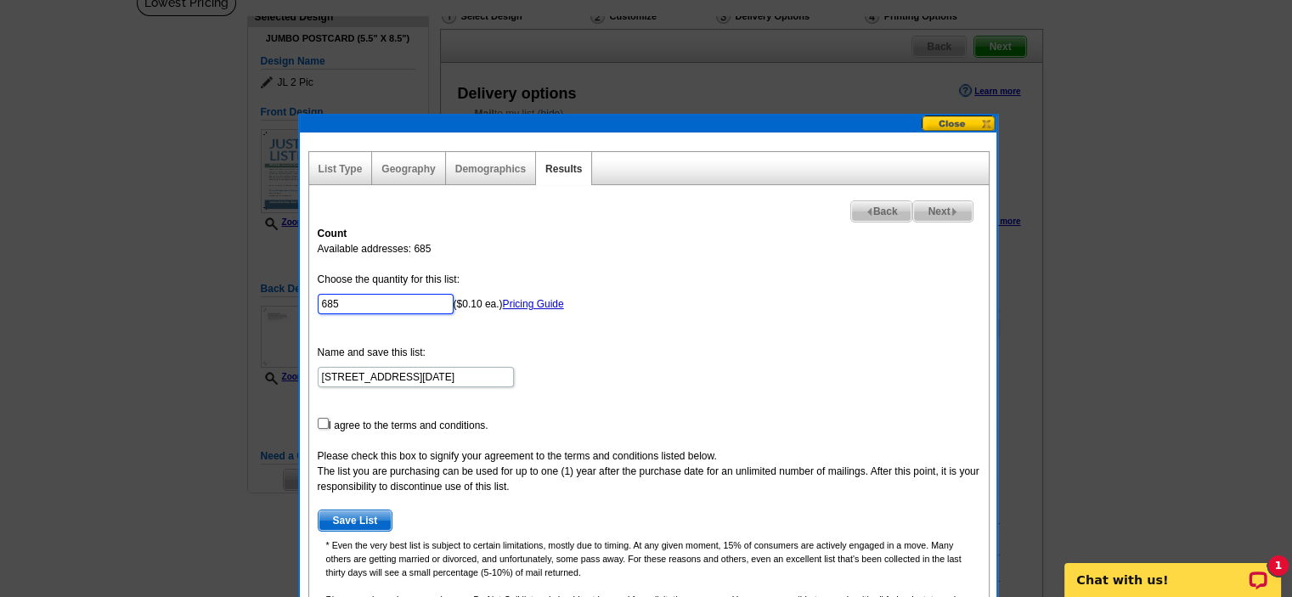
drag, startPoint x: 343, startPoint y: 302, endPoint x: 245, endPoint y: 297, distance: 98.7
click at [245, 297] on body "Welcome back Brenda My Account Logout local_phone Same Day Design, Print, & Mai…" at bounding box center [646, 538] width 1292 height 1325
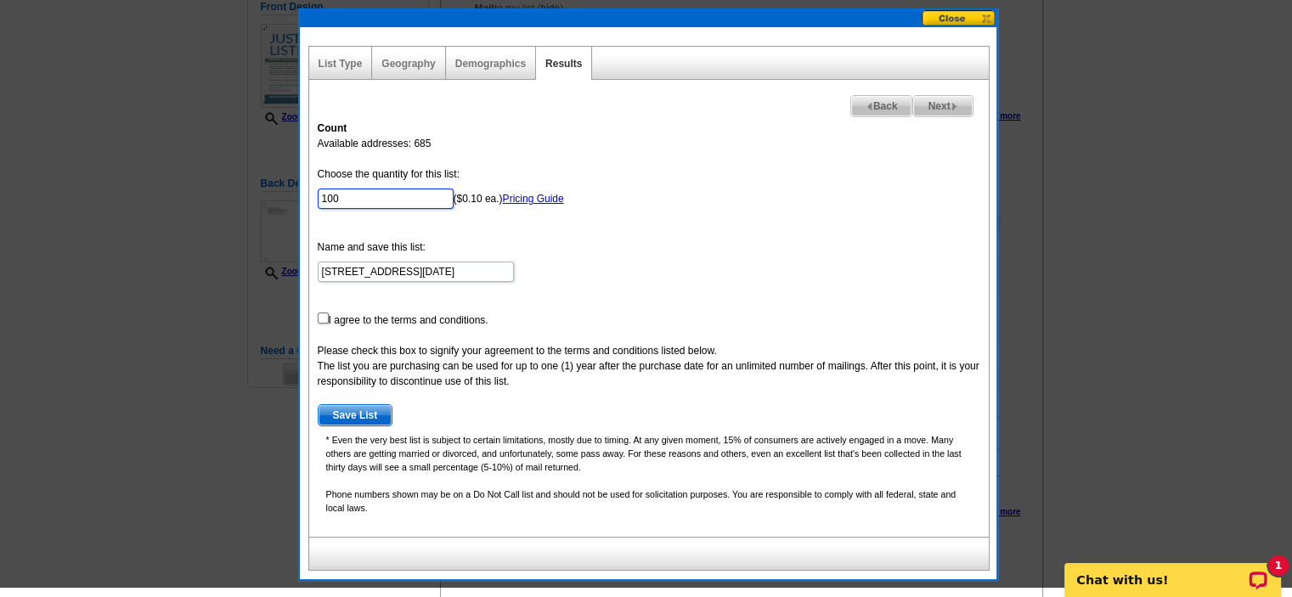
scroll to position [294, 0]
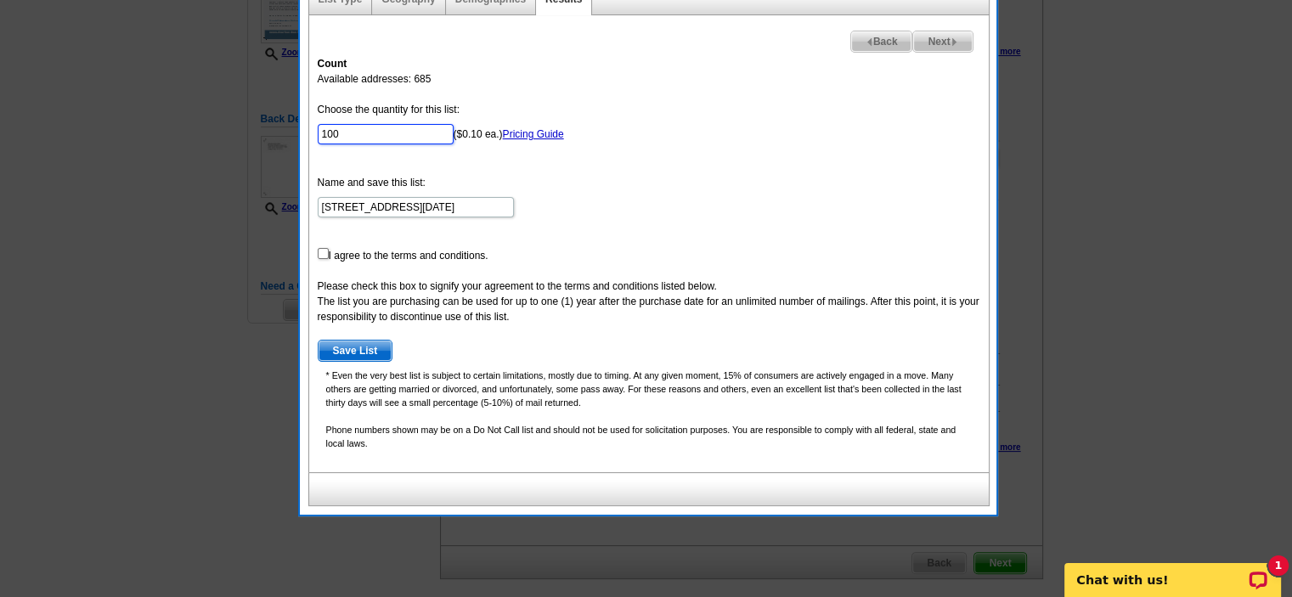
type input "100"
click at [318, 250] on input "checkbox" at bounding box center [323, 253] width 11 height 11
checkbox input "true"
click at [365, 349] on span "Save List" at bounding box center [356, 351] width 74 height 20
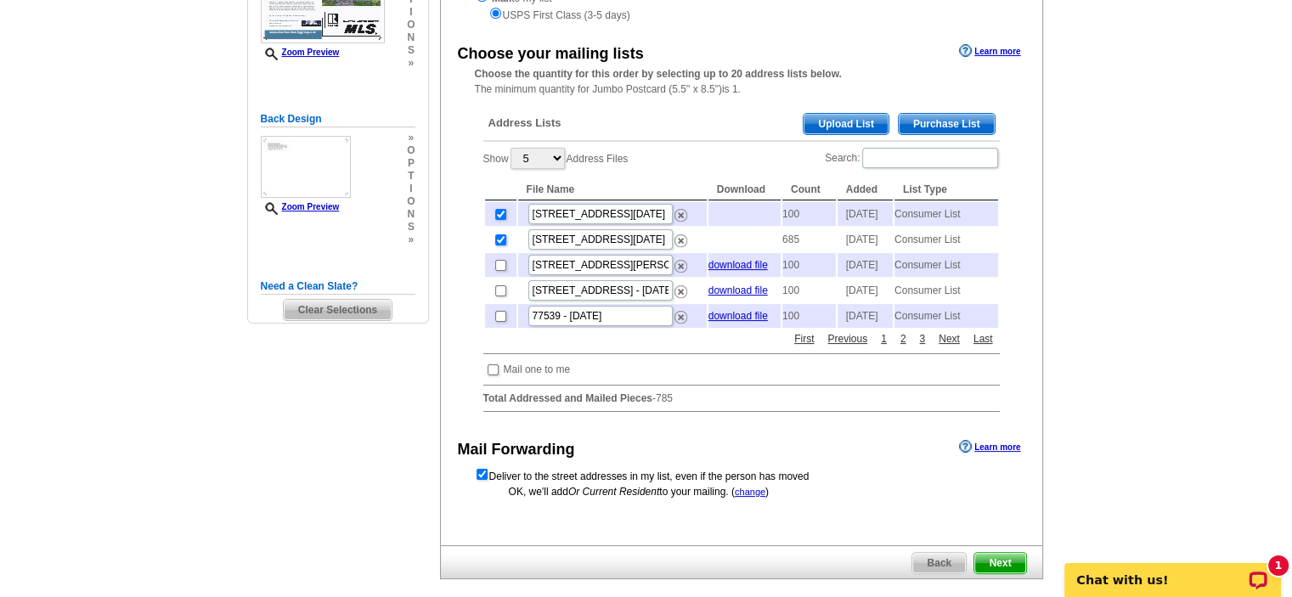
click at [500, 246] on input "checkbox" at bounding box center [500, 240] width 11 height 11
checkbox input "false"
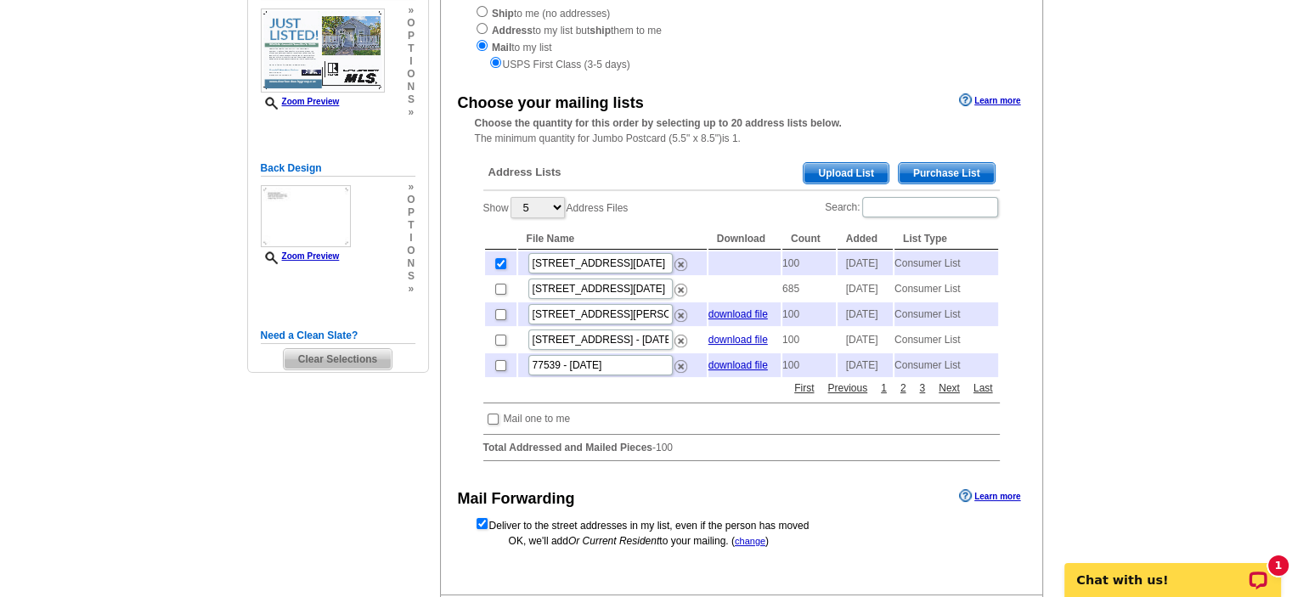
scroll to position [549, 0]
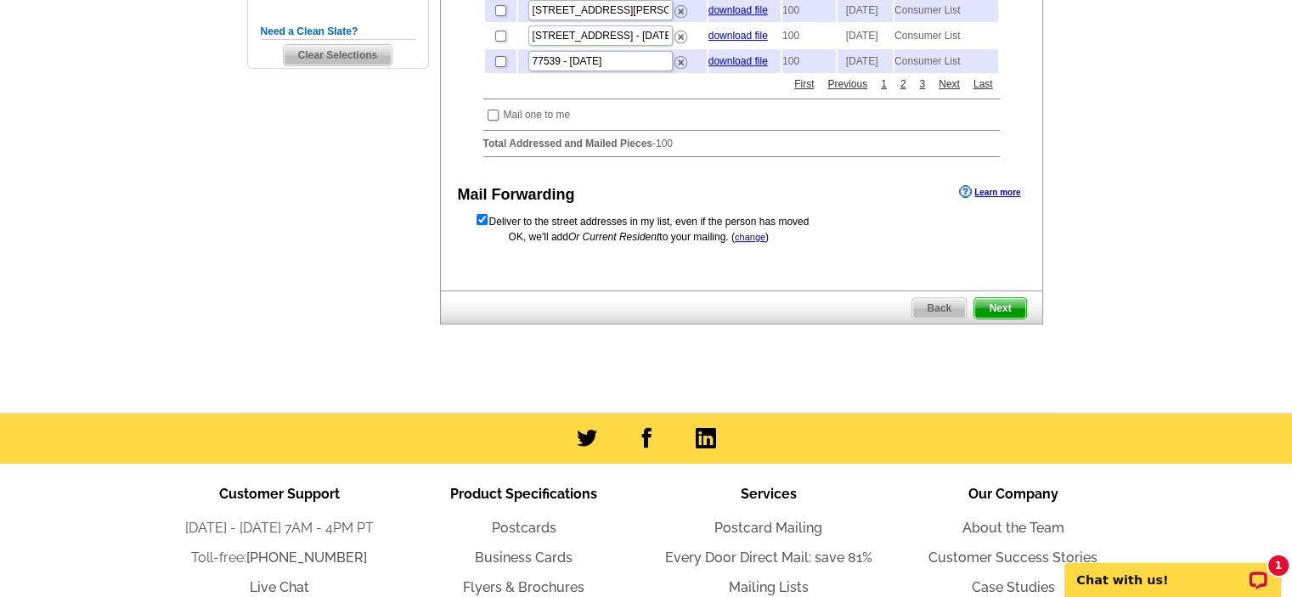
click at [995, 319] on span "Next" at bounding box center [1000, 308] width 51 height 20
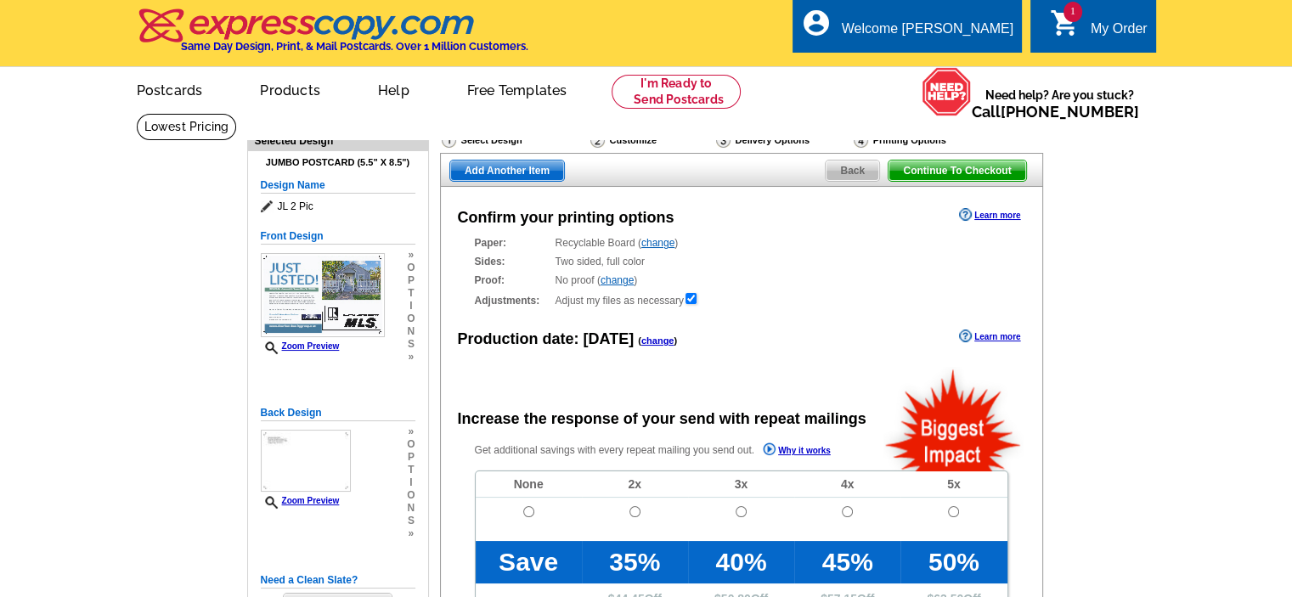
radio input "false"
click at [917, 171] on span "Continue To Checkout" at bounding box center [957, 171] width 137 height 20
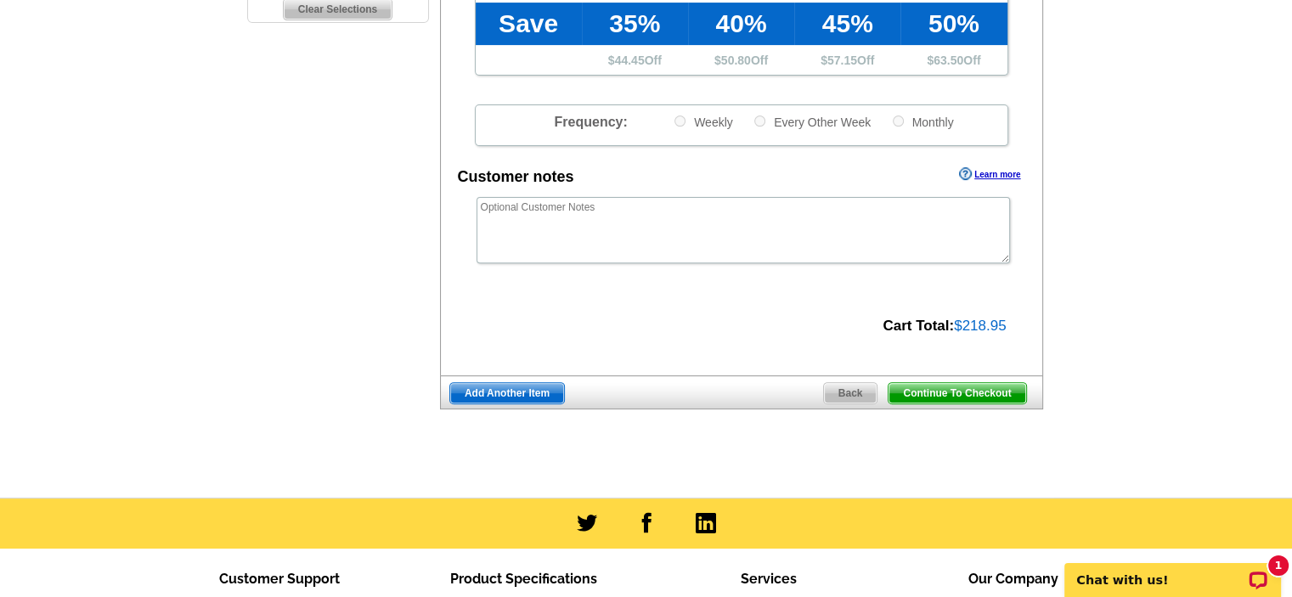
scroll to position [857, 0]
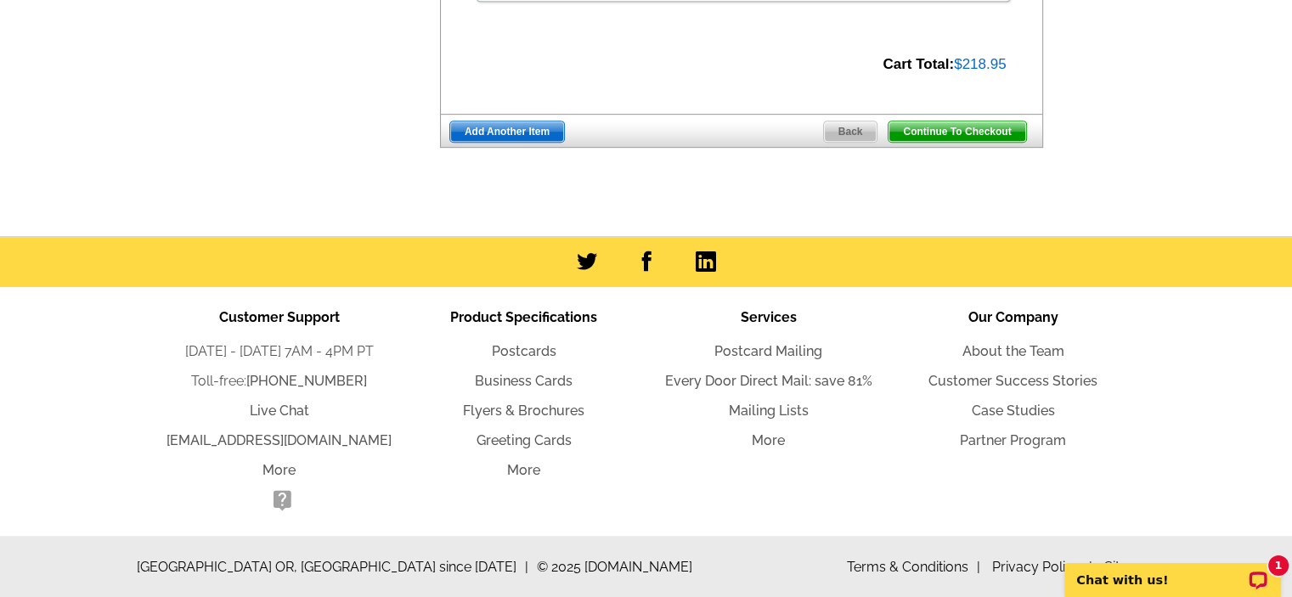
click at [938, 132] on span "Continue To Checkout" at bounding box center [957, 132] width 137 height 20
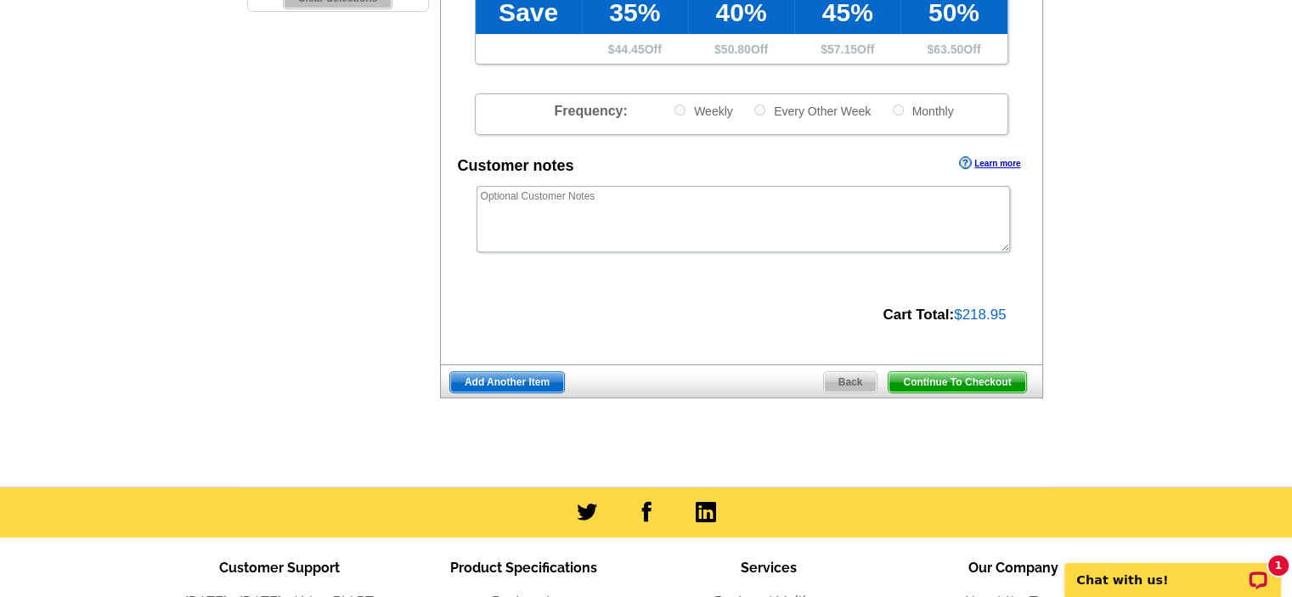
scroll to position [721, 0]
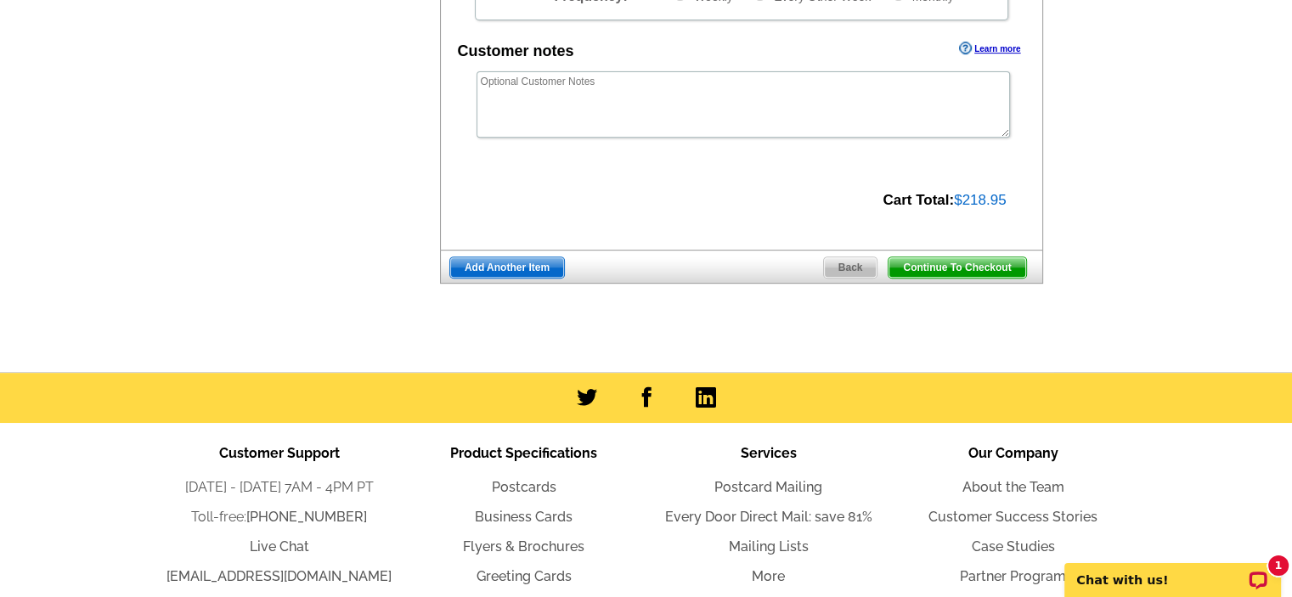
click at [941, 263] on span "Continue To Checkout" at bounding box center [957, 267] width 137 height 20
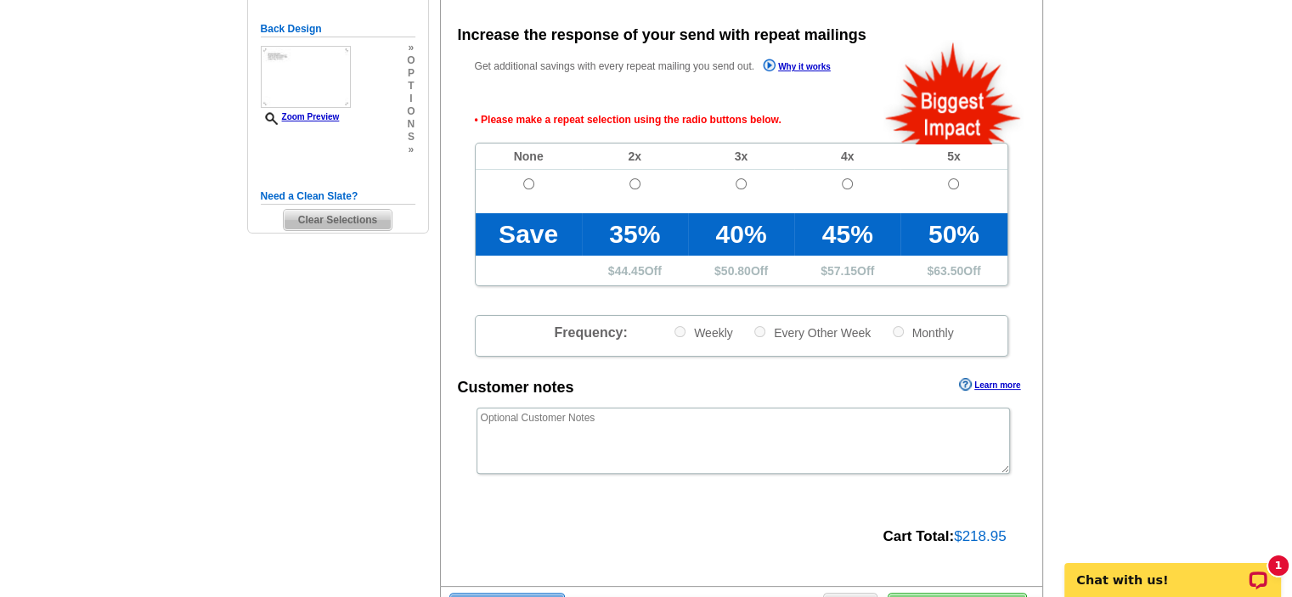
scroll to position [381, 0]
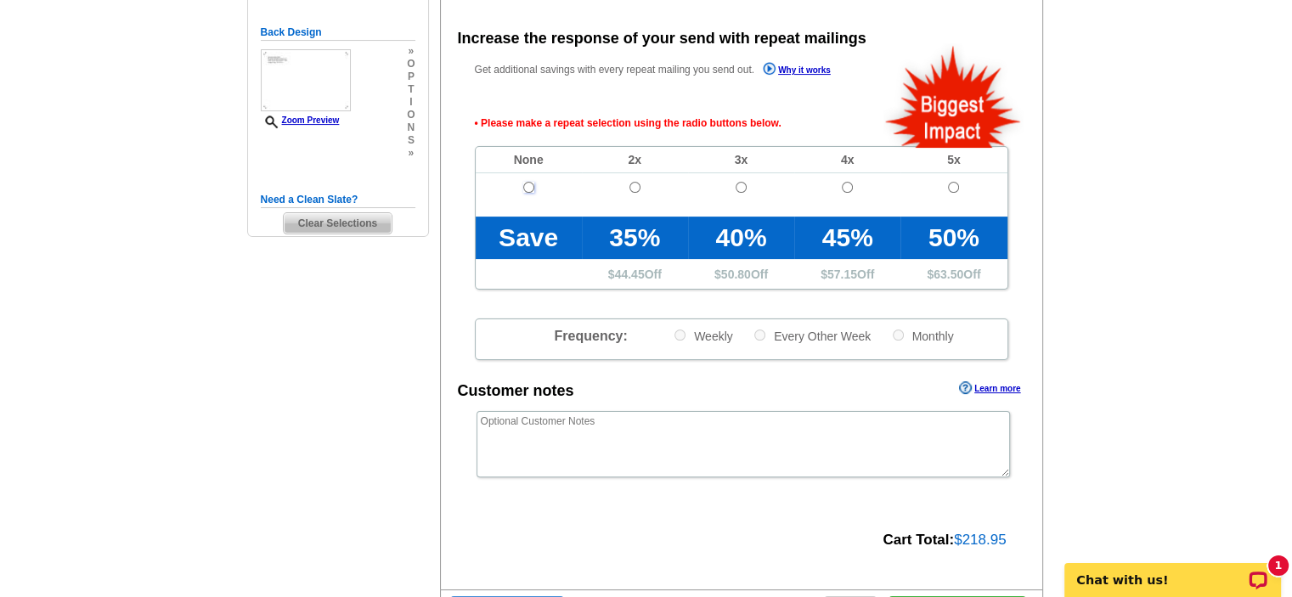
click at [523, 189] on input "radio" at bounding box center [528, 187] width 11 height 11
radio input "true"
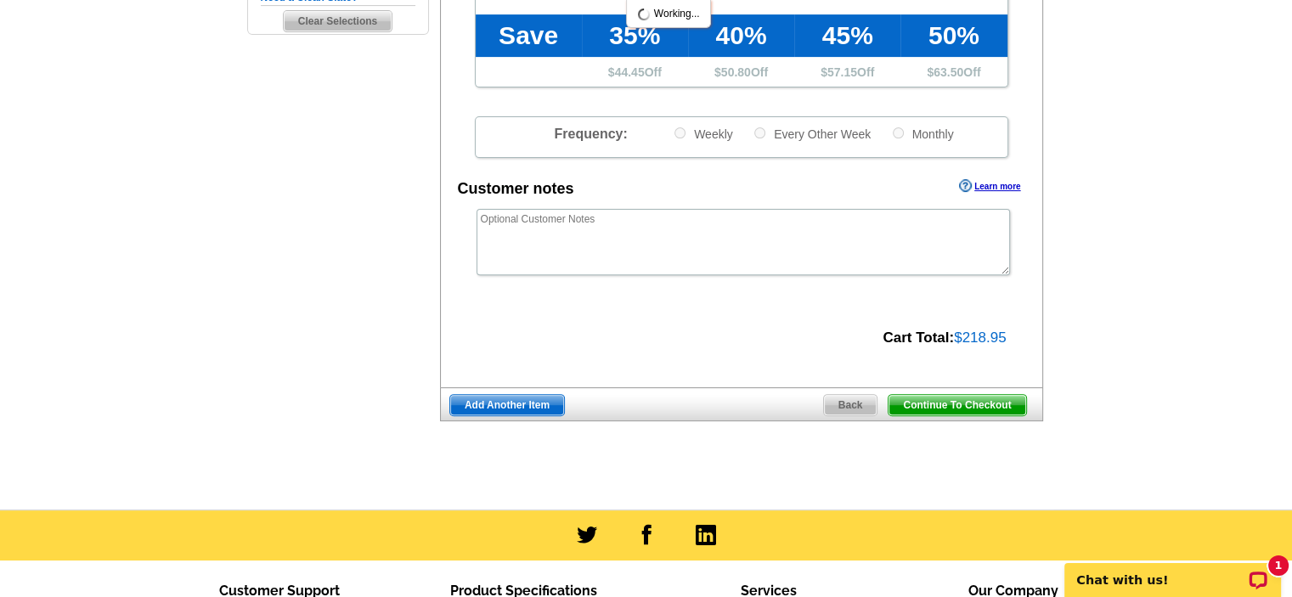
scroll to position [857, 0]
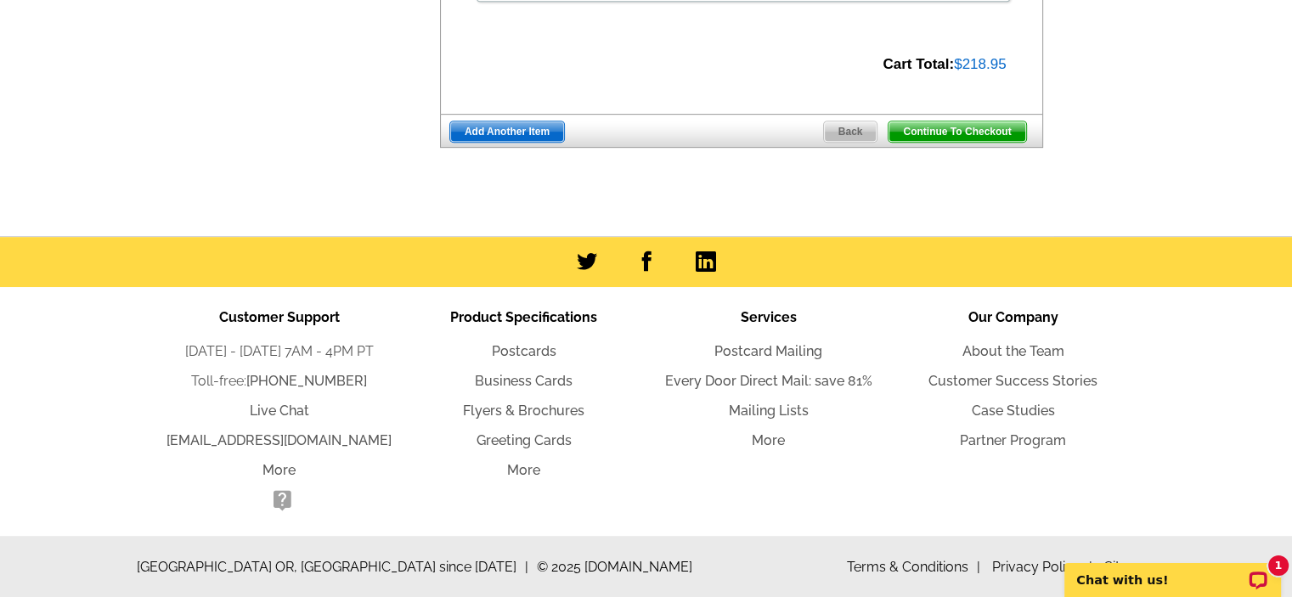
click at [941, 130] on span "Continue To Checkout" at bounding box center [957, 132] width 137 height 20
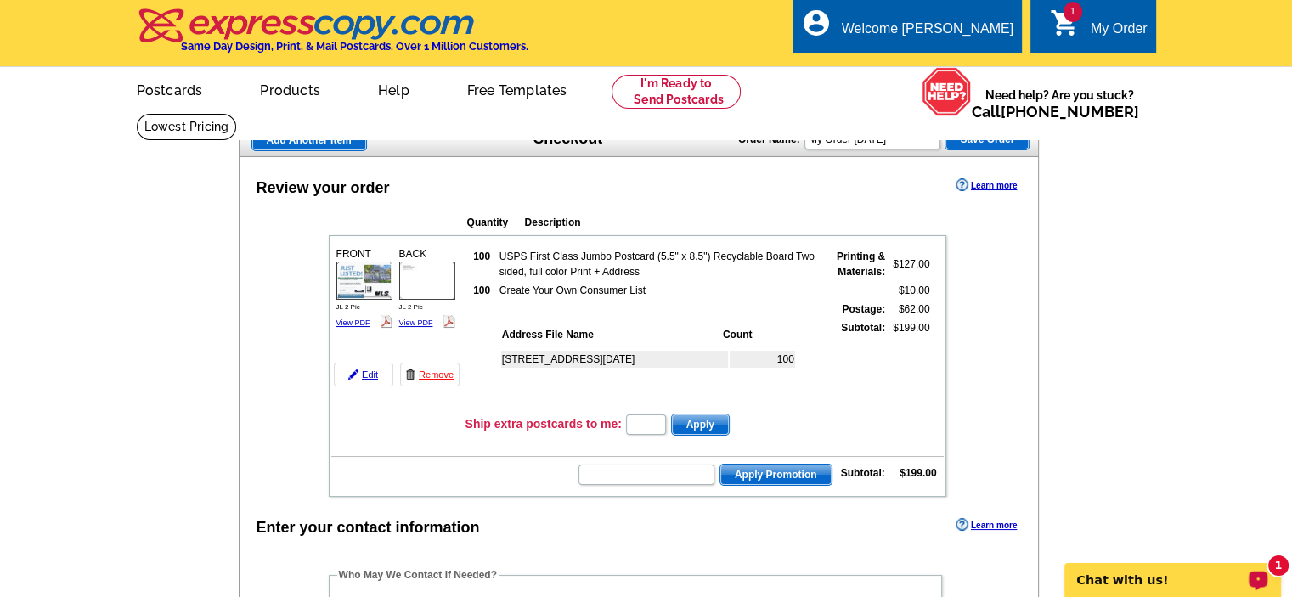
click at [1123, 583] on p "Chat with us!" at bounding box center [1161, 581] width 168 height 14
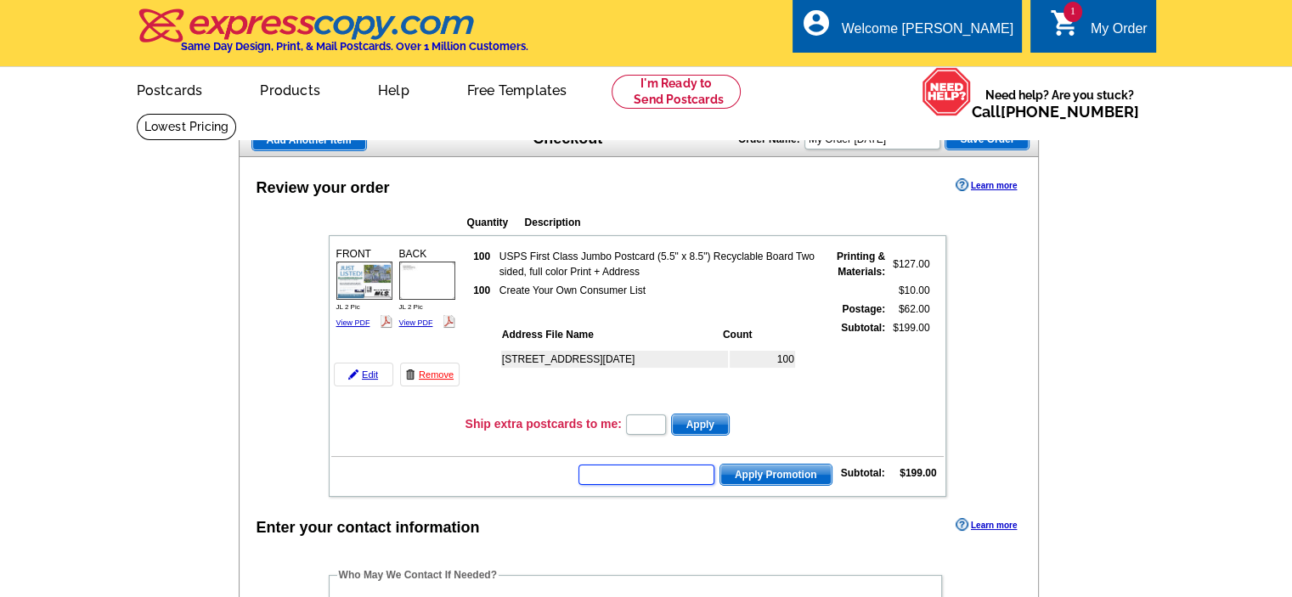
click at [678, 475] on input "text" at bounding box center [647, 475] width 136 height 20
type input "C"
type input "p"
type input "PMUSA50"
click at [758, 466] on span "Apply Promotion" at bounding box center [776, 475] width 111 height 20
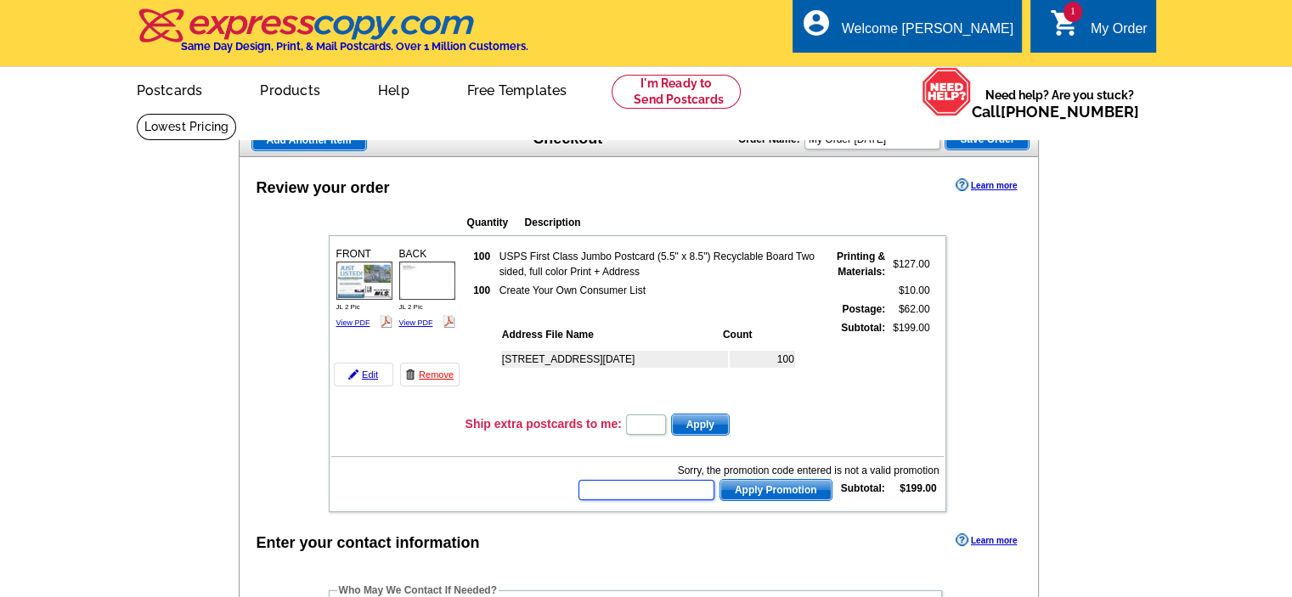
click at [693, 480] on input "text" at bounding box center [647, 490] width 136 height 20
type input "CHAT20"
click at [763, 487] on span "Apply Promotion" at bounding box center [776, 490] width 111 height 20
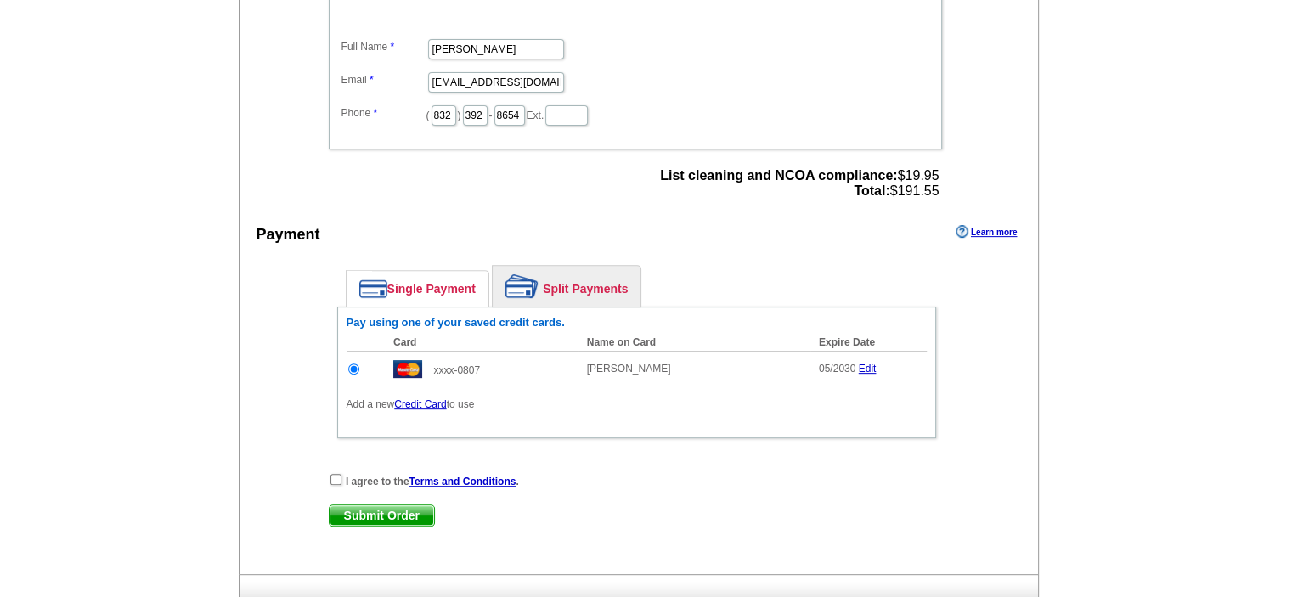
scroll to position [680, 0]
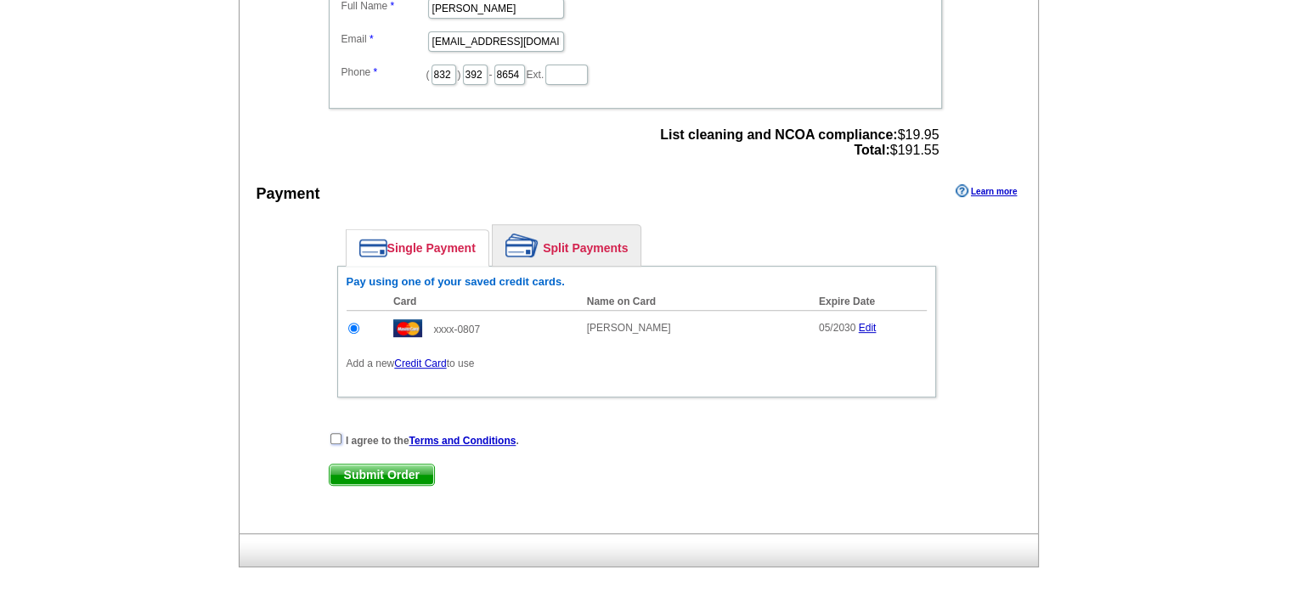
click at [331, 433] on input "checkbox" at bounding box center [336, 438] width 11 height 11
checkbox input "true"
click at [377, 465] on span "Submit Order" at bounding box center [382, 475] width 105 height 20
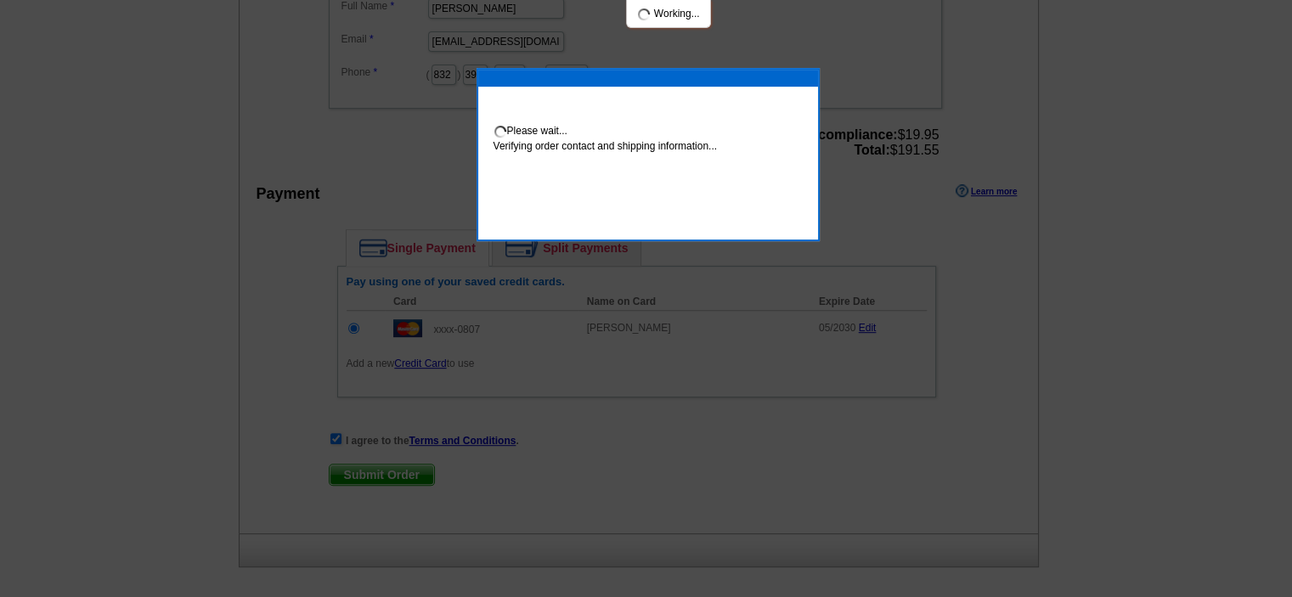
scroll to position [673, 0]
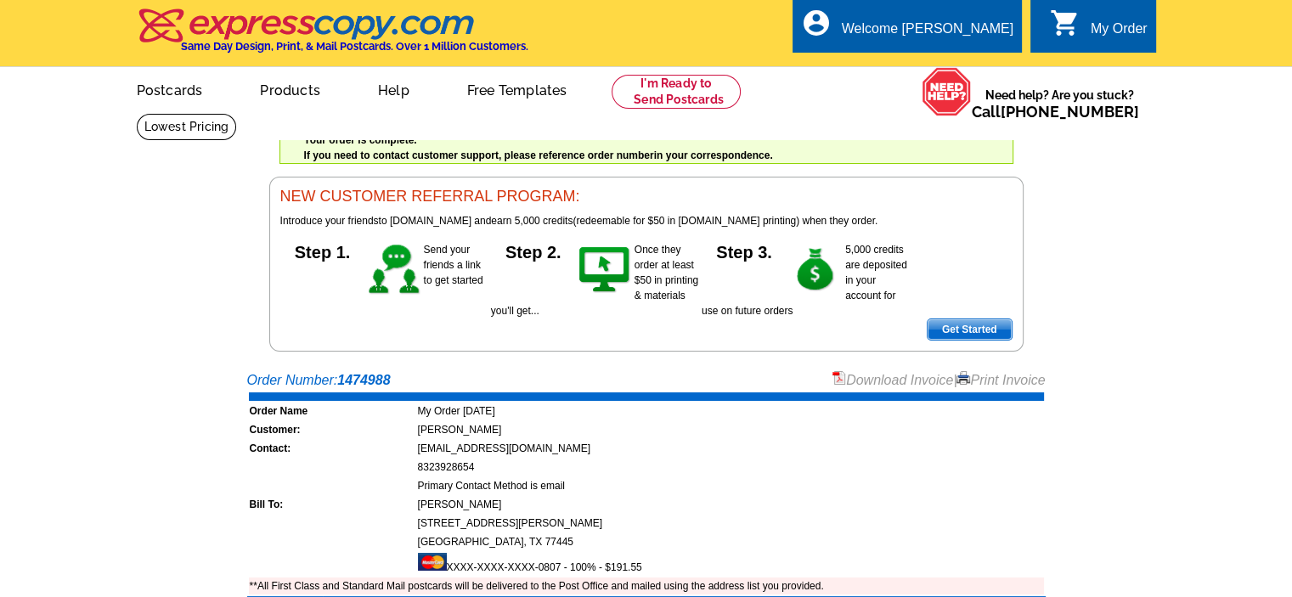
click at [986, 382] on link "Print Invoice" at bounding box center [1001, 380] width 88 height 14
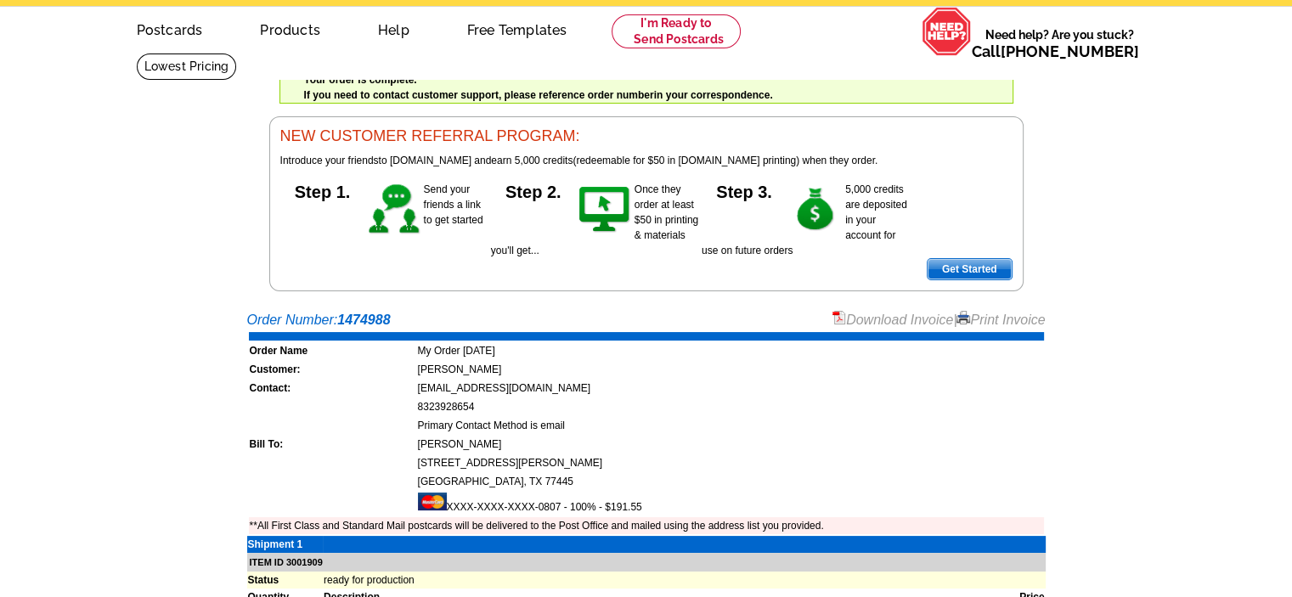
scroll to position [85, 0]
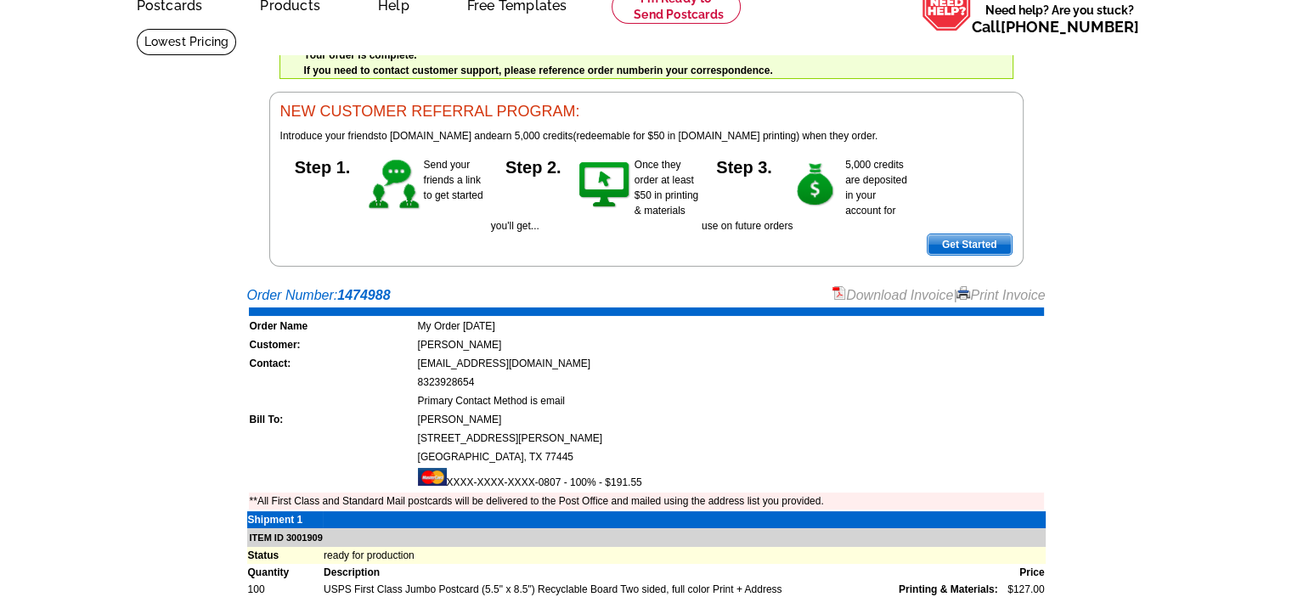
click at [1169, 75] on div "Welcome back [PERSON_NAME] My Account Logout local_phone Same Day Design, Print…" at bounding box center [646, 91] width 1292 height 352
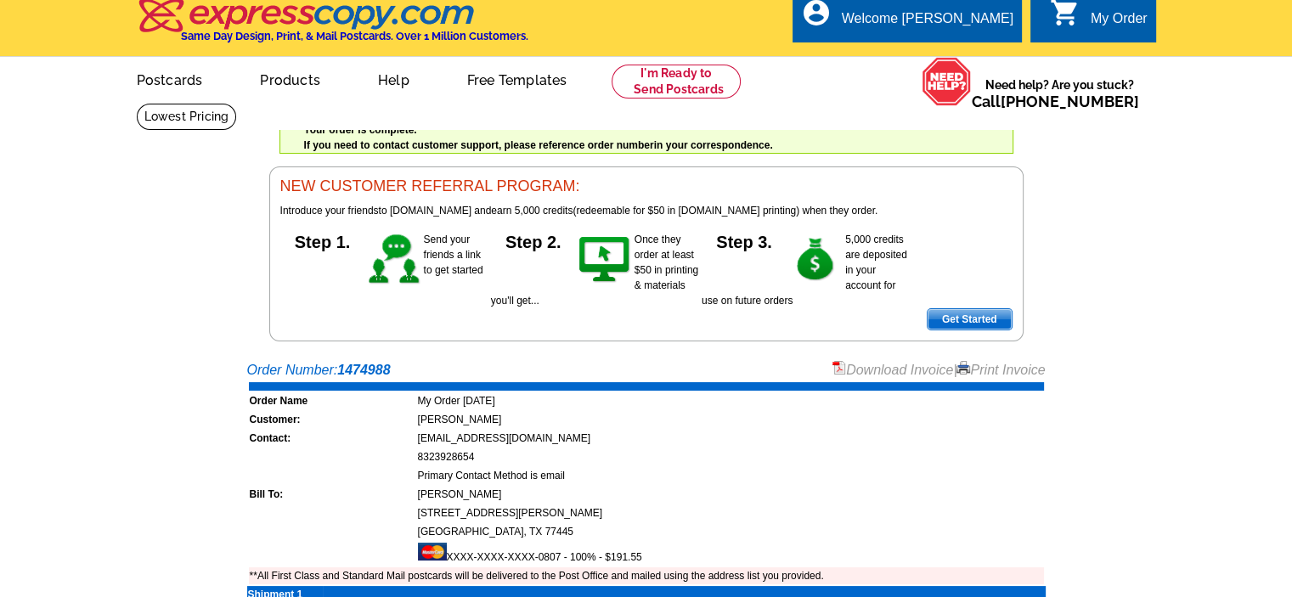
scroll to position [0, 0]
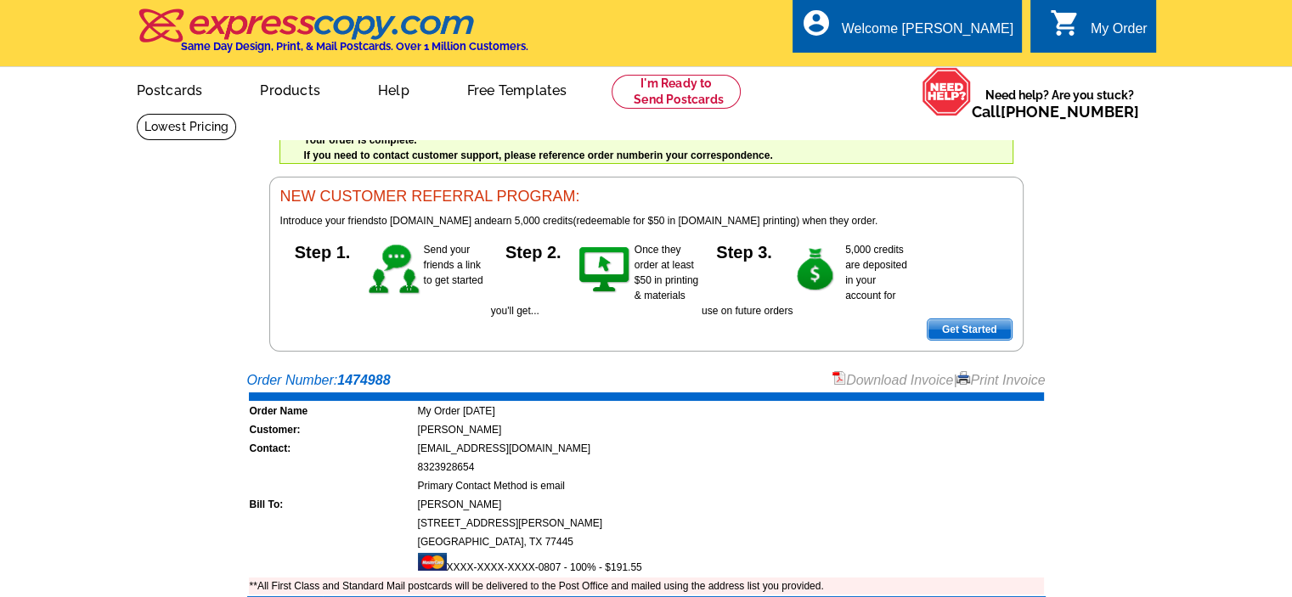
click at [1119, 28] on div "My Order" at bounding box center [1119, 33] width 57 height 24
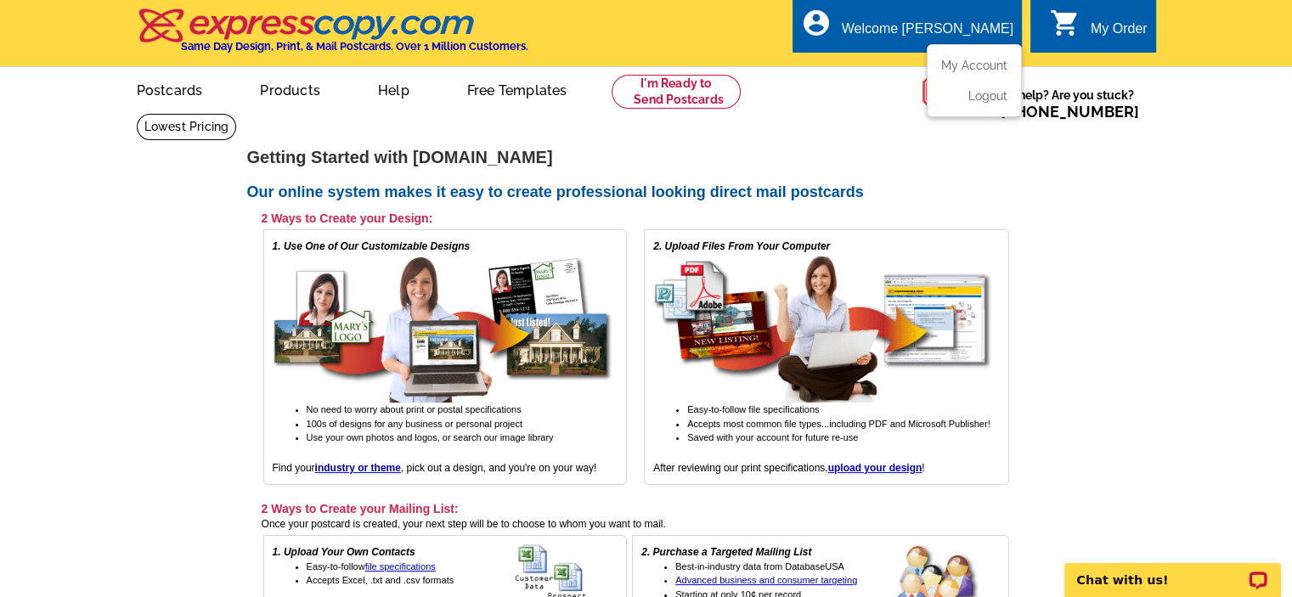
click at [922, 30] on div "Welcome [PERSON_NAME]" at bounding box center [928, 33] width 172 height 24
click at [982, 65] on link "My Account" at bounding box center [971, 65] width 73 height 15
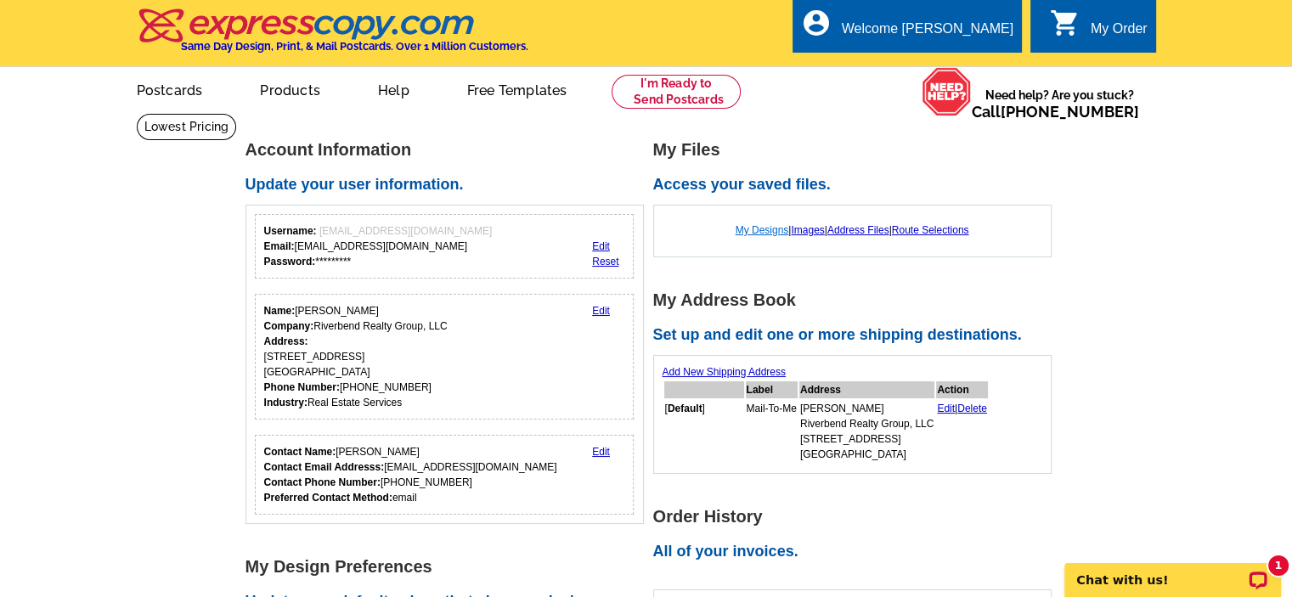
click at [755, 229] on link "My Designs" at bounding box center [763, 230] width 54 height 12
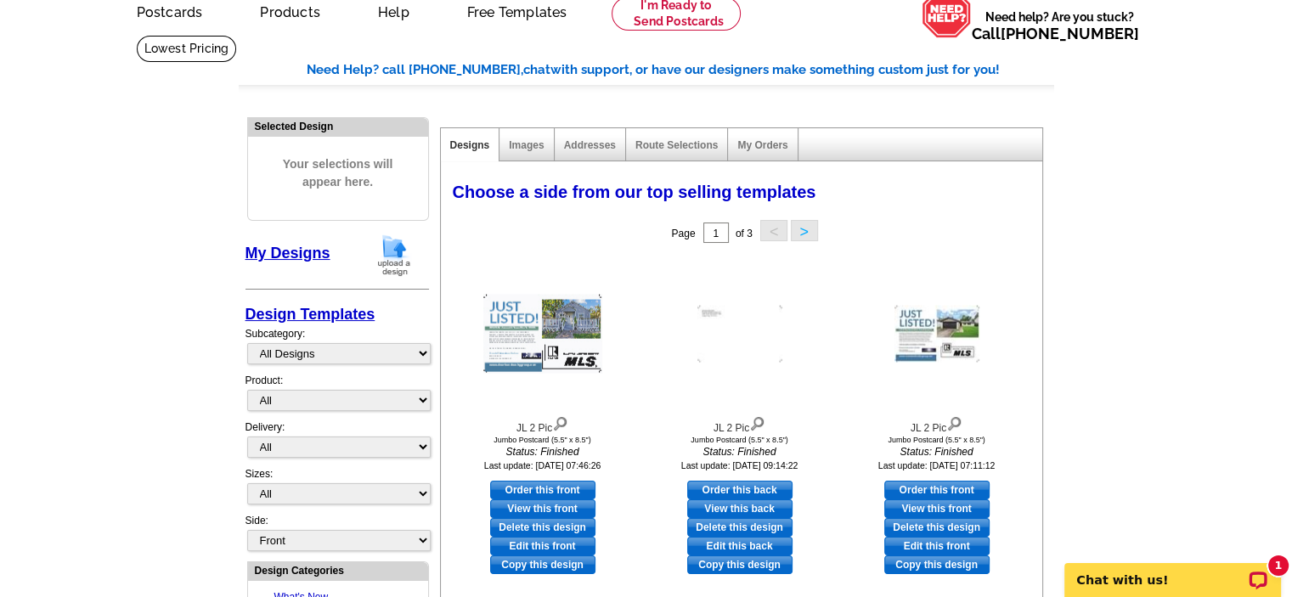
scroll to position [170, 0]
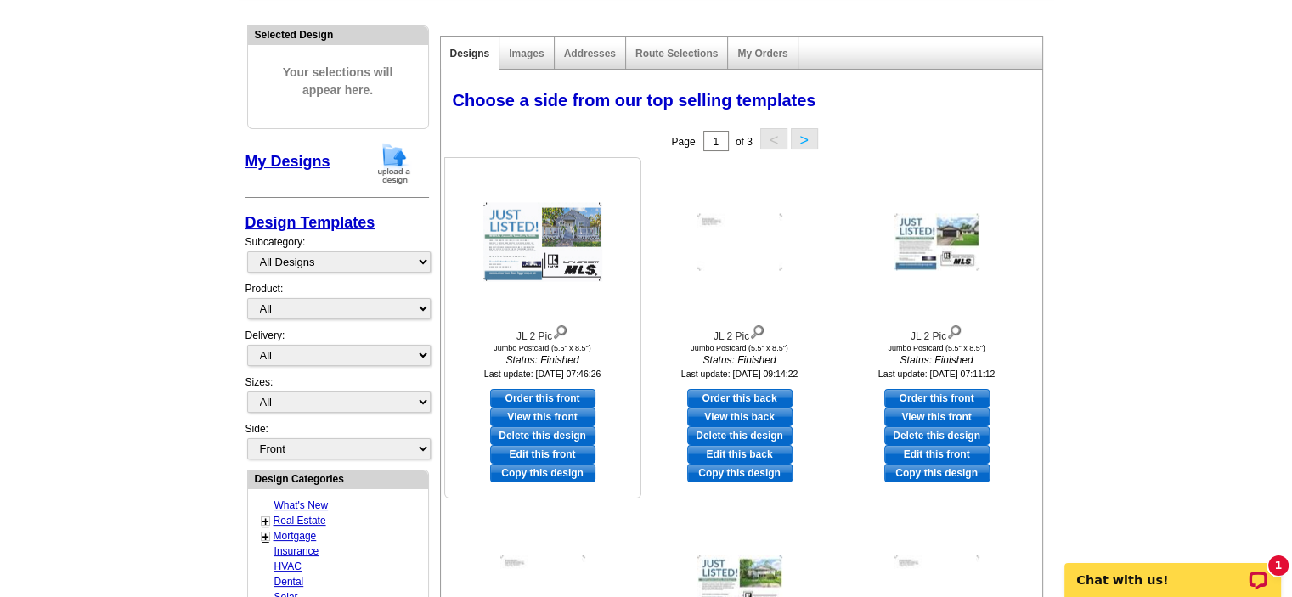
click at [544, 246] on img at bounding box center [542, 242] width 119 height 79
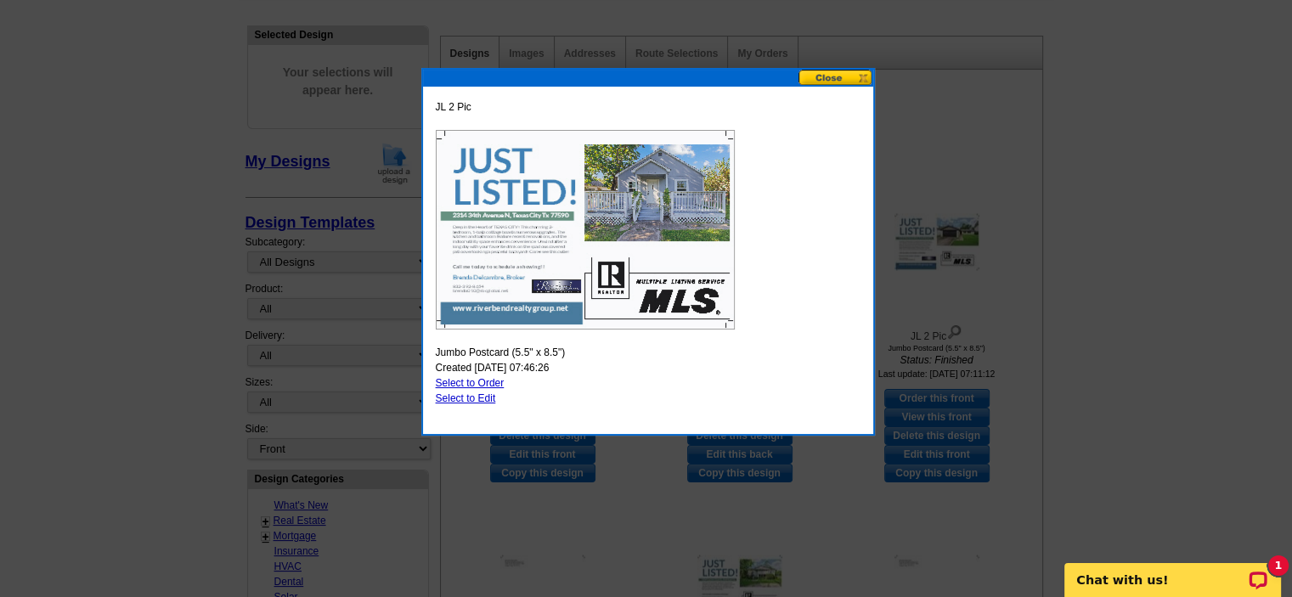
click at [615, 204] on img at bounding box center [585, 230] width 299 height 200
drag, startPoint x: 615, startPoint y: 204, endPoint x: 673, endPoint y: 152, distance: 77.6
click at [673, 152] on img at bounding box center [585, 230] width 299 height 200
click at [851, 73] on button at bounding box center [836, 78] width 75 height 16
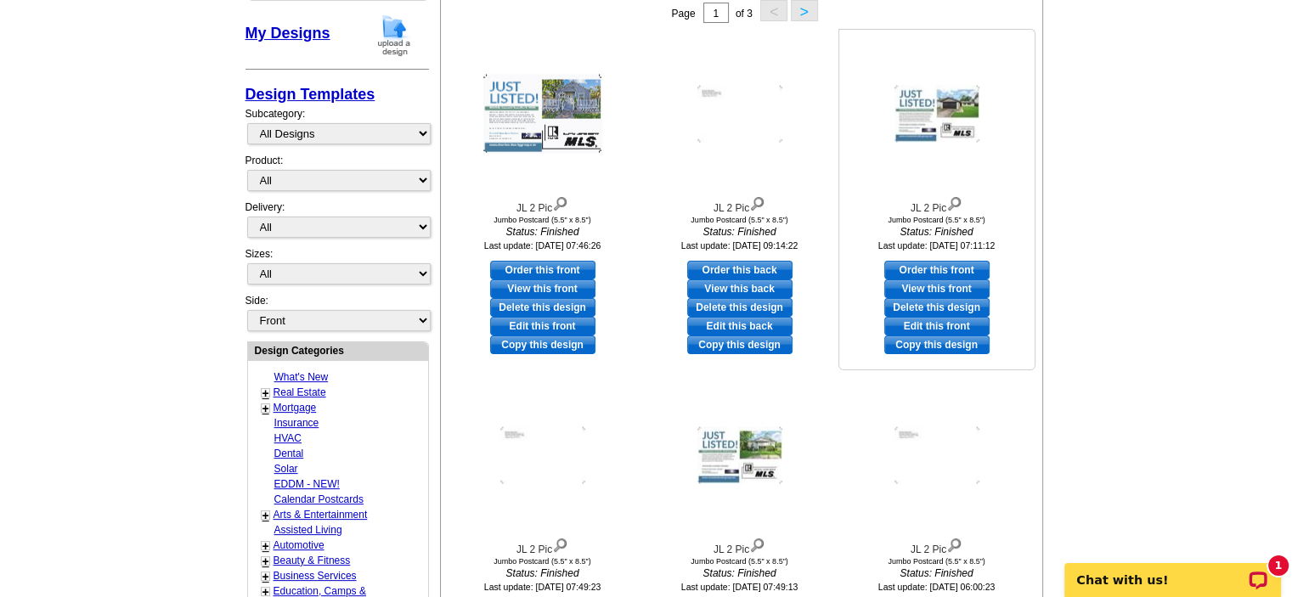
scroll to position [340, 0]
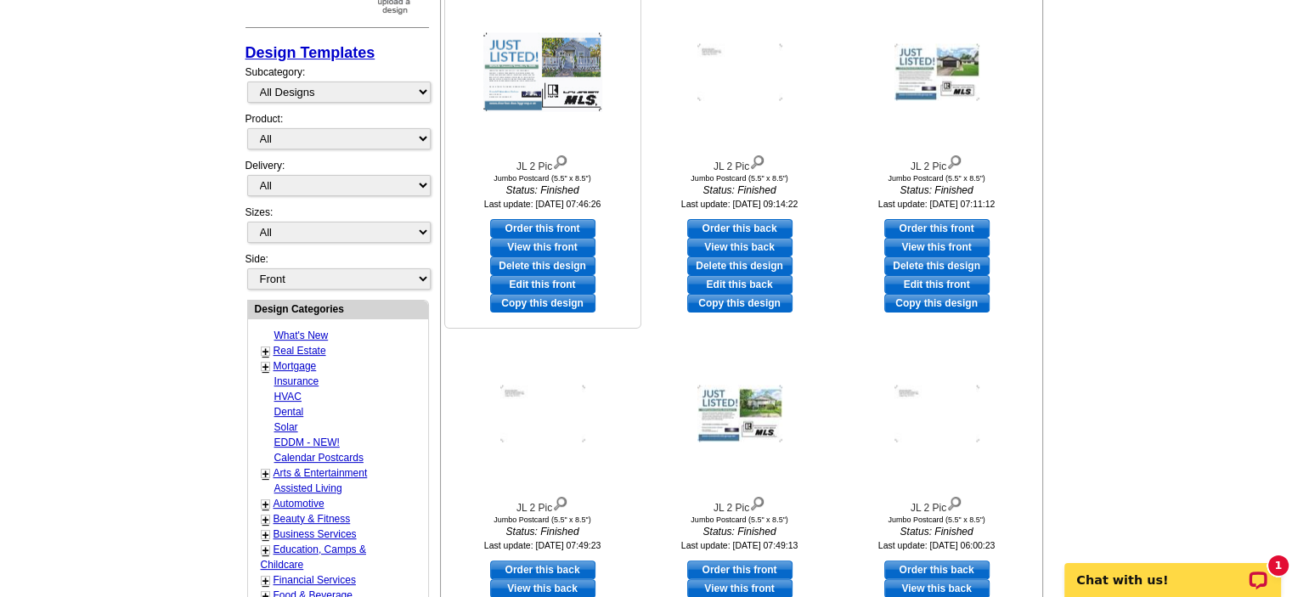
click at [568, 67] on img at bounding box center [542, 72] width 119 height 79
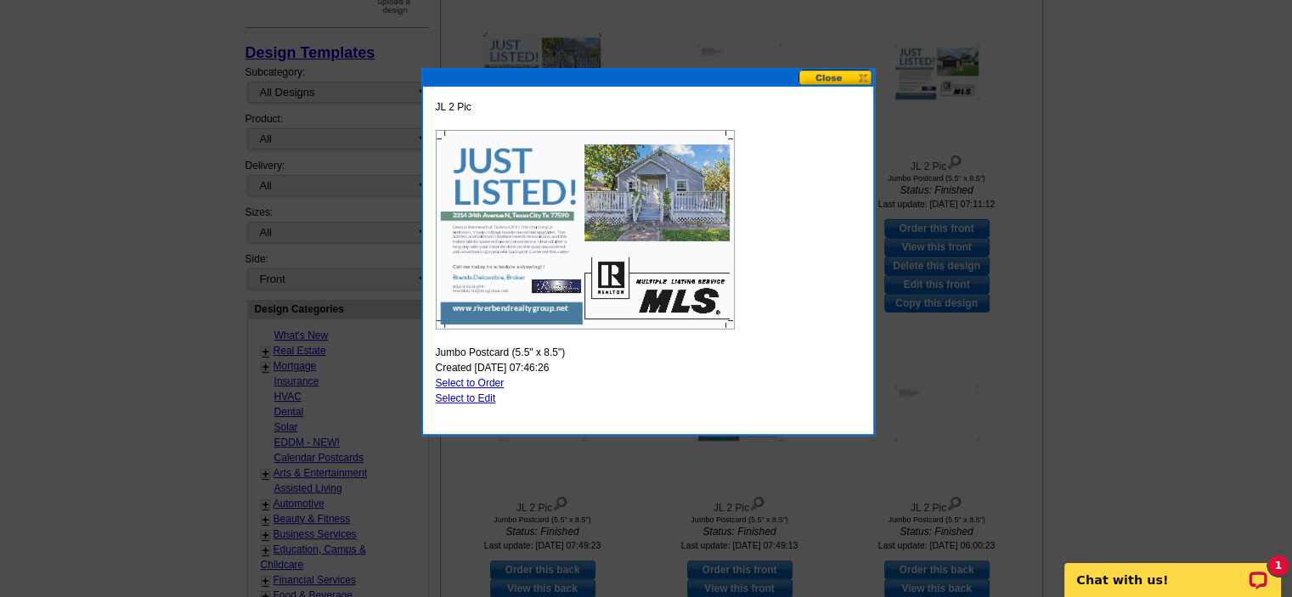
click at [820, 77] on button at bounding box center [836, 78] width 75 height 16
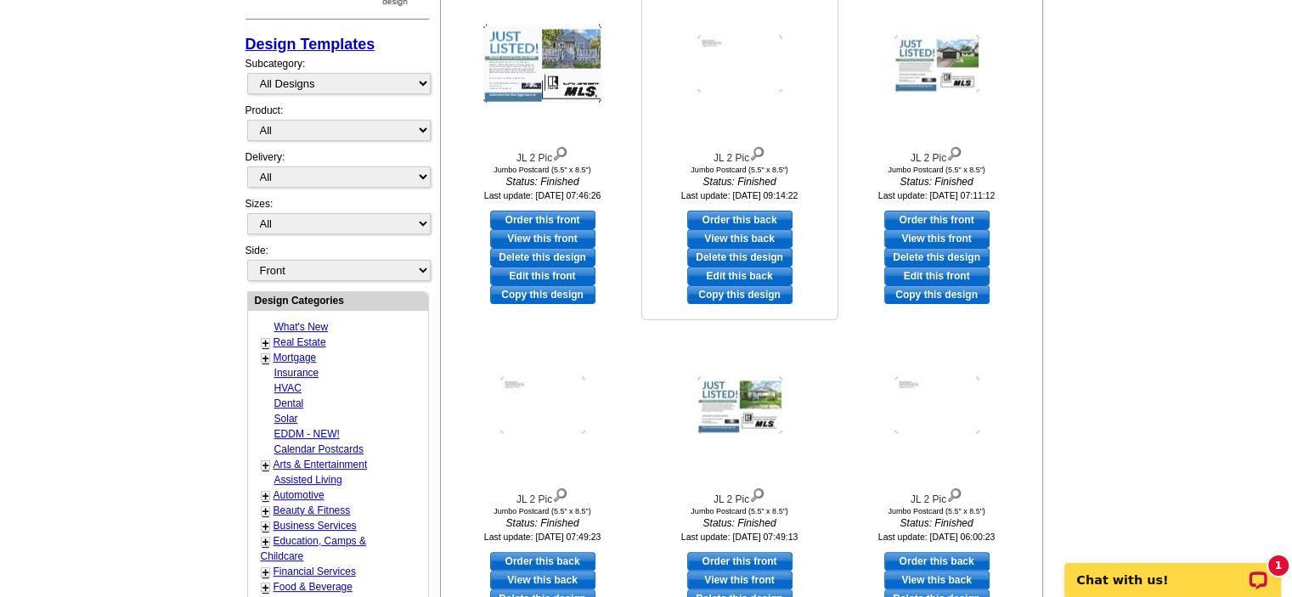
scroll to position [85, 0]
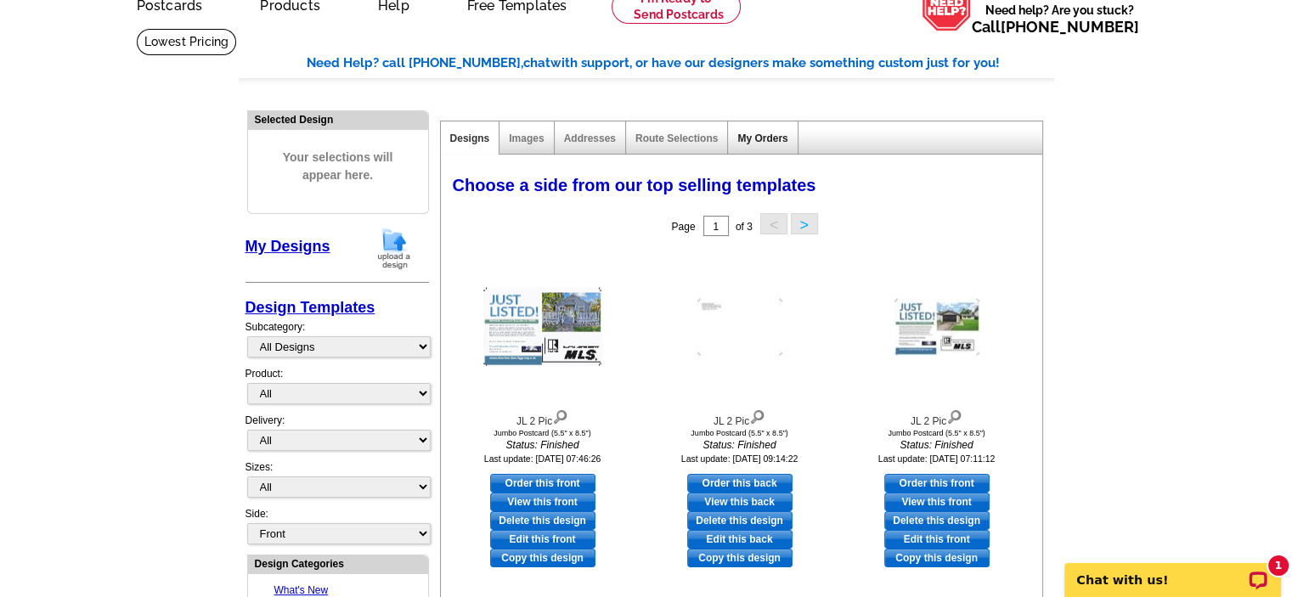
click at [766, 139] on link "My Orders" at bounding box center [763, 139] width 50 height 12
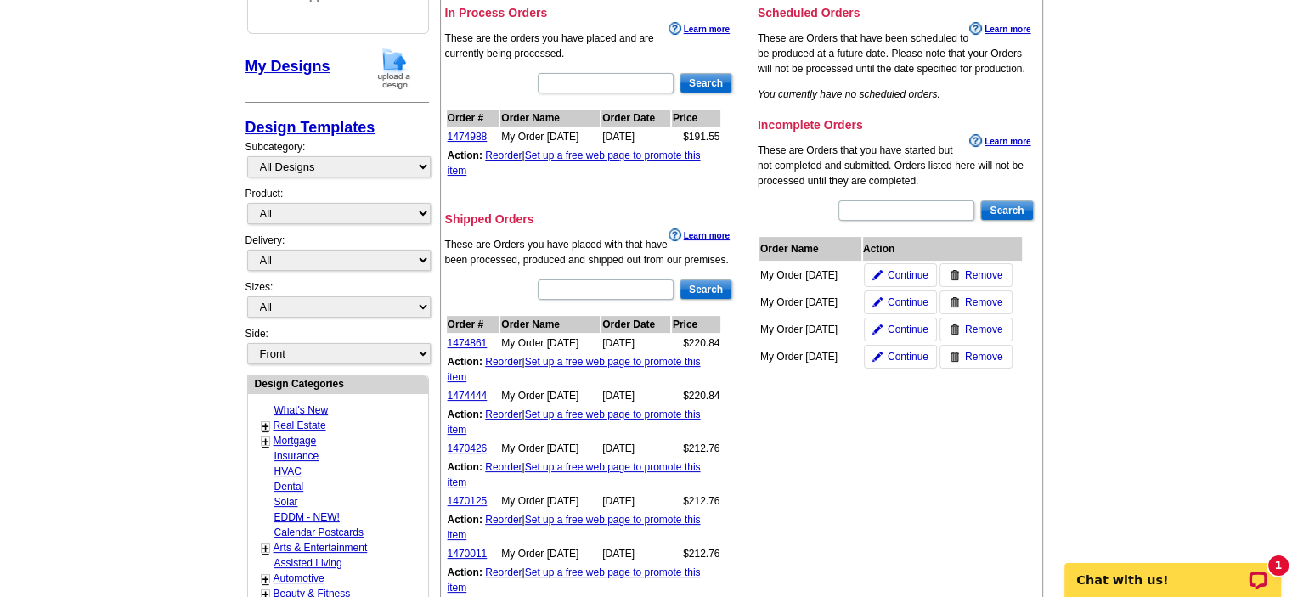
scroll to position [170, 0]
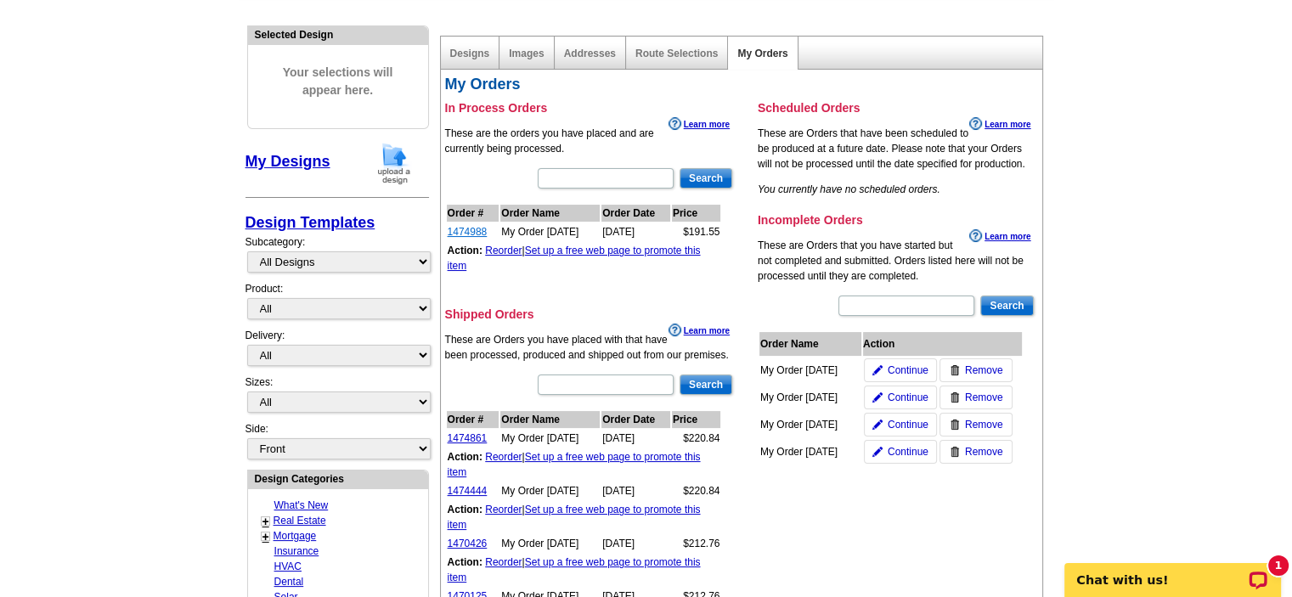
click at [461, 233] on link "1474988" at bounding box center [468, 232] width 40 height 12
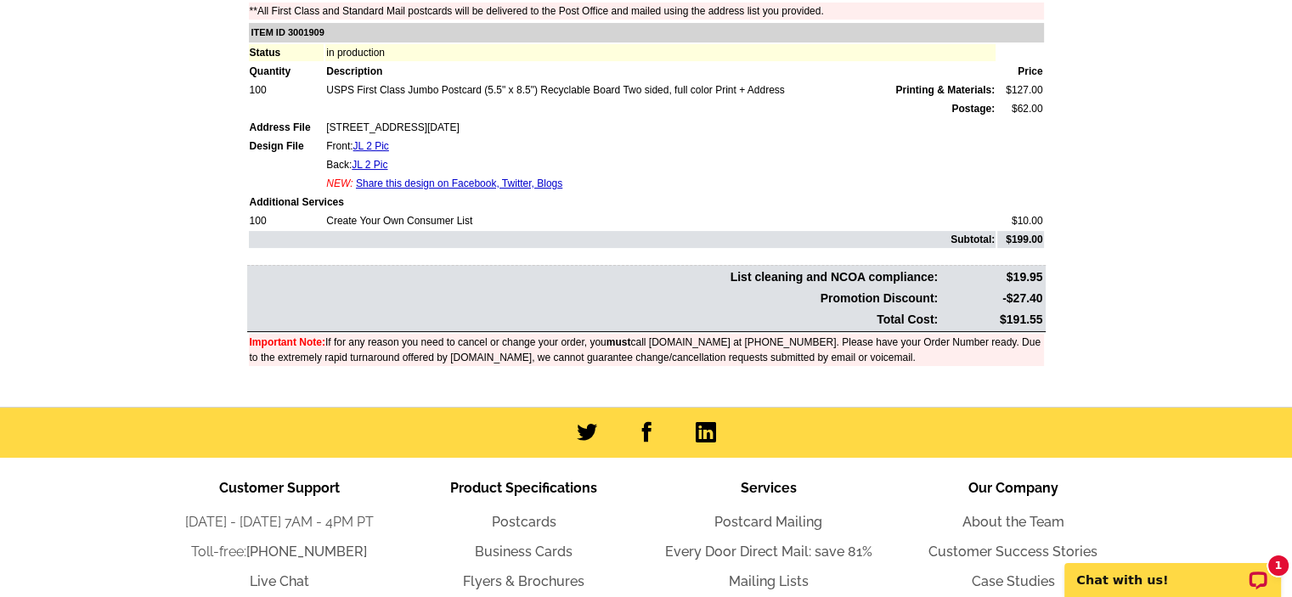
scroll to position [317, 0]
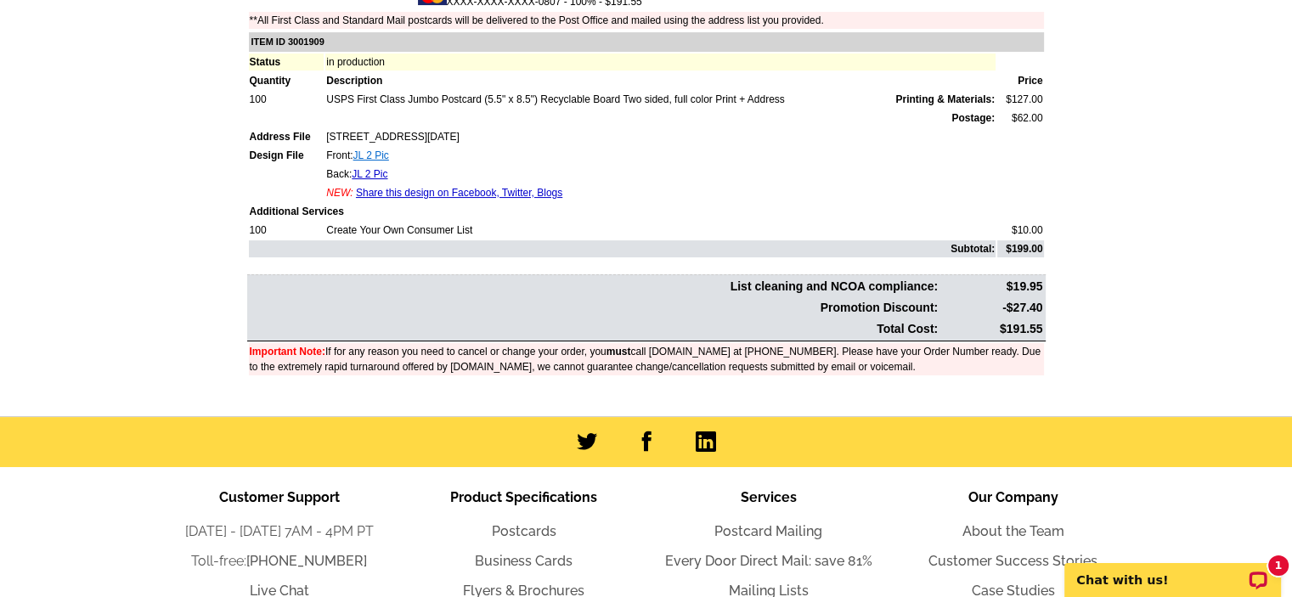
click at [366, 150] on link "JL 2 Pic" at bounding box center [371, 156] width 36 height 12
